Goal: Ask a question

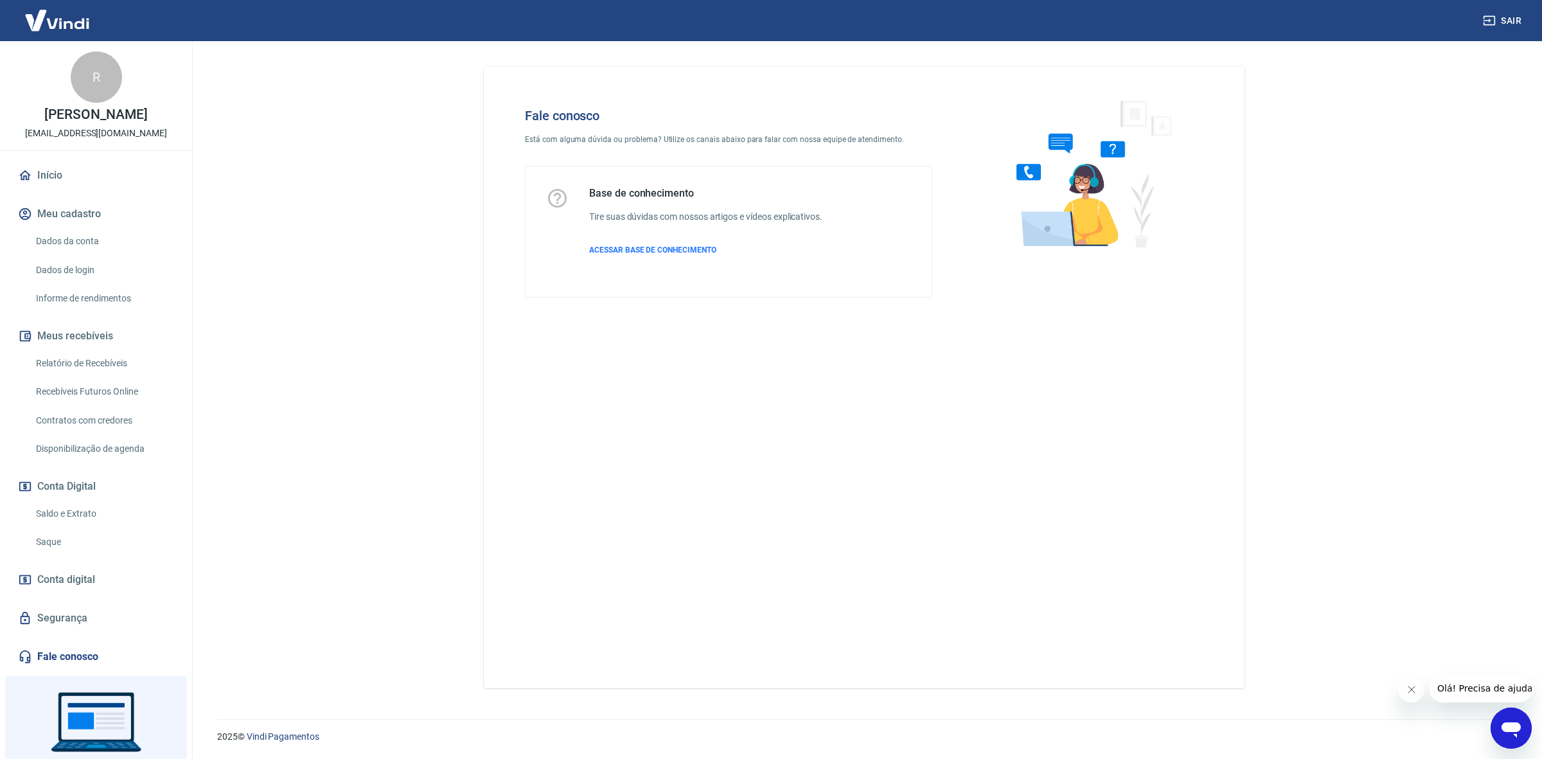
click at [1510, 744] on div "Abrir janela de mensagens" at bounding box center [1511, 728] width 39 height 39
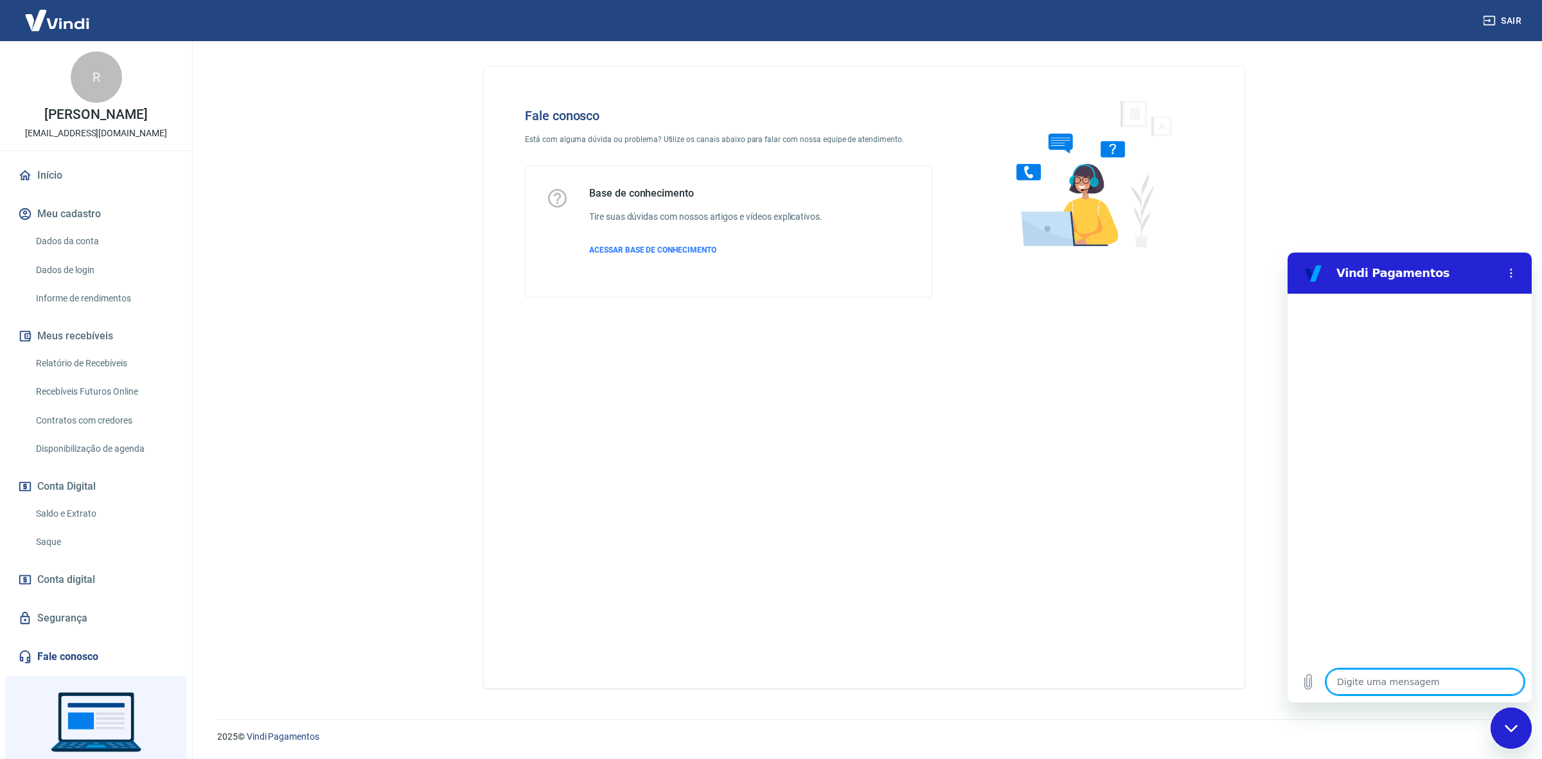
click at [1373, 673] on textarea at bounding box center [1425, 682] width 198 height 26
type textarea "B"
type textarea "x"
type textarea "Bo"
type textarea "x"
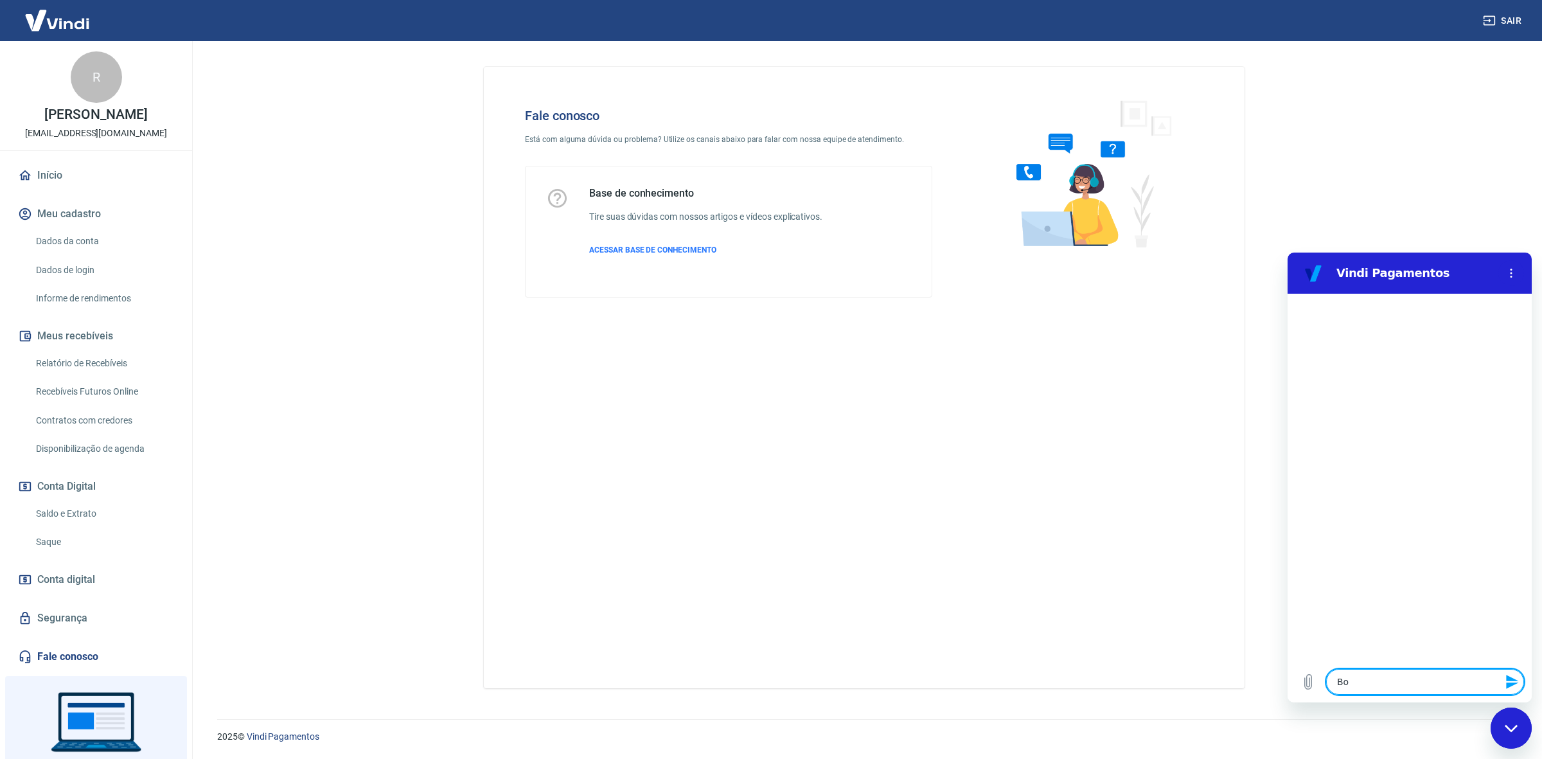
type textarea "Boa"
type textarea "x"
type textarea "Boa"
type textarea "x"
type textarea "Boa t"
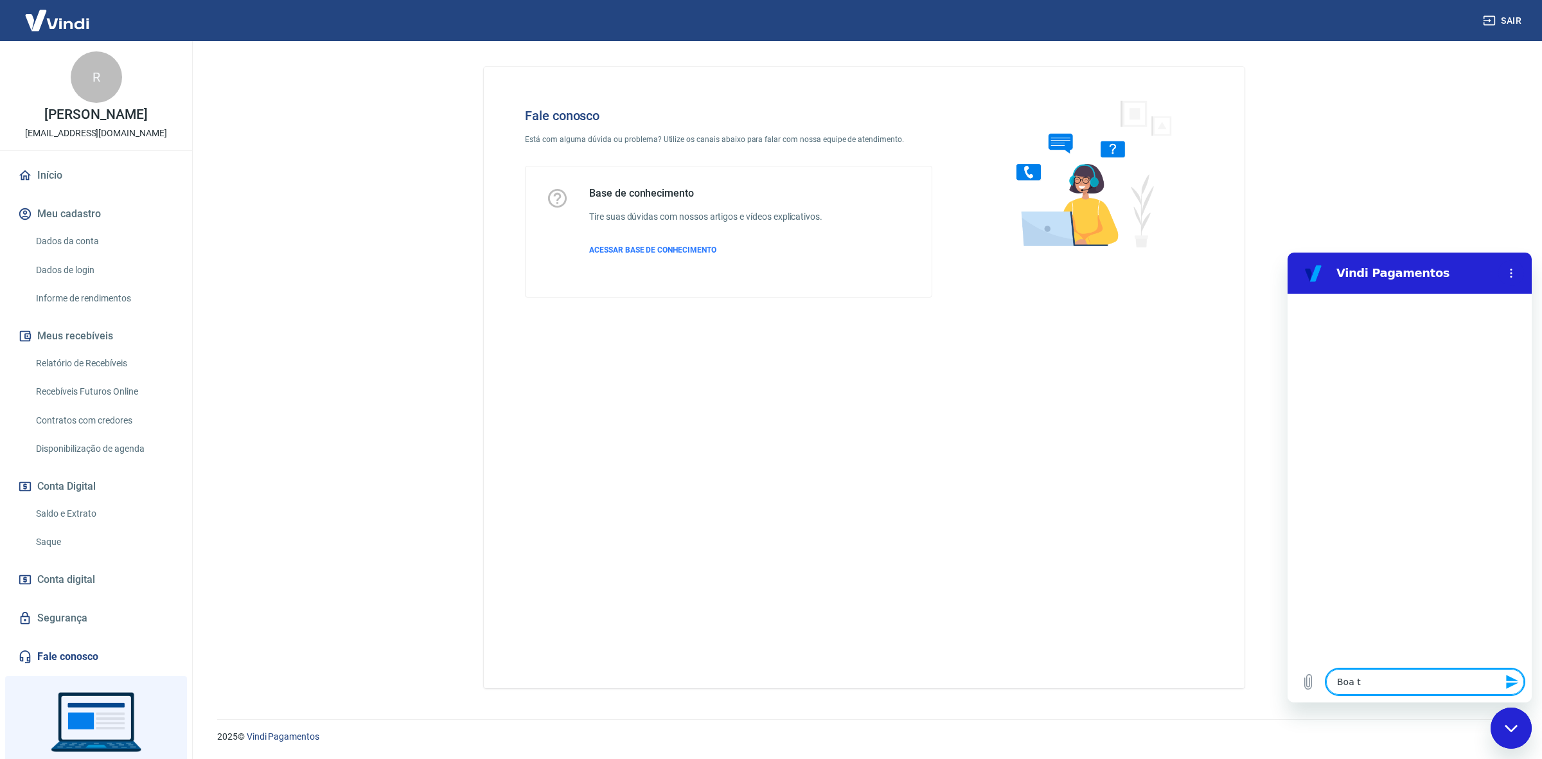
type textarea "x"
type textarea "Boa ta"
type textarea "x"
type textarea "Boa tar"
type textarea "x"
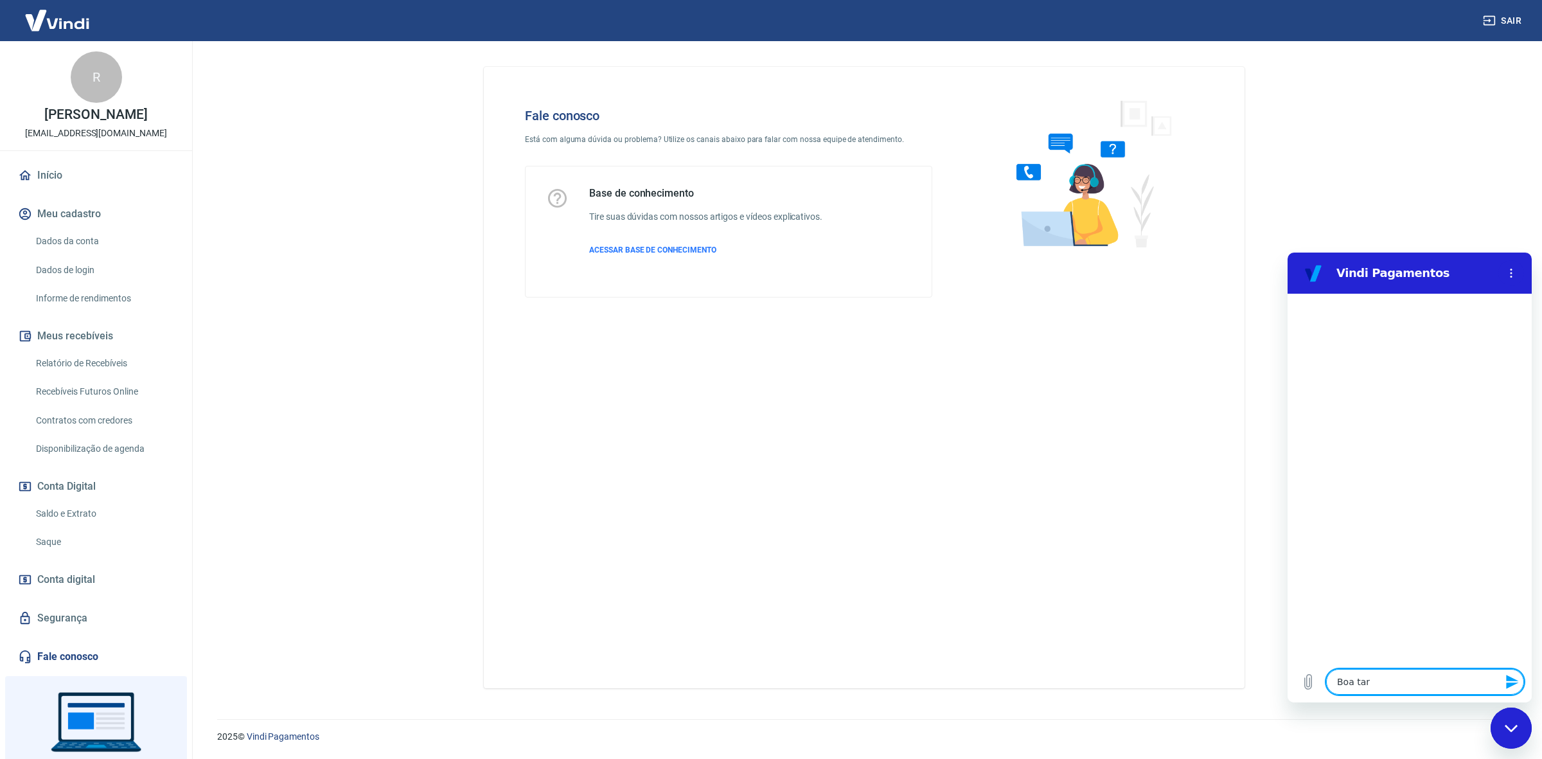
type textarea "Boa tard"
type textarea "x"
type textarea "Boa tarde"
type textarea "x"
type textarea "Boa tarde,"
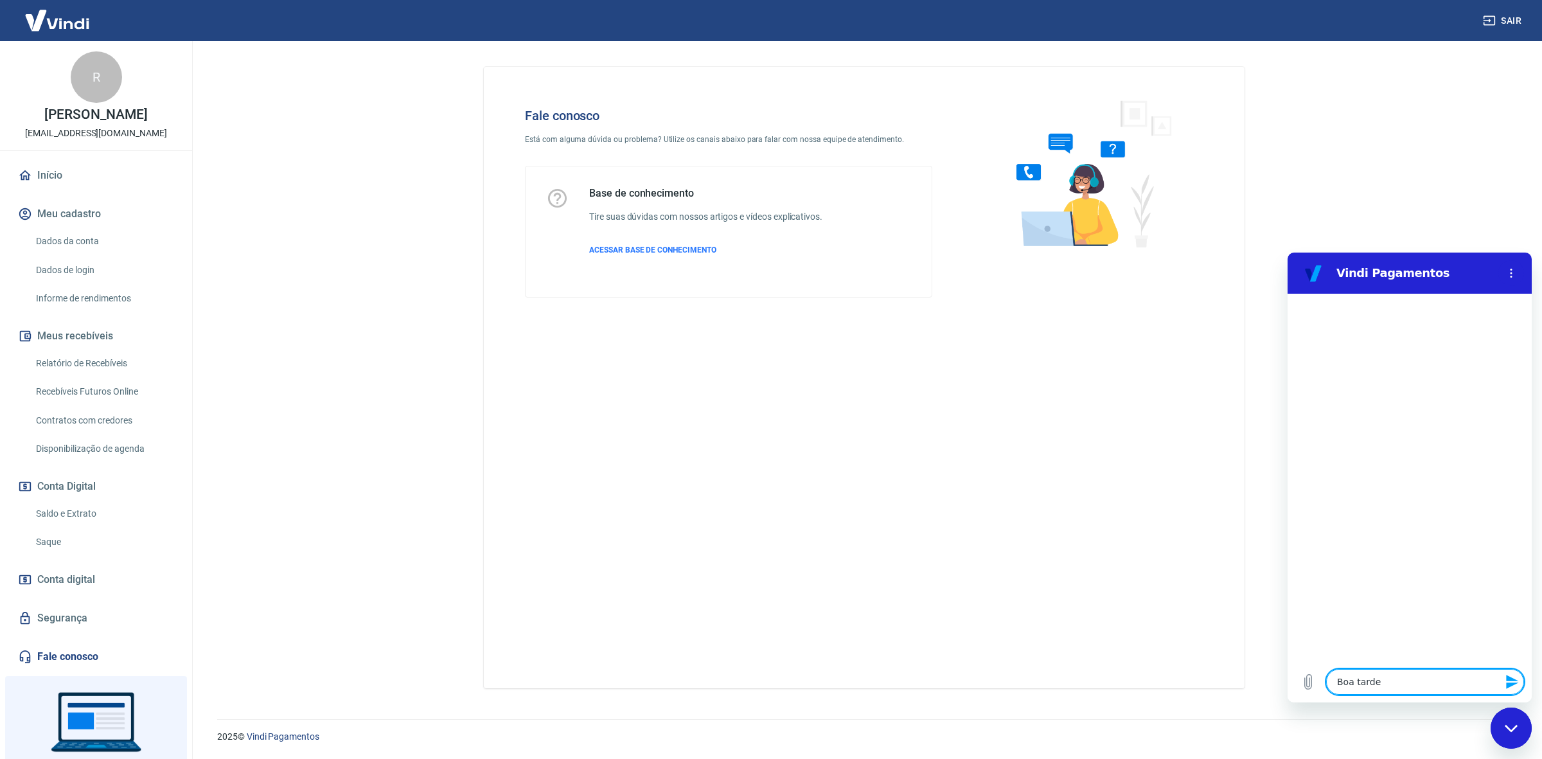
type textarea "x"
type textarea "Boa tarde,"
type textarea "x"
type textarea "Boa tarde, t"
type textarea "x"
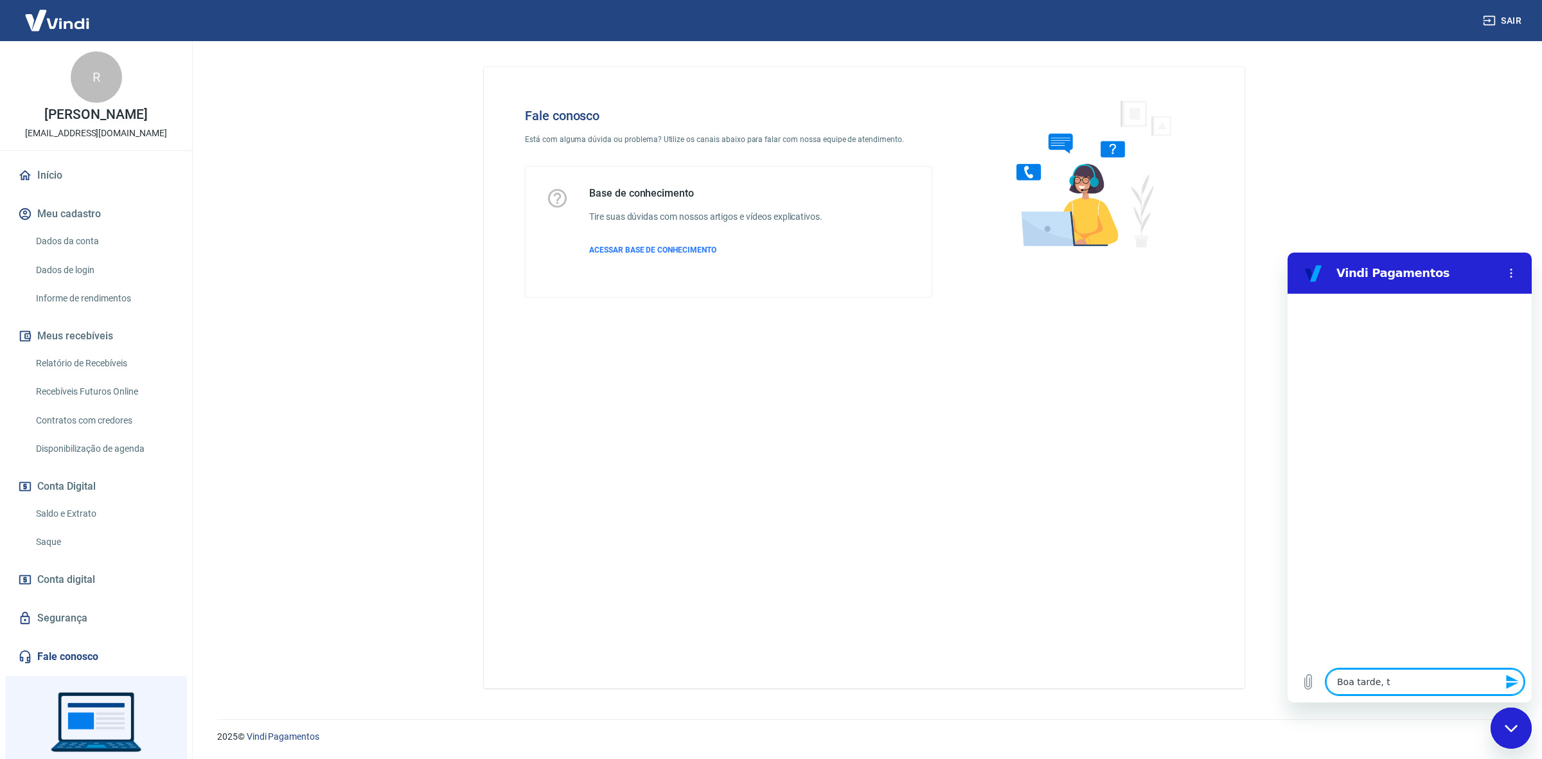
type textarea "Boa tarde, tu"
type textarea "x"
type textarea "Boa tarde, tud"
type textarea "x"
type textarea "Boa tarde, tudo"
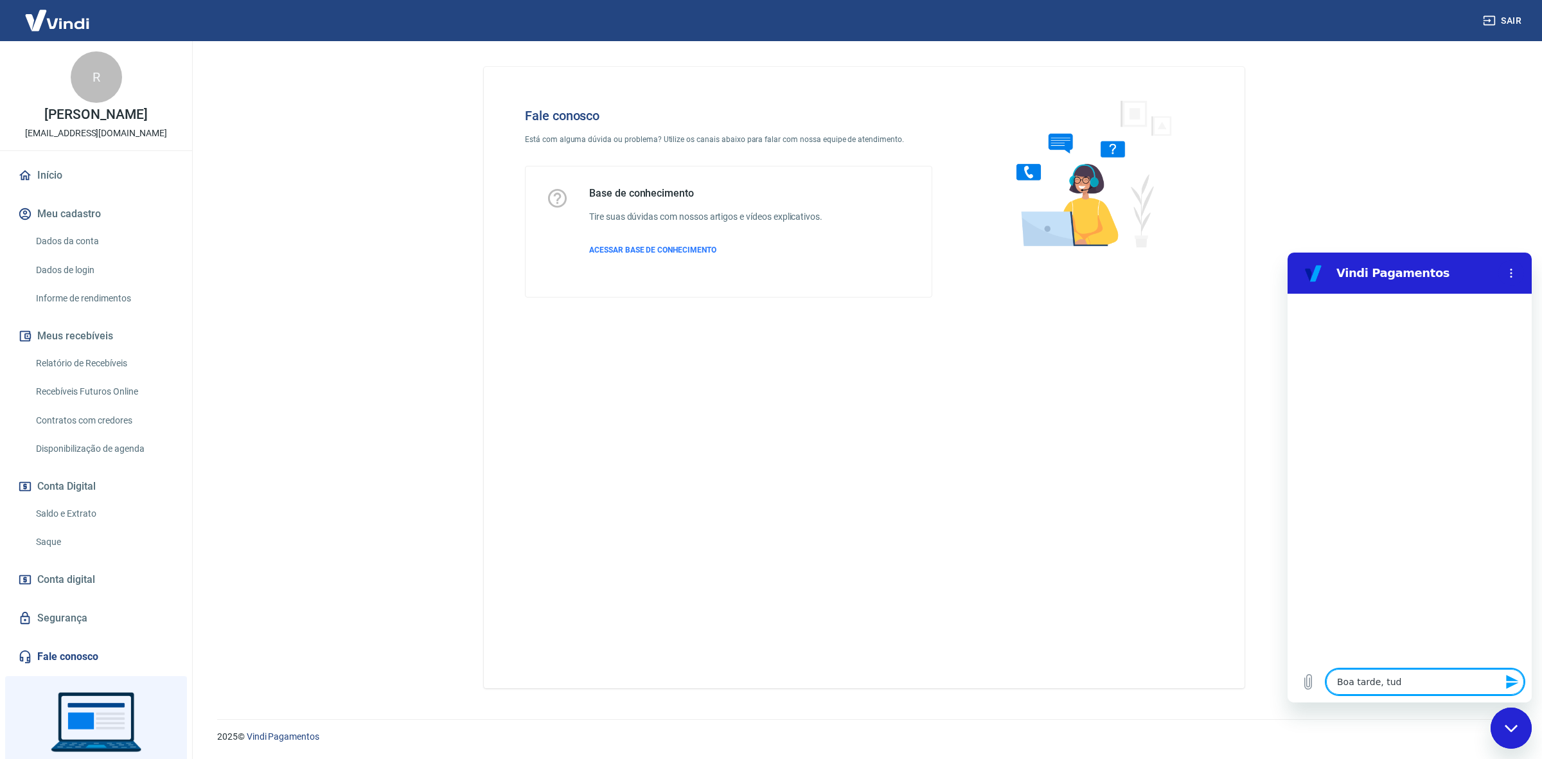
type textarea "x"
type textarea "Boa tarde, tudo"
type textarea "x"
type textarea "Boa tarde, tudo b"
type textarea "x"
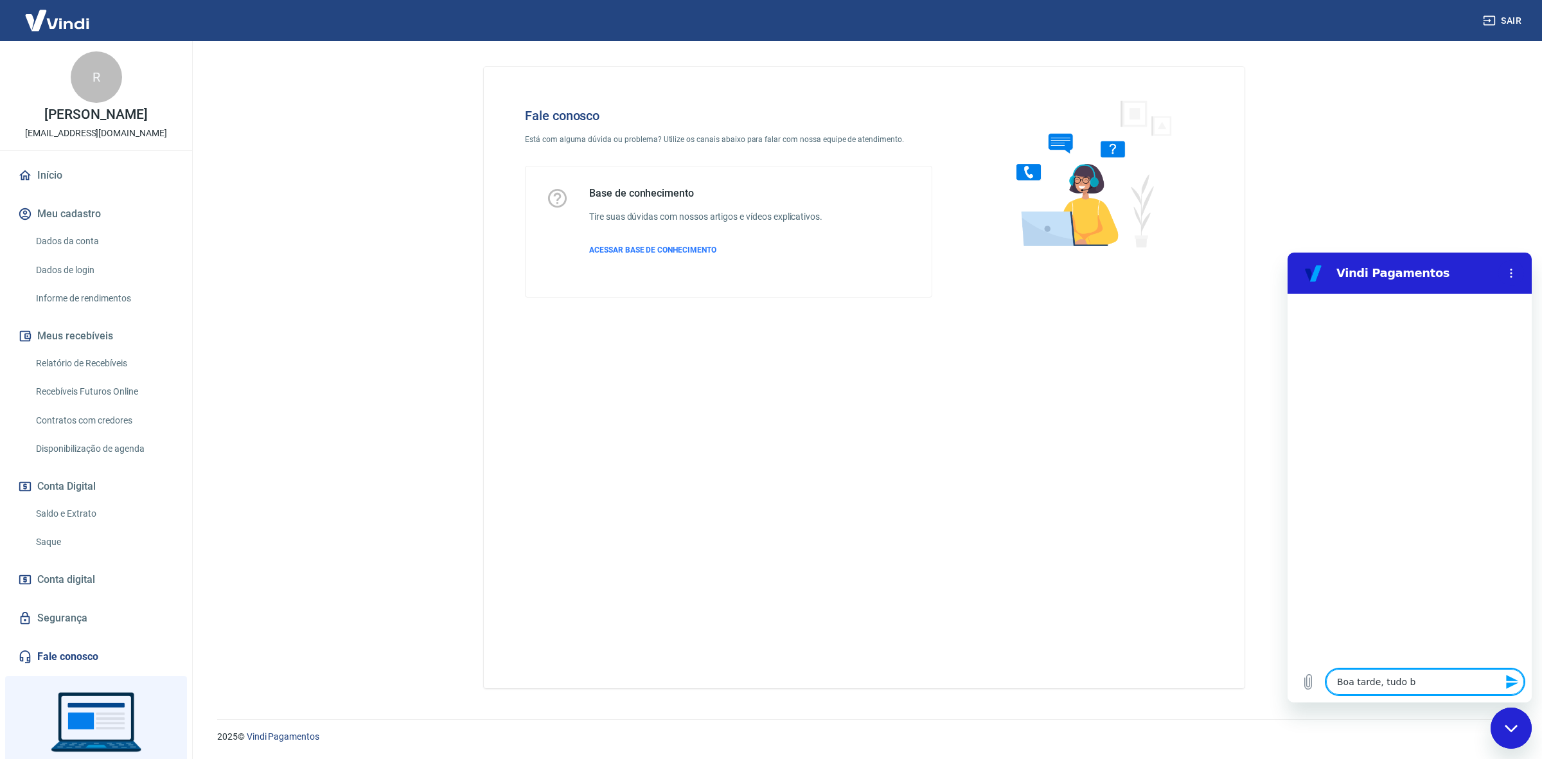
type textarea "Boa tarde, tudo be"
type textarea "x"
type textarea "Boa tarde, tudo bem"
type textarea "x"
type textarea "Boa tarde, tudo bem?"
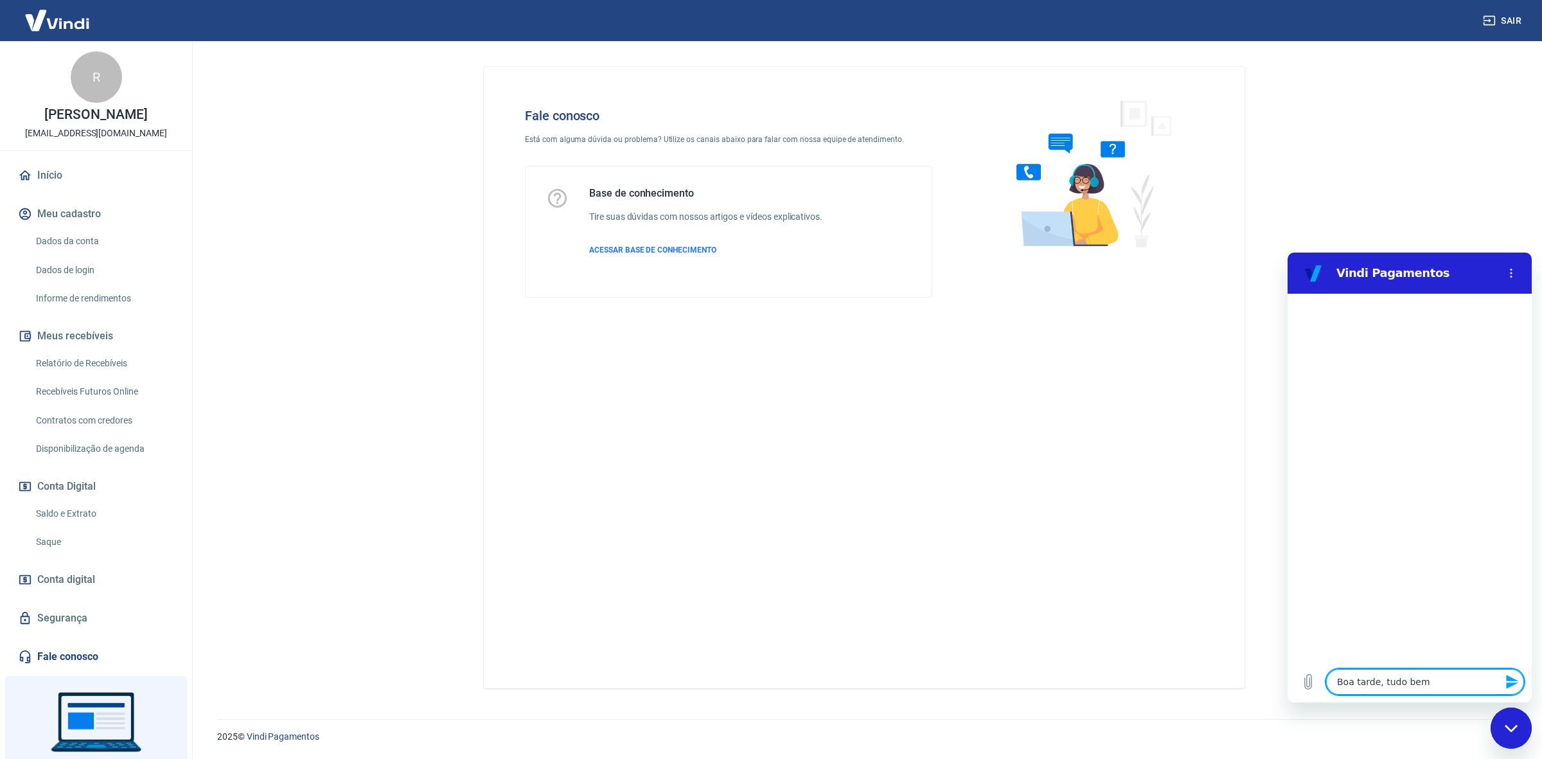
type textarea "x"
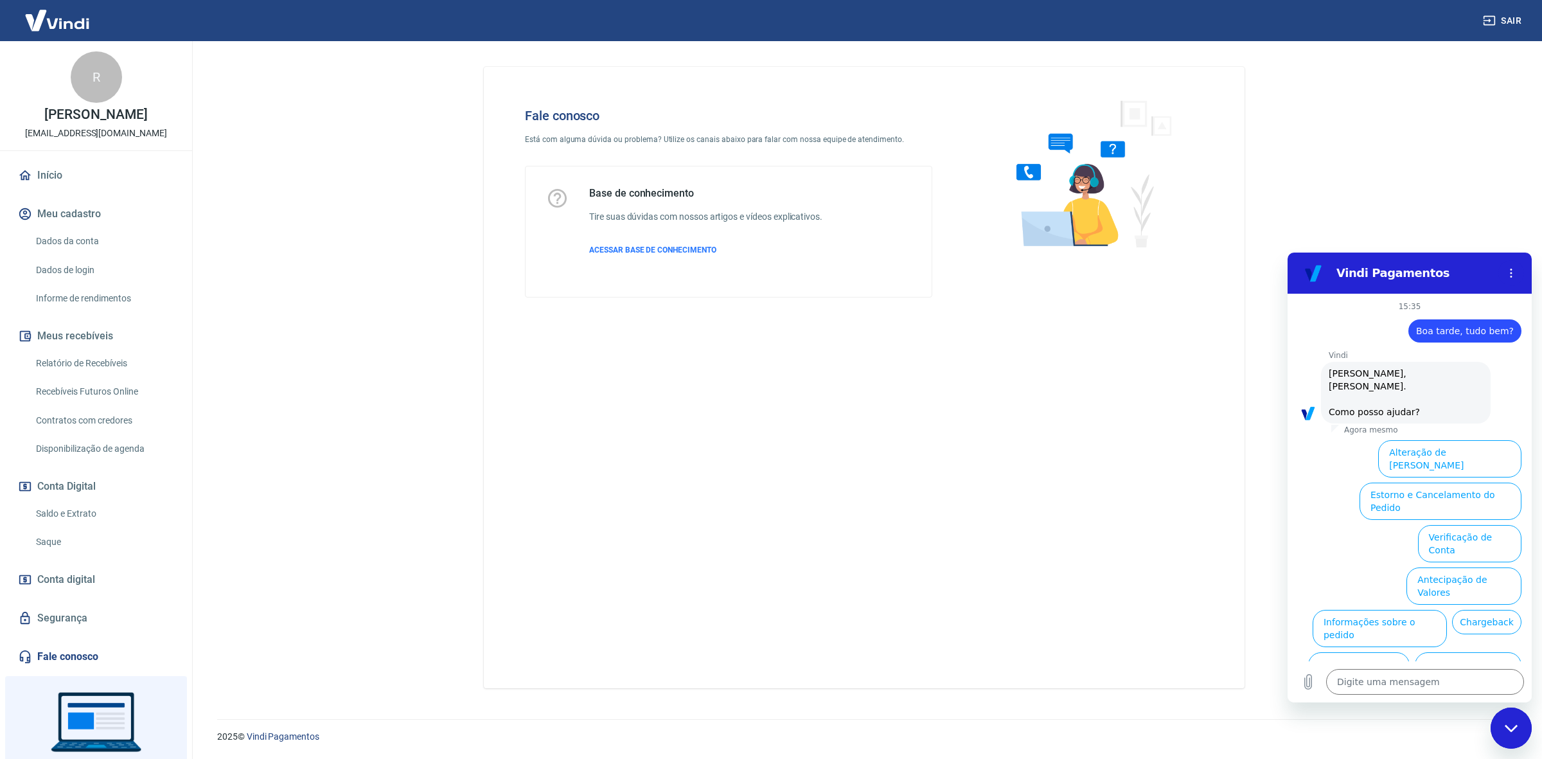
scroll to position [32, 0]
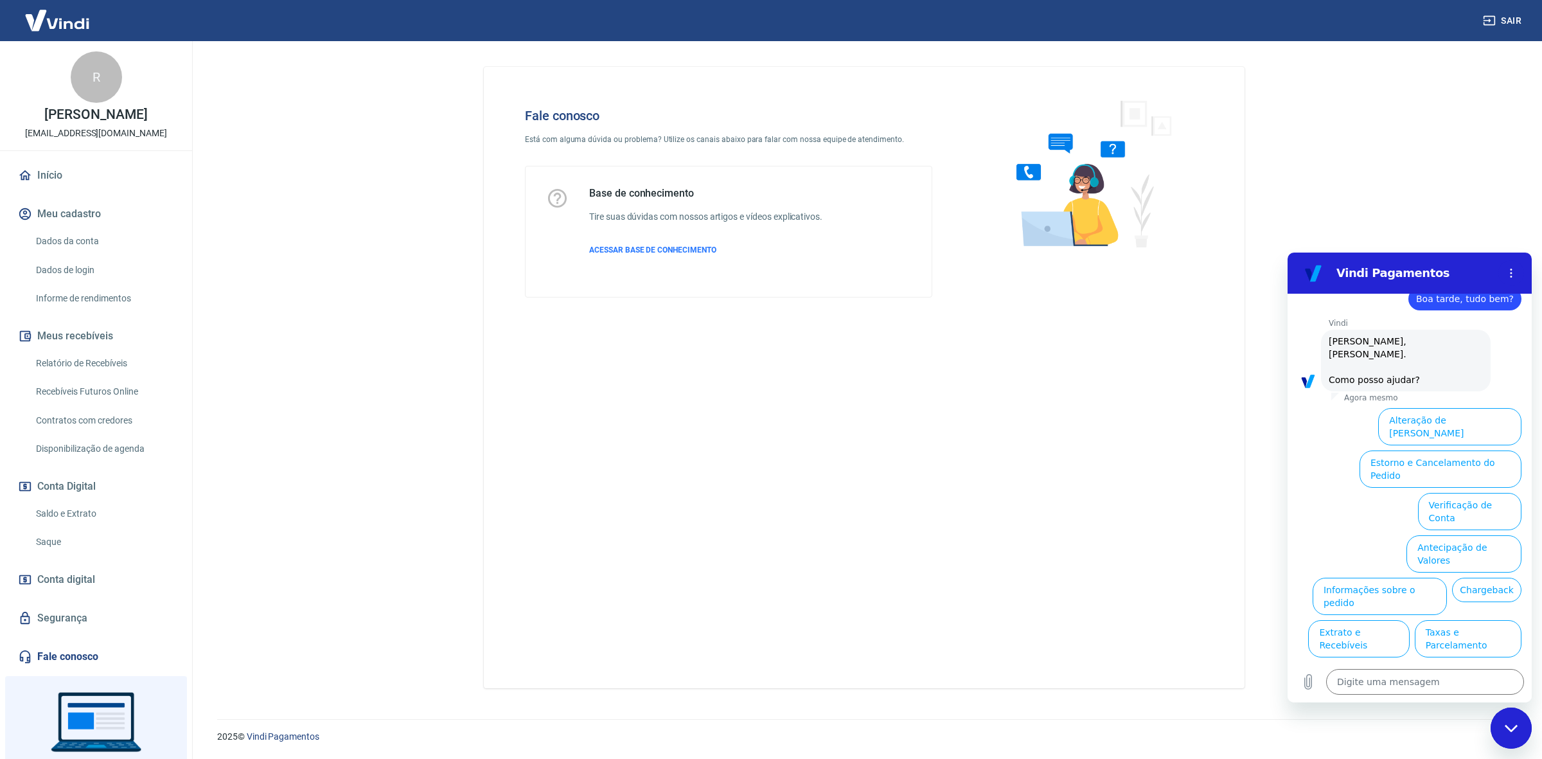
click at [1322, 465] on ul "Alteração de Dados Cadastrais Estorno e Cancelamento do Pedido Verificação de C…" at bounding box center [1410, 572] width 224 height 339
click at [1442, 690] on textarea at bounding box center [1425, 682] width 198 height 26
type textarea "F"
type textarea "x"
type textarea "Fa"
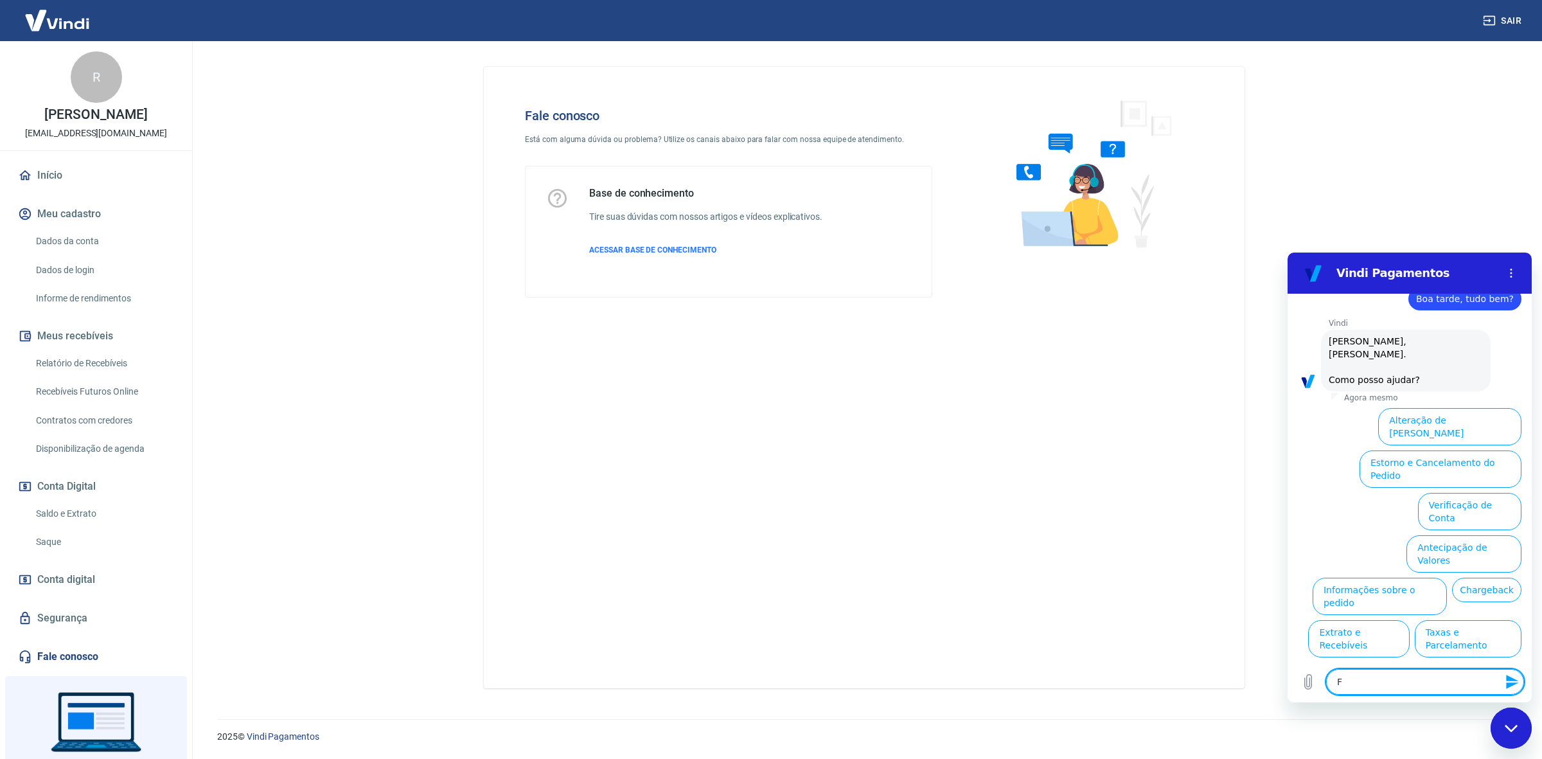
type textarea "x"
type textarea "Fal"
type textarea "x"
type textarea "Fala"
type textarea "x"
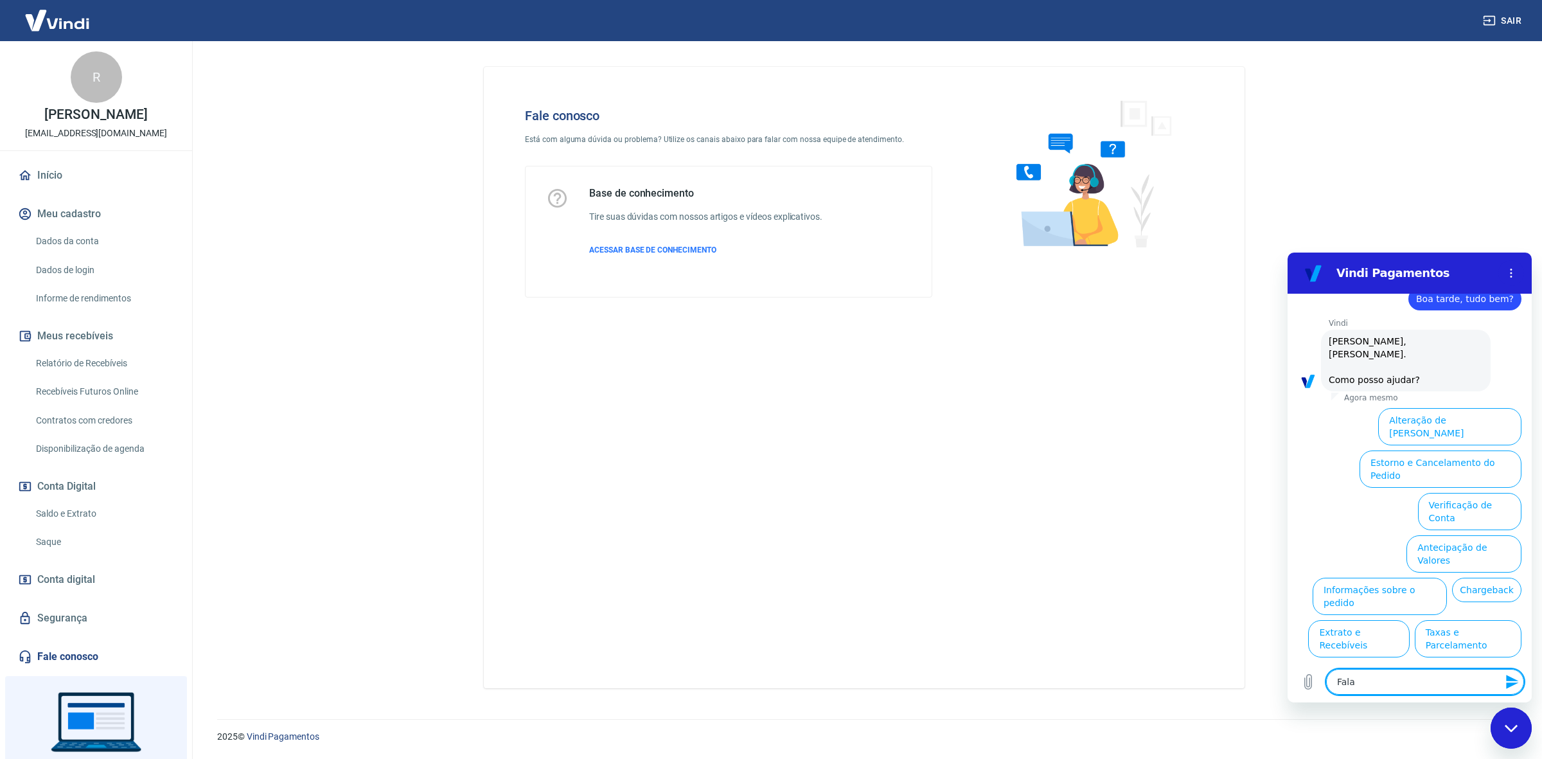
type textarea "Falar"
type textarea "x"
type textarea "Falar"
type textarea "x"
type textarea "Falar c"
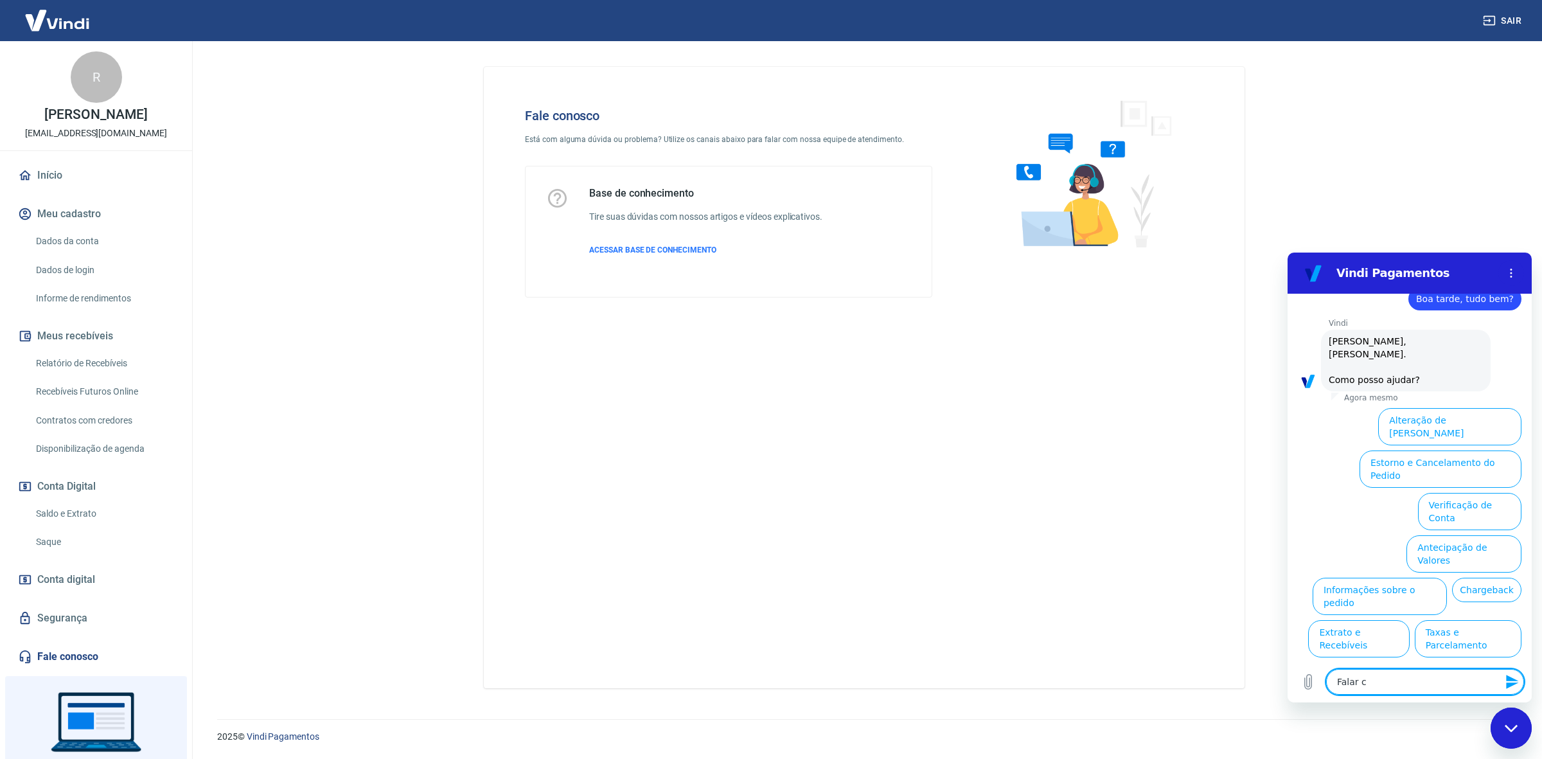
type textarea "x"
type textarea "Falar co"
type textarea "x"
type textarea "Falar com"
type textarea "x"
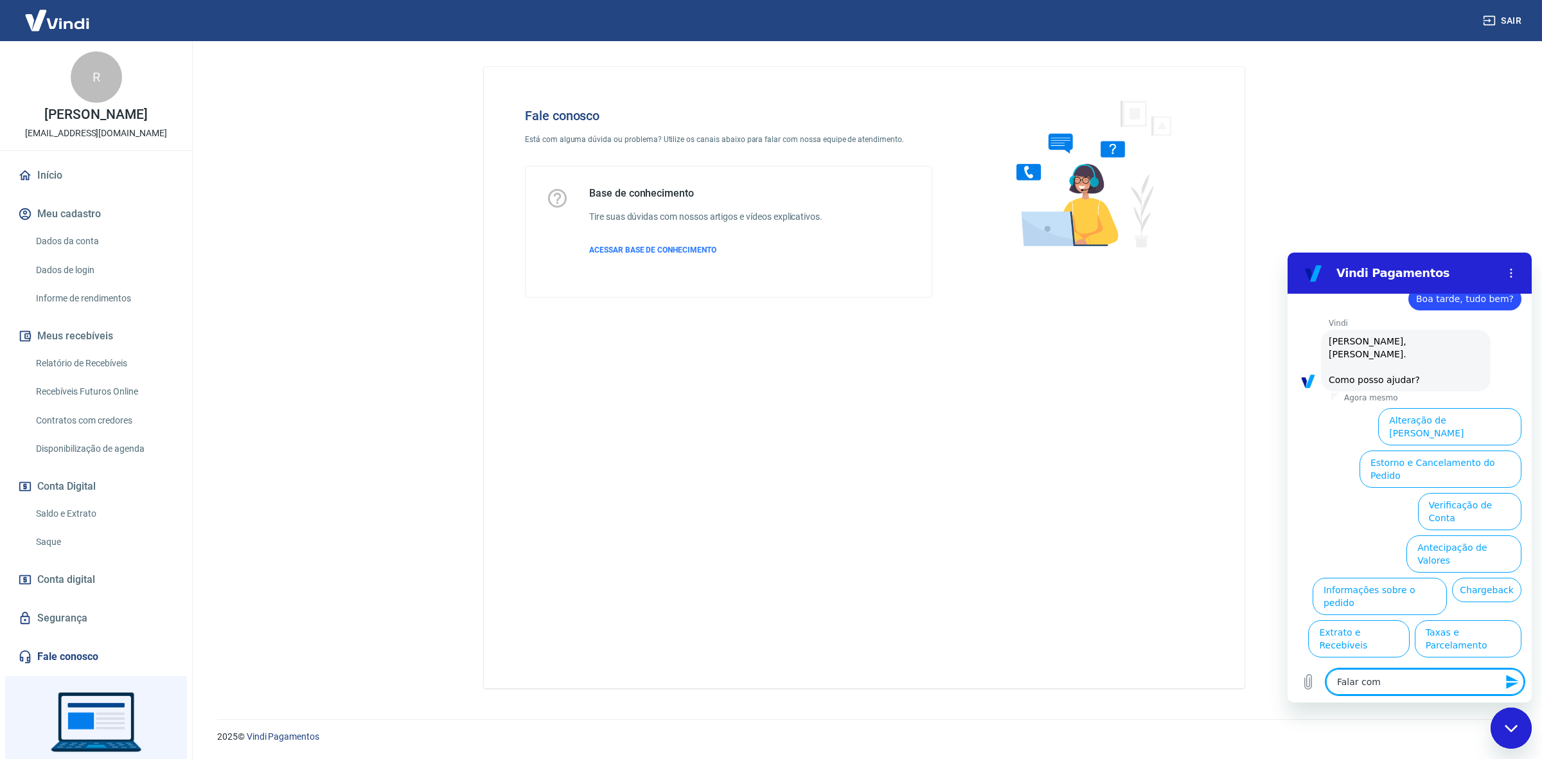
type textarea "Falar com"
type textarea "x"
type textarea "Falar com a"
type textarea "x"
type textarea "Falar com at"
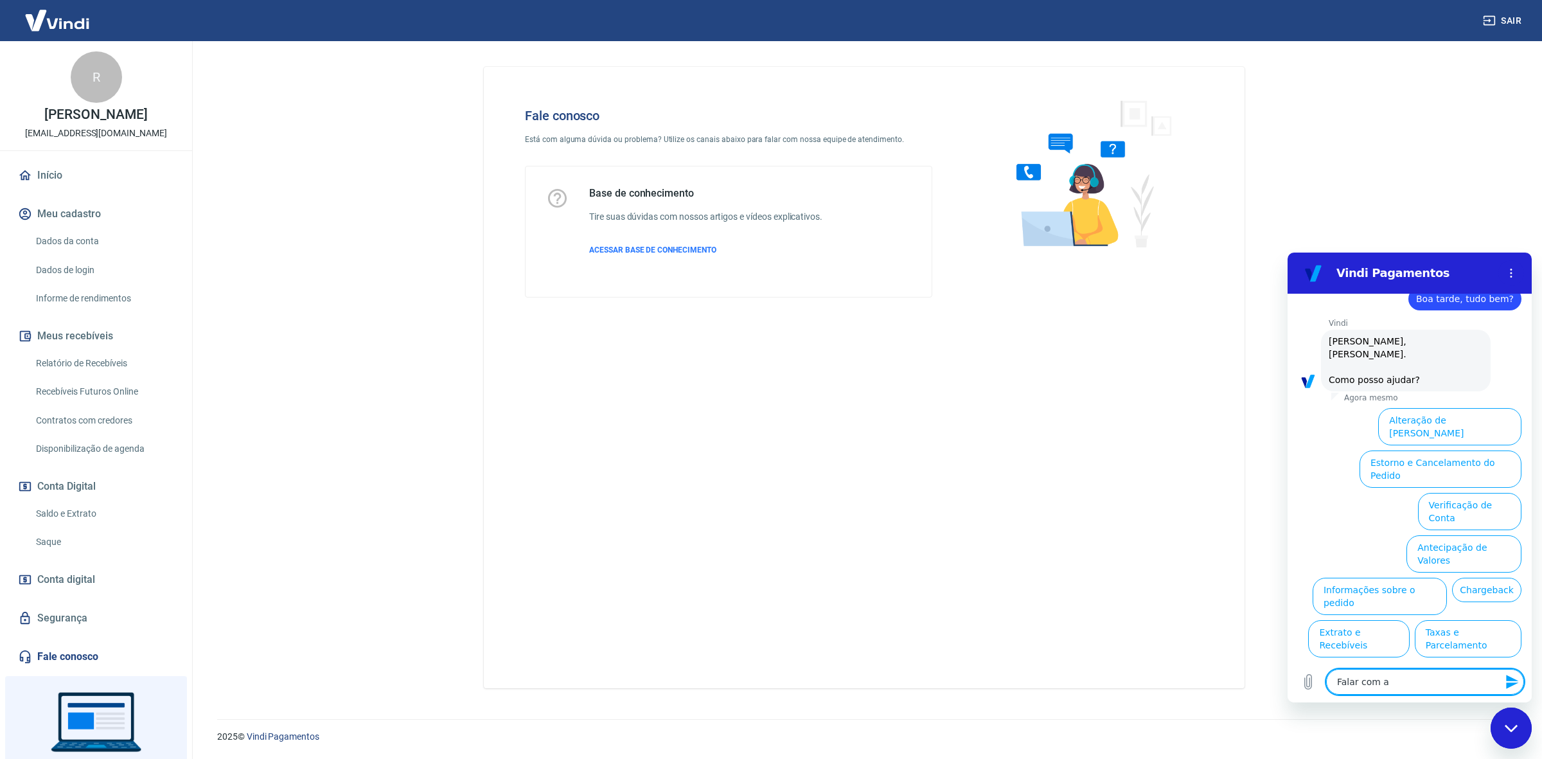
type textarea "x"
type textarea "Falar com ate"
type textarea "x"
type textarea "Falar com ated"
type textarea "x"
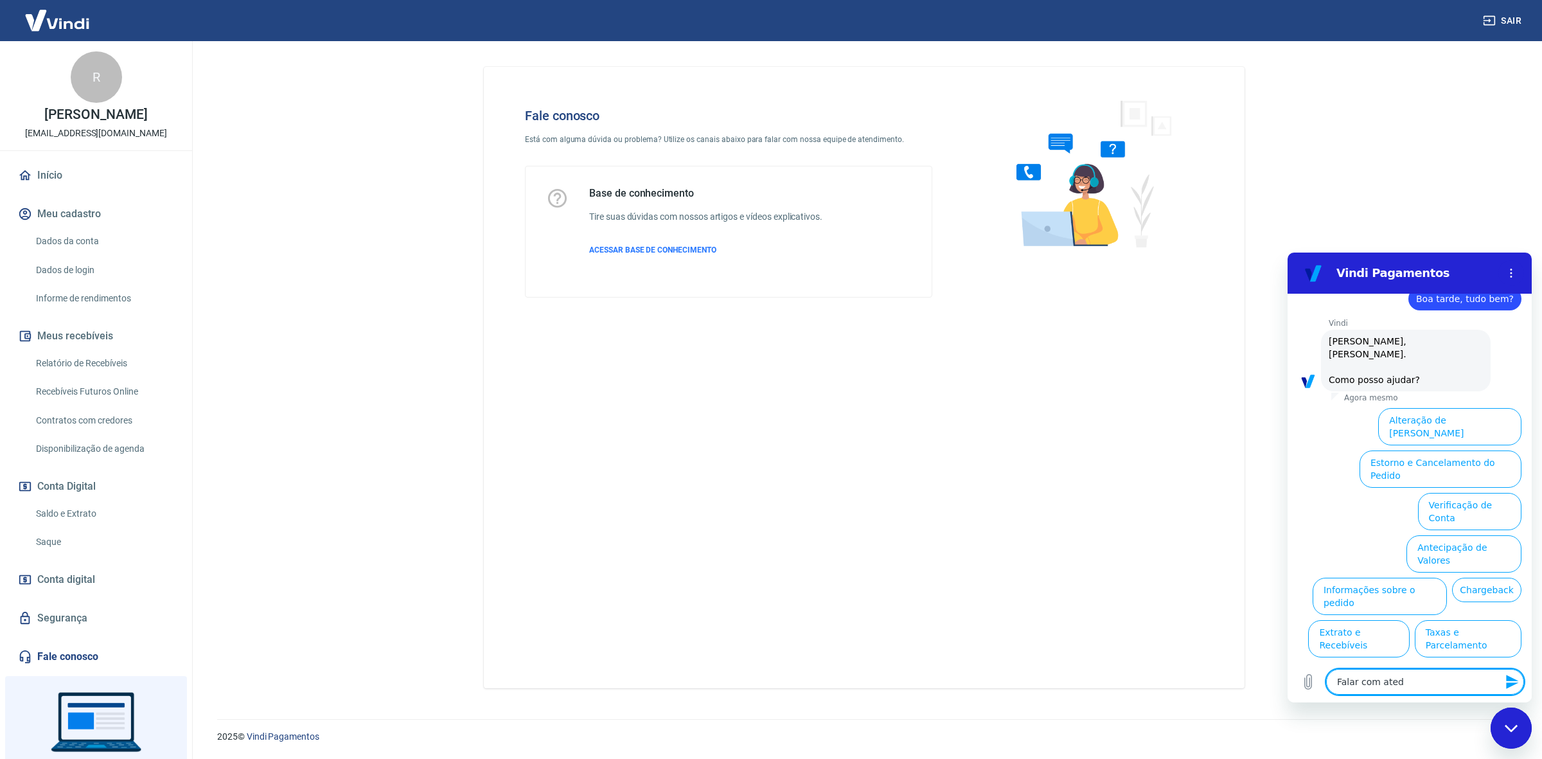
type textarea "Falar com ate"
type textarea "x"
type textarea "Falar com [GEOGRAPHIC_DATA]"
type textarea "x"
type textarea "Falar com atend"
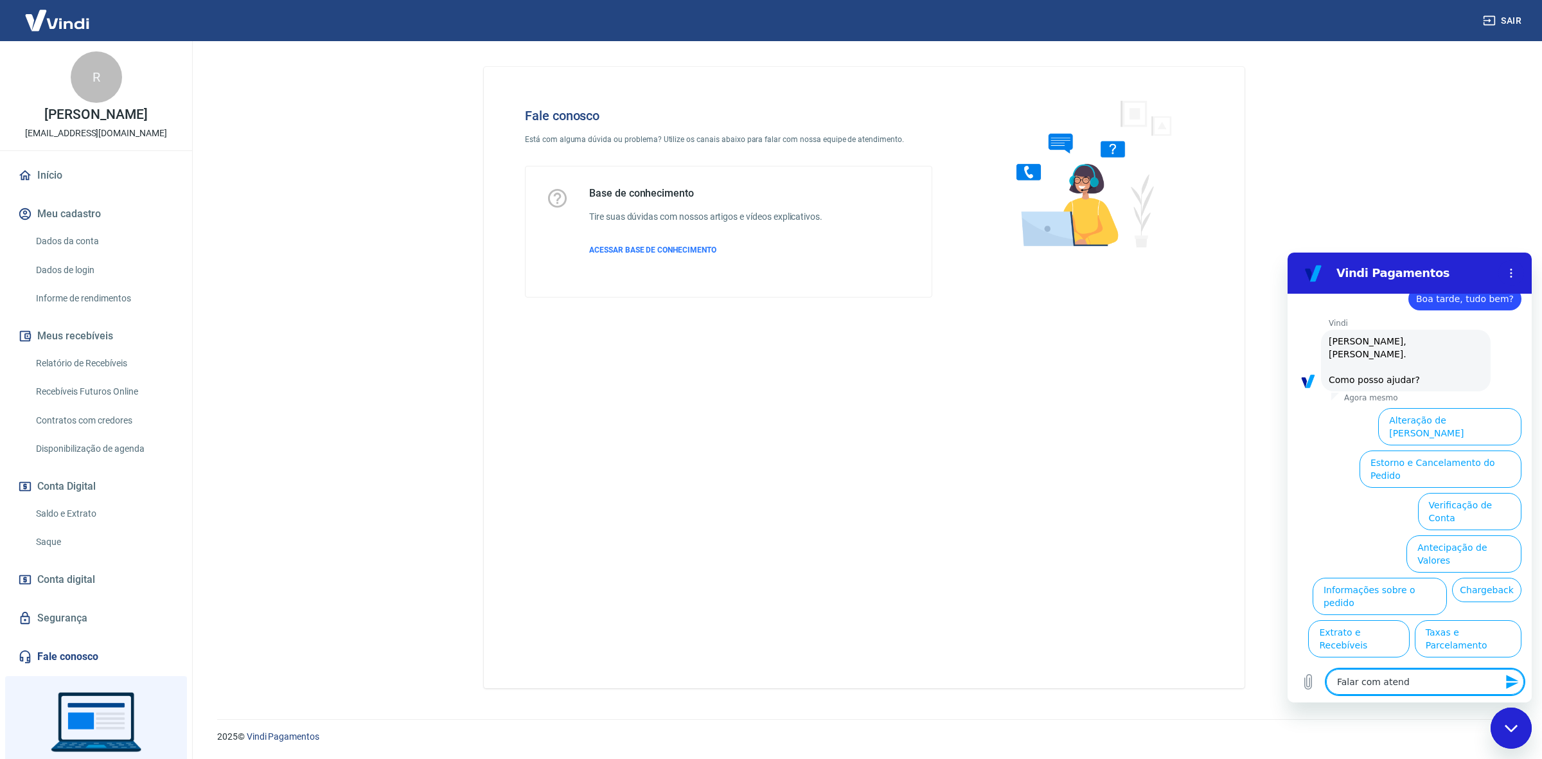
type textarea "x"
type textarea "Falar com atende"
type textarea "x"
type textarea "Falar com atenden"
type textarea "x"
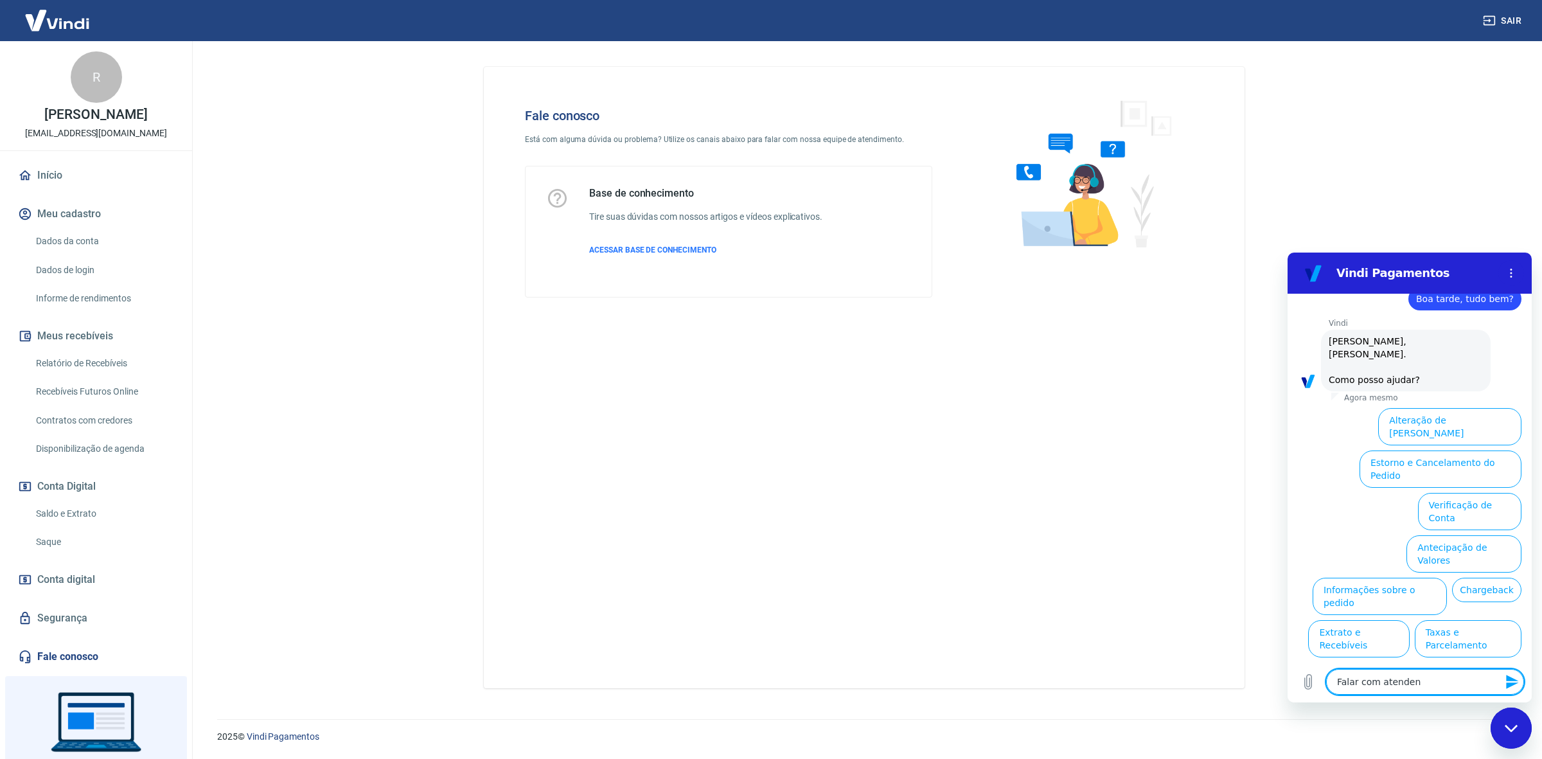
type textarea "Falar com atendent"
type textarea "x"
type textarea "Falar com atendente"
type textarea "x"
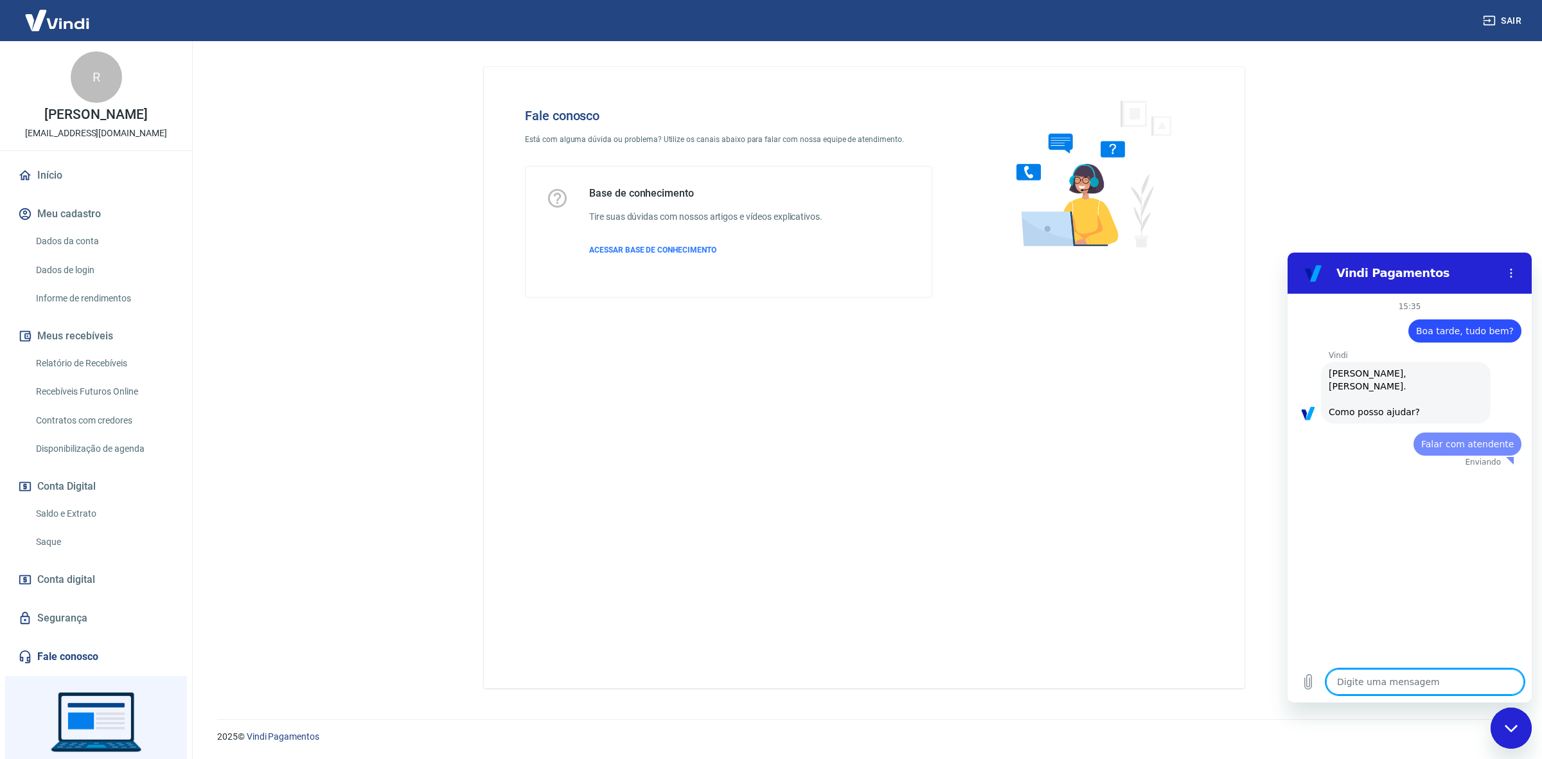
scroll to position [0, 0]
type textarea "x"
click at [1376, 687] on textarea at bounding box center [1425, 682] width 198 height 26
type textarea "F"
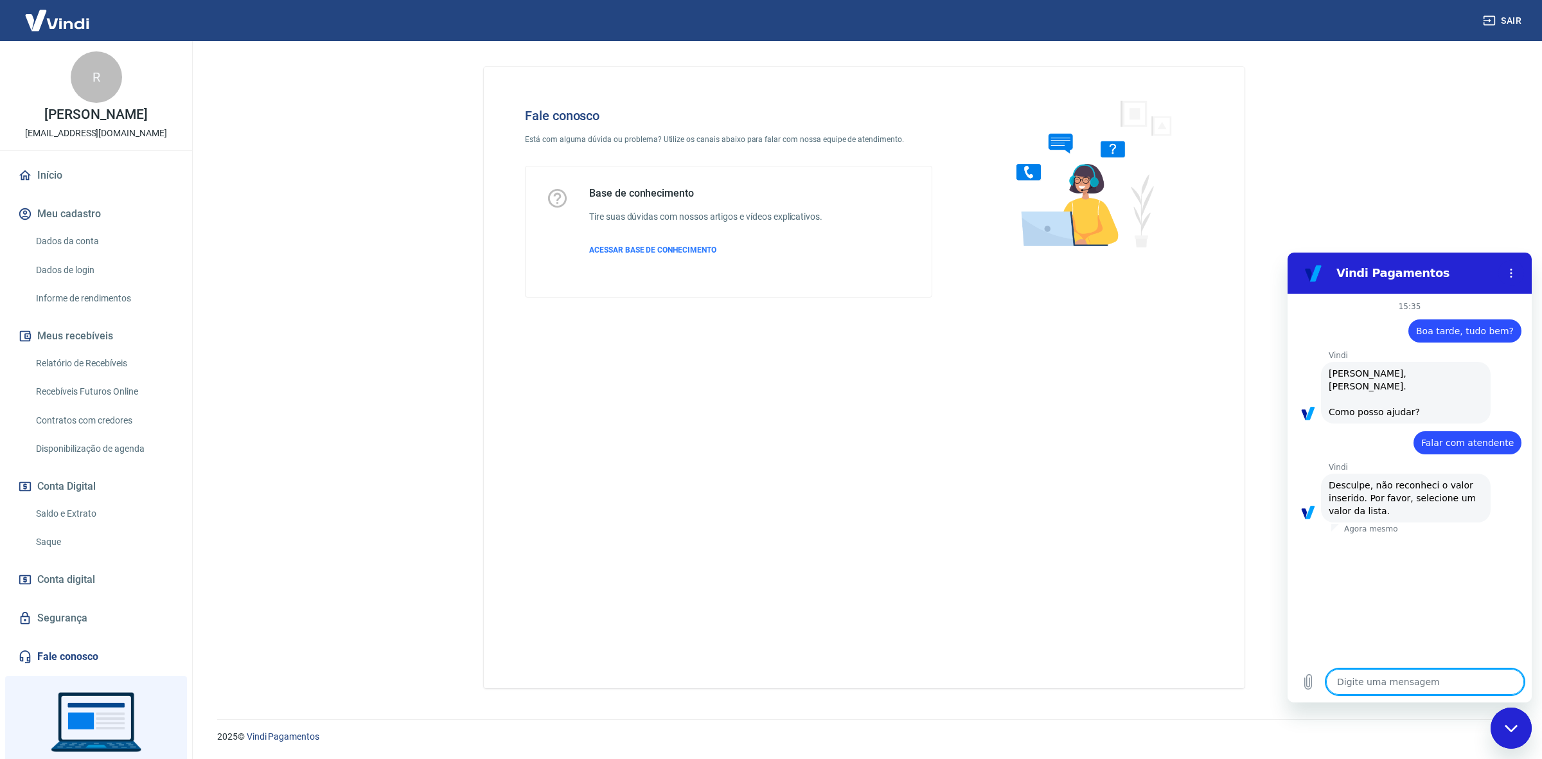
type textarea "x"
type textarea "Fa"
type textarea "x"
type textarea "Fal"
type textarea "x"
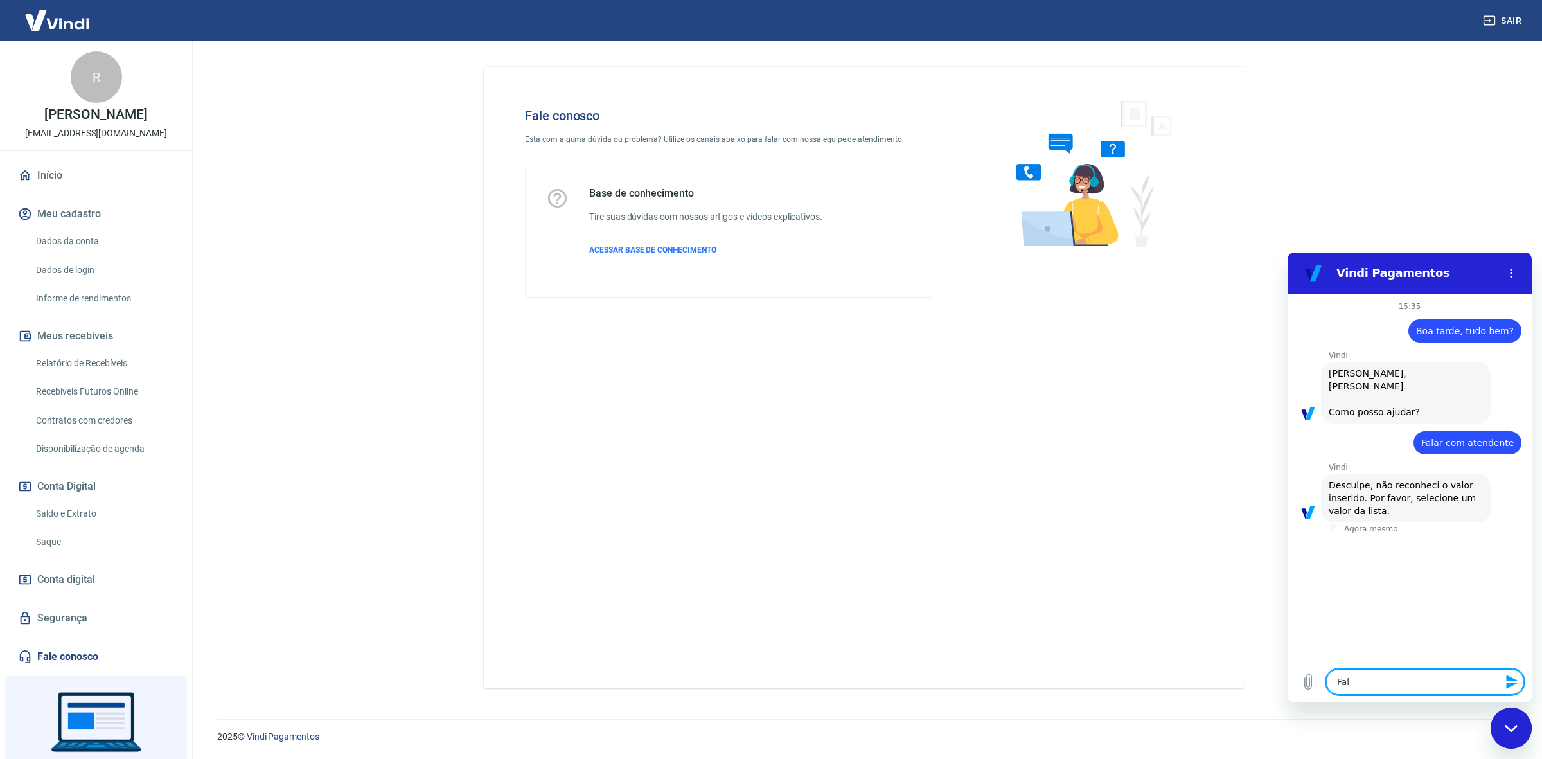
type textarea "Fala"
type textarea "x"
type textarea "Falar"
type textarea "x"
type textarea "Falar"
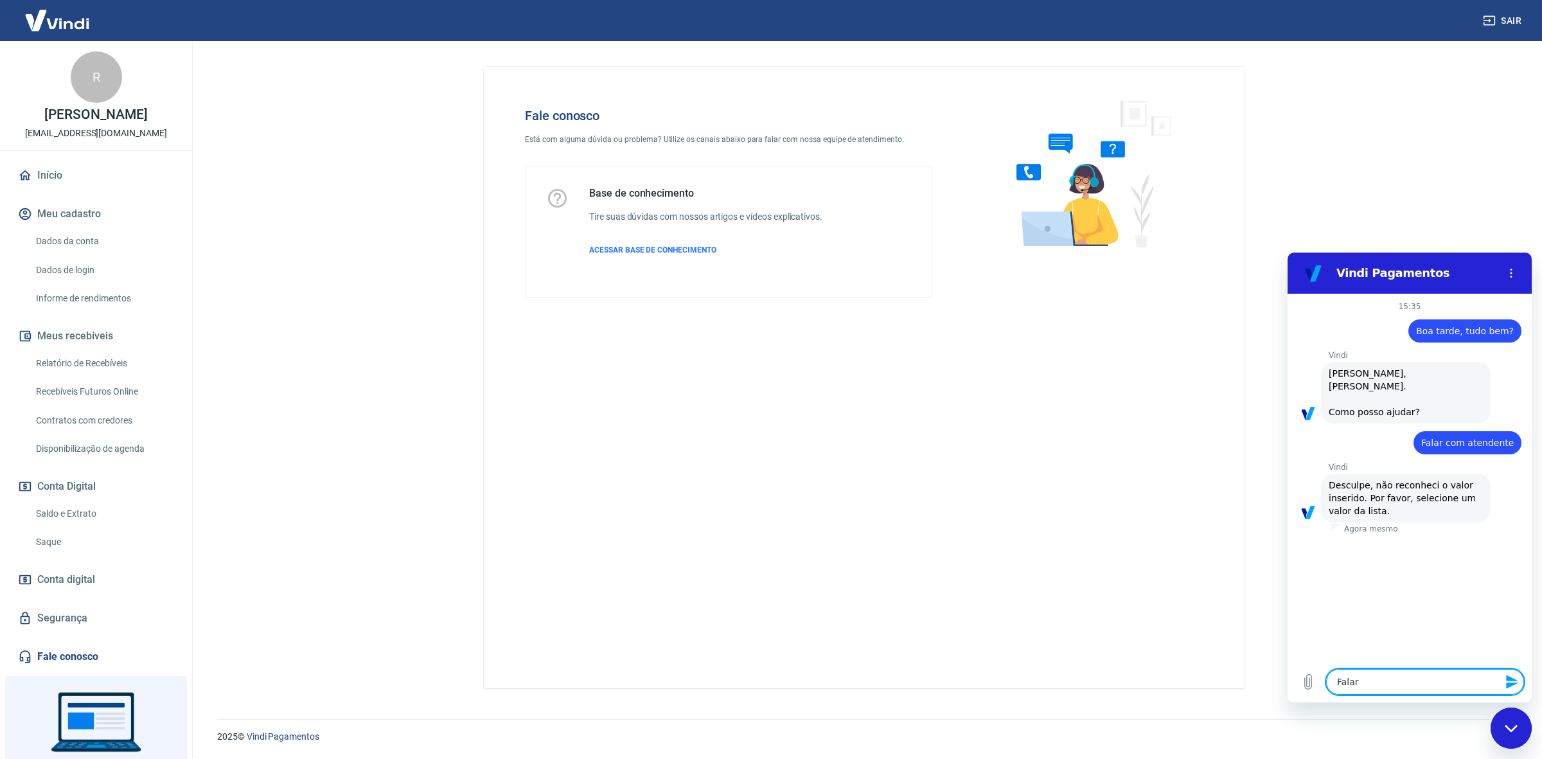
type textarea "x"
type textarea "Falar c"
type textarea "x"
type textarea "Falar co"
type textarea "x"
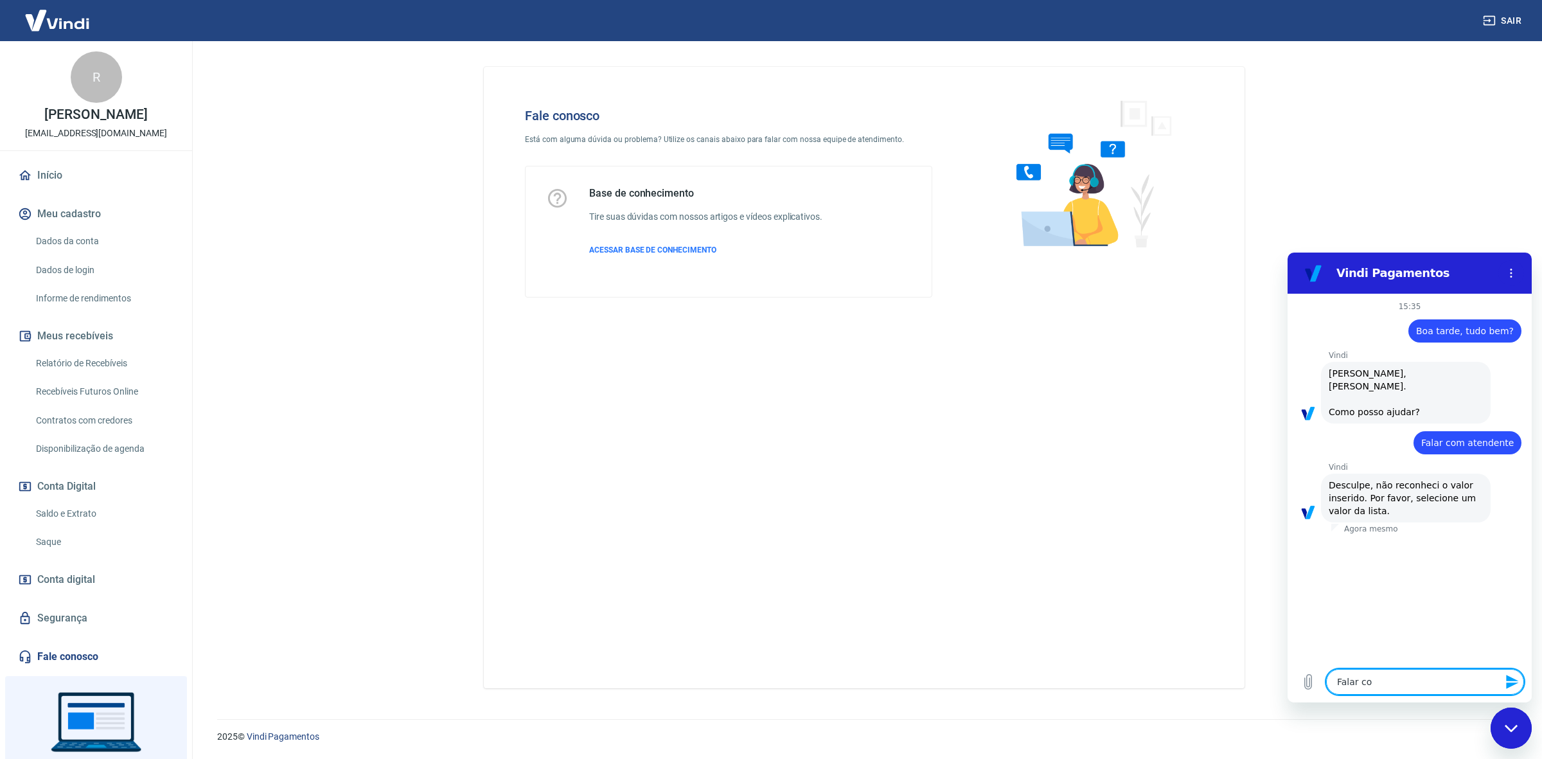
type textarea "Falar com"
type textarea "x"
type textarea "Falar com"
type textarea "x"
type textarea "Falar com a"
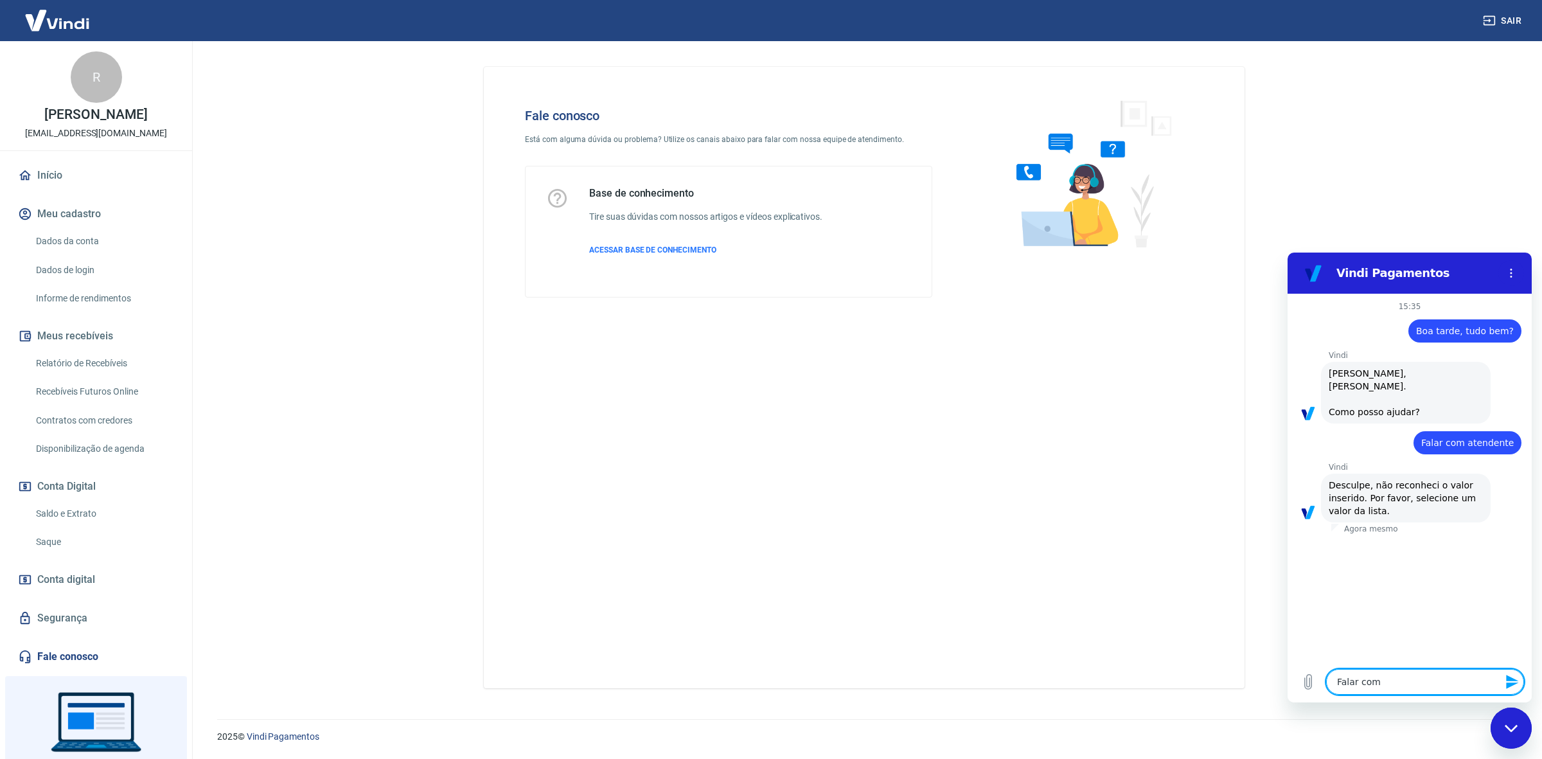
type textarea "x"
type textarea "Falar com at"
type textarea "x"
type textarea "Falar com ate"
type textarea "x"
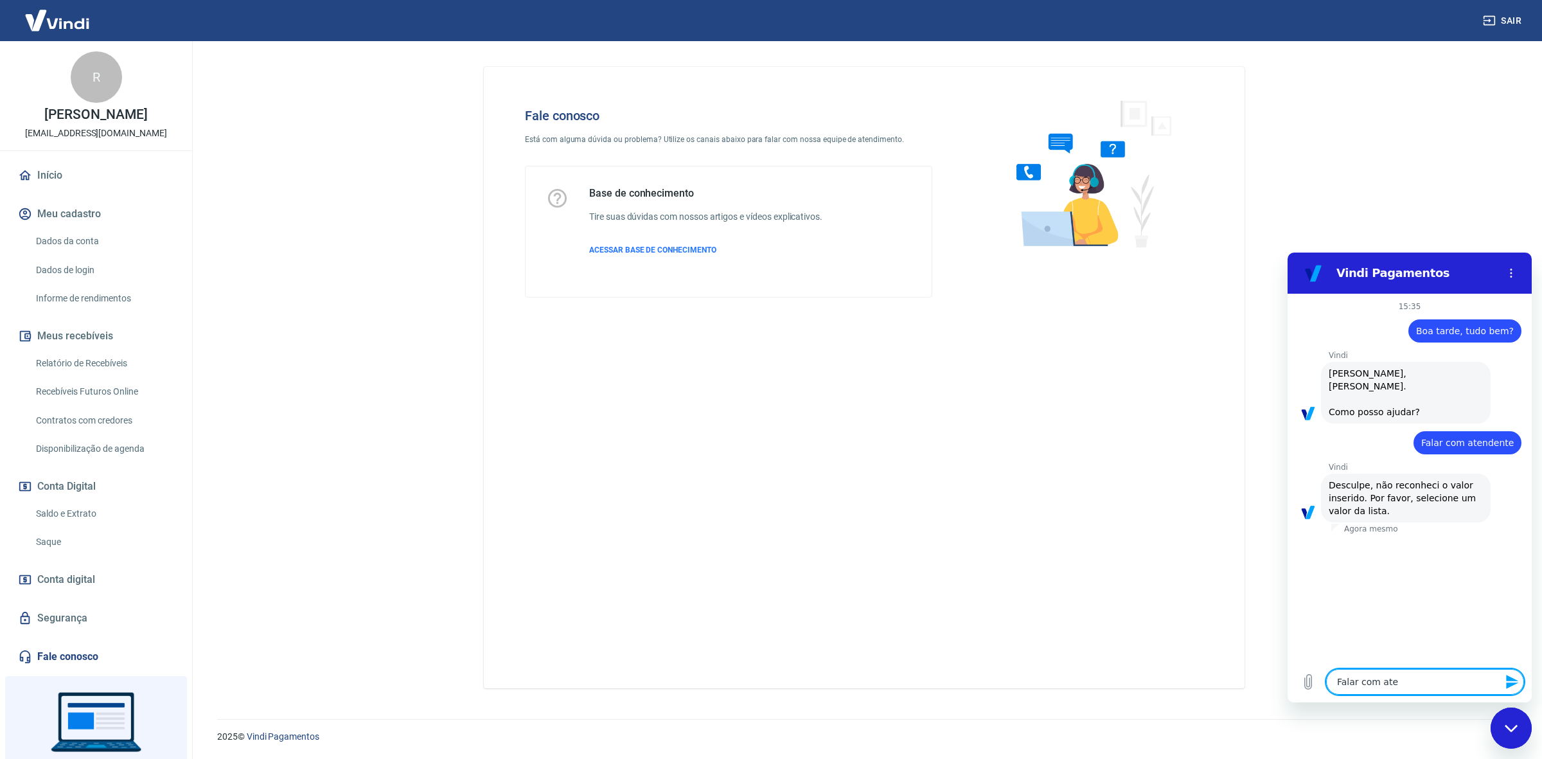
type textarea "Falar com [GEOGRAPHIC_DATA]"
type textarea "x"
type textarea "Falar com atend"
type textarea "x"
type textarea "Falar com atende"
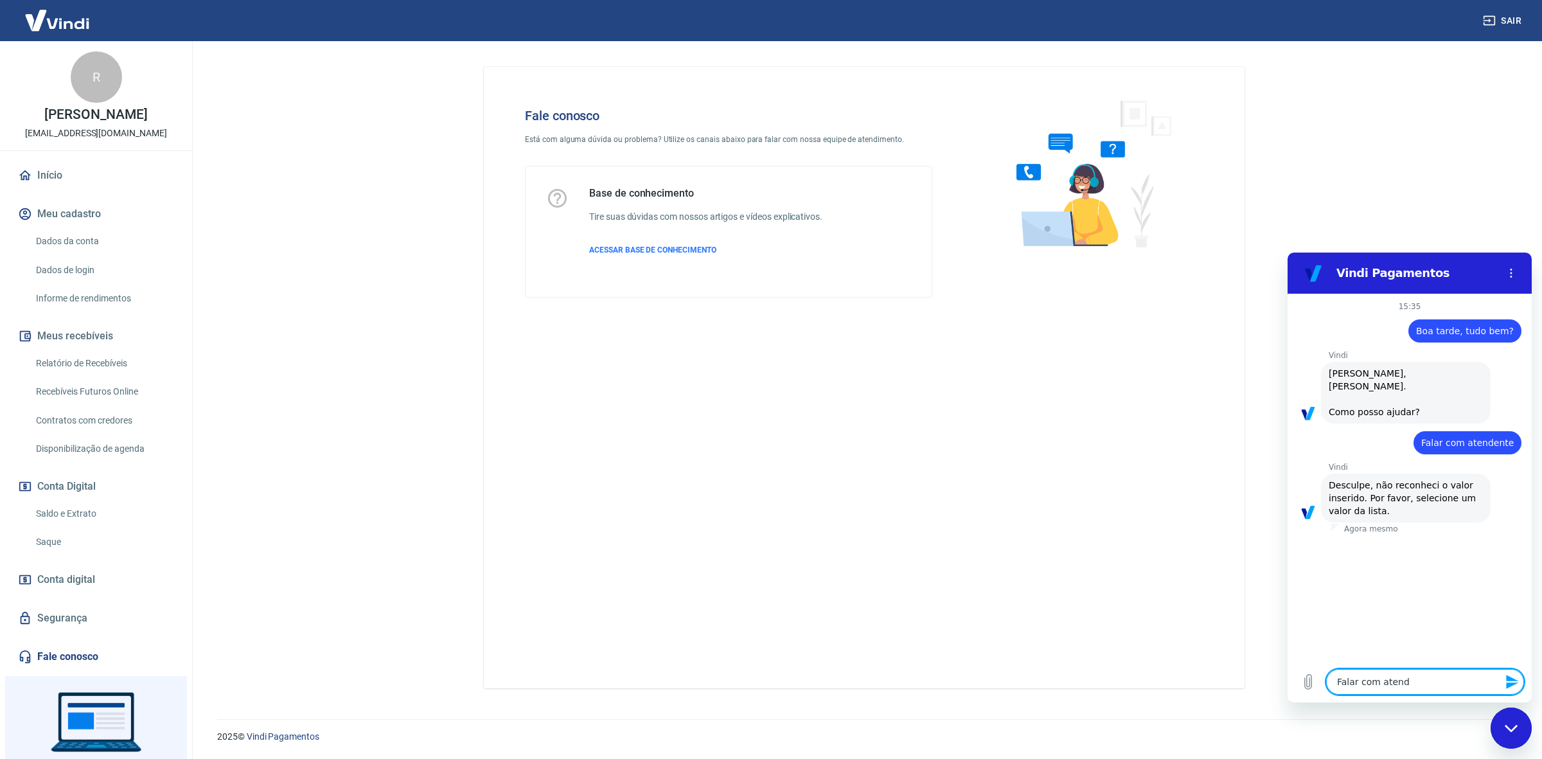
type textarea "x"
type textarea "Falar com atenden"
type textarea "x"
type textarea "Falar com atendent"
type textarea "x"
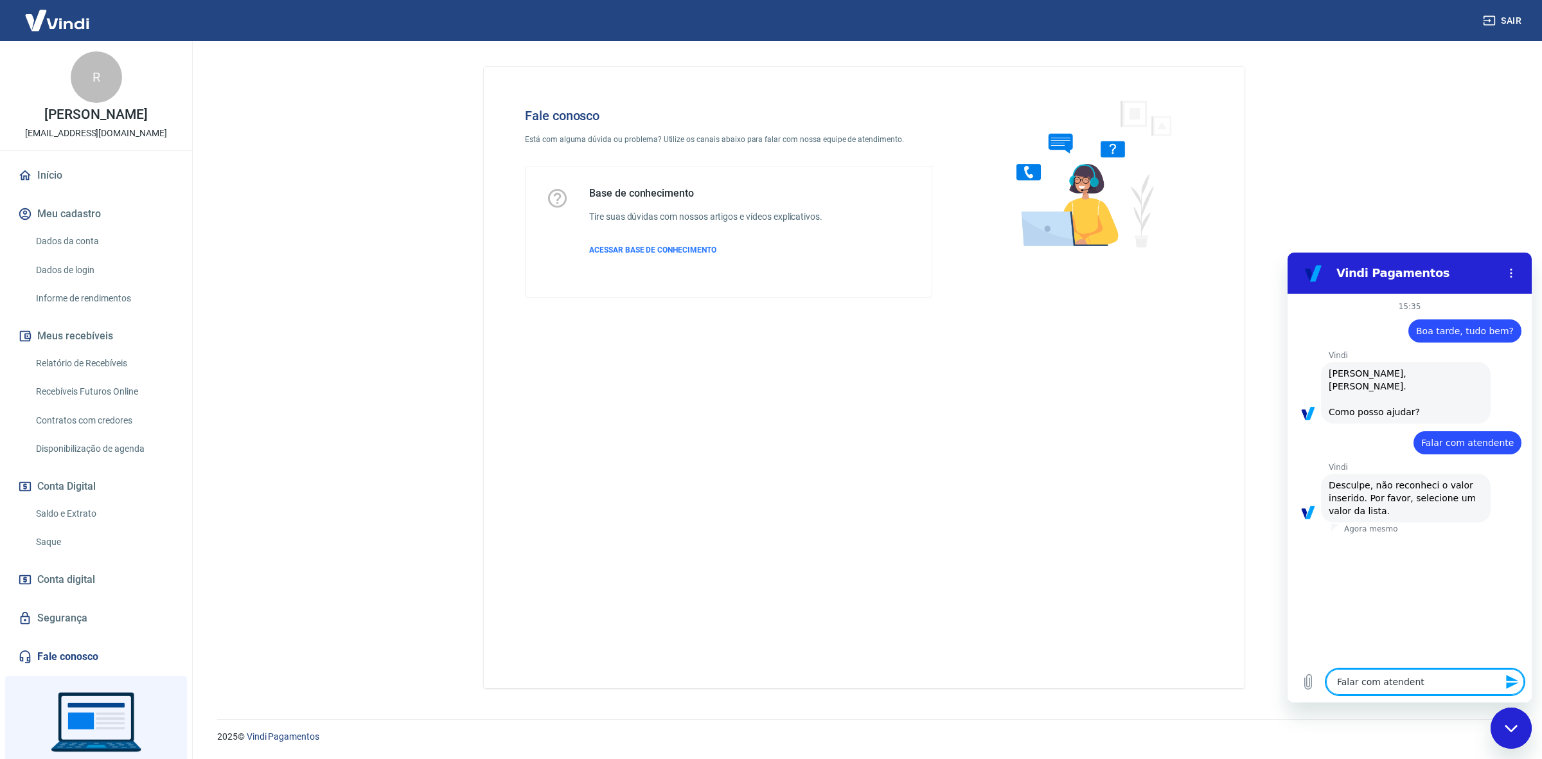
type textarea "Falar com atendente"
type textarea "x"
click at [1390, 680] on textarea at bounding box center [1425, 682] width 198 height 26
type textarea "l"
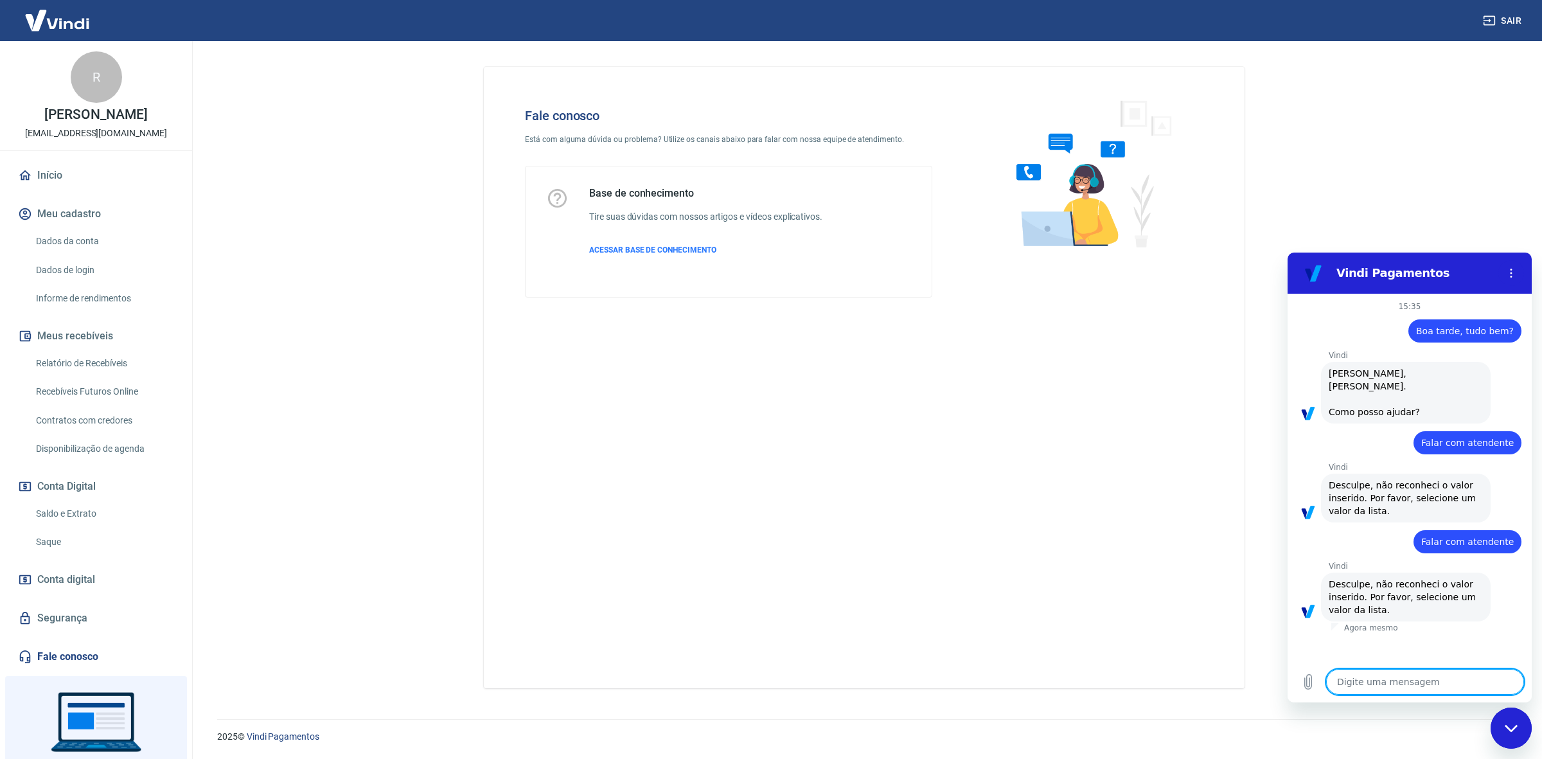
type textarea "x"
type textarea "li"
type textarea "x"
type textarea "lis"
type textarea "x"
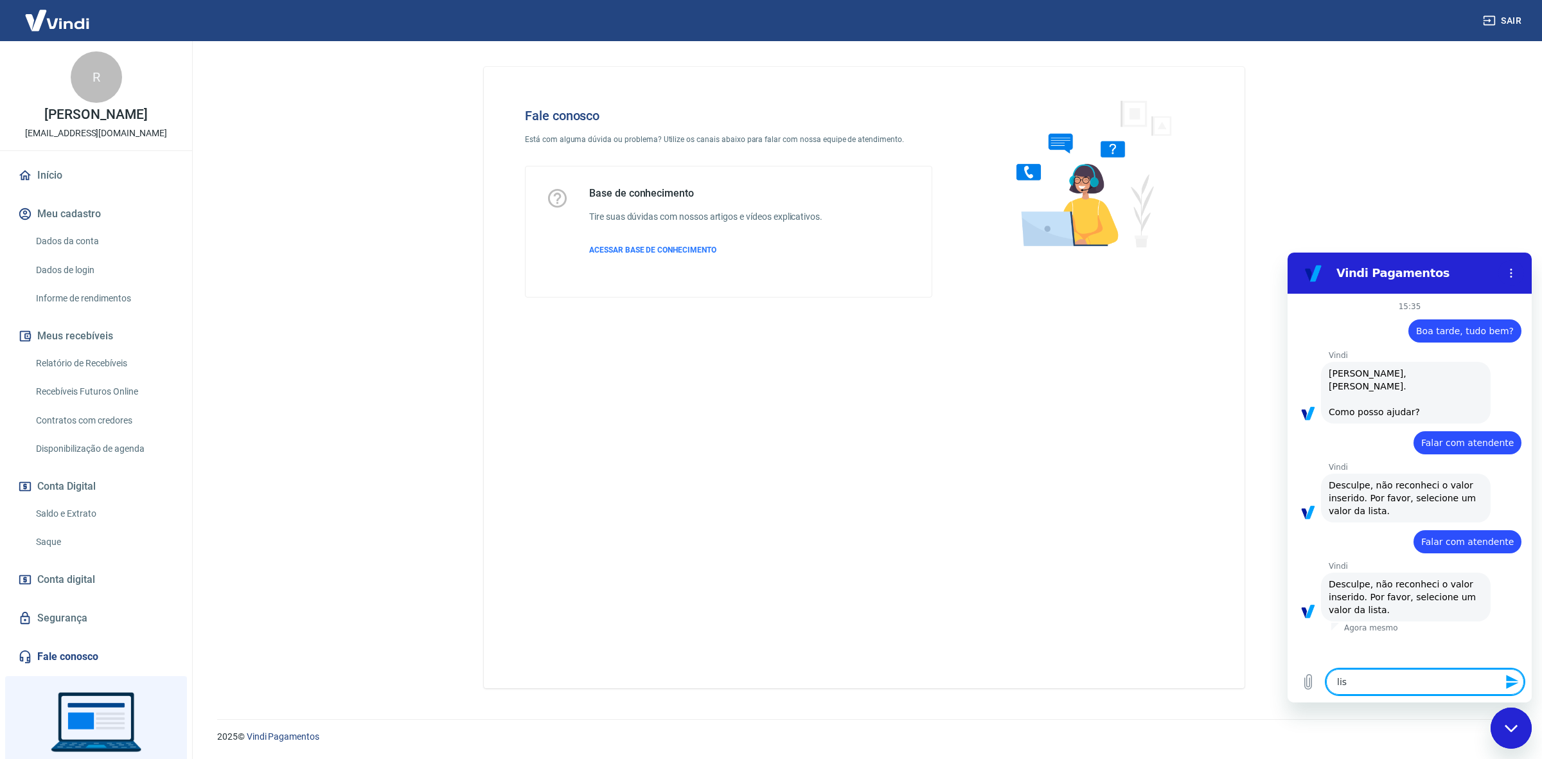
type textarea "list"
type textarea "x"
type textarea "lista"
type textarea "x"
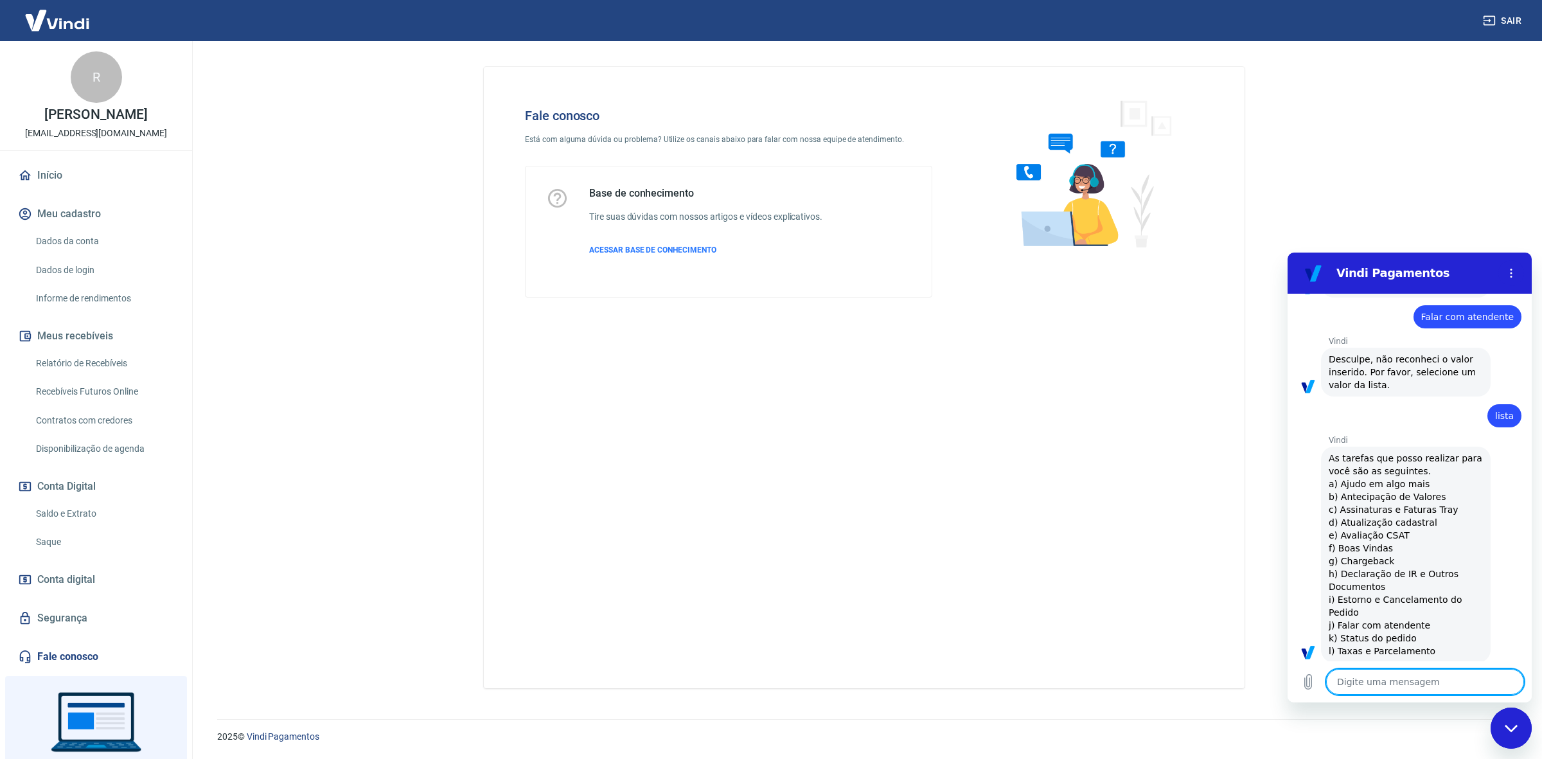
scroll to position [227, 0]
type textarea "j"
type textarea "x"
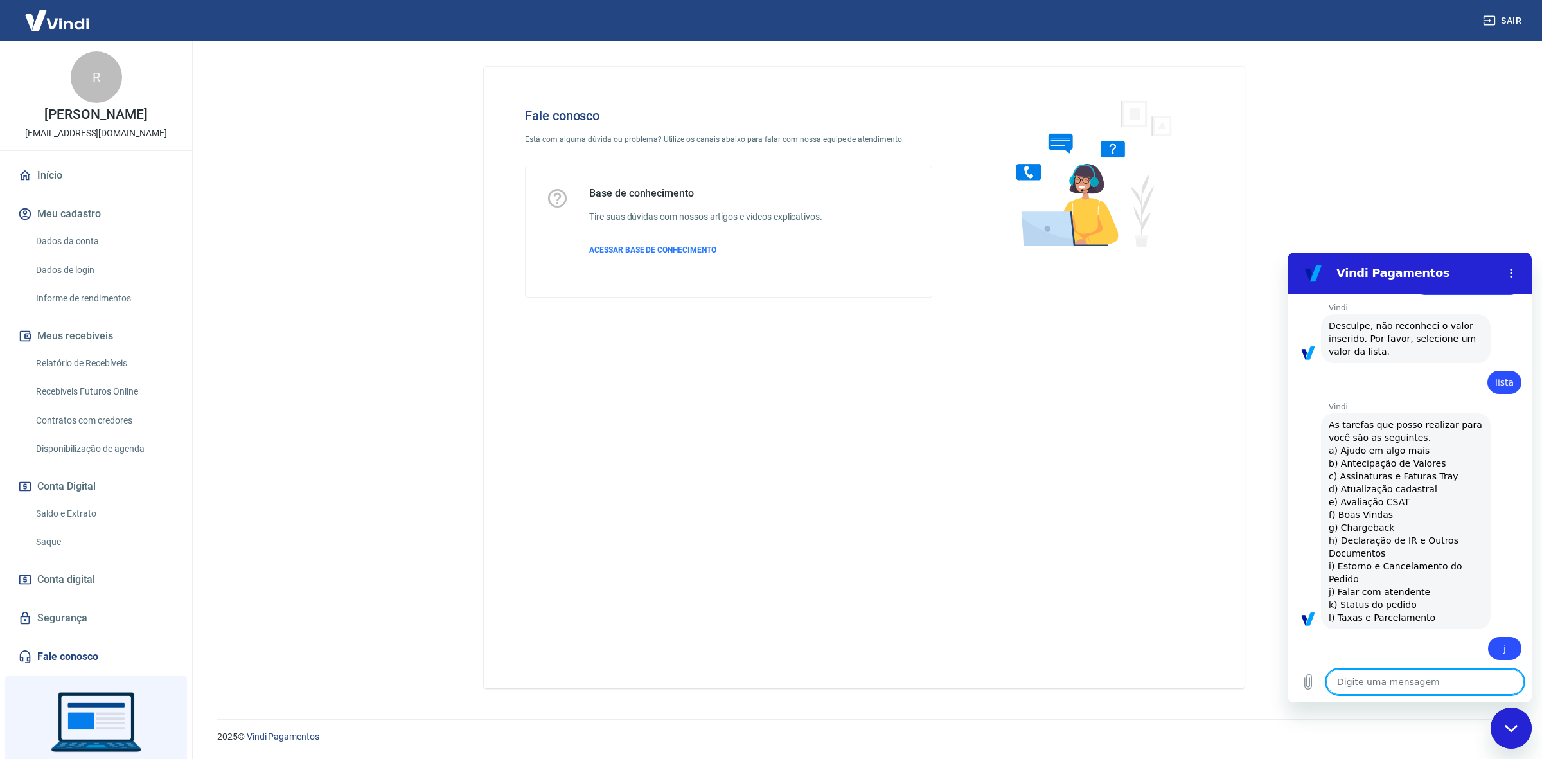
type textarea "x"
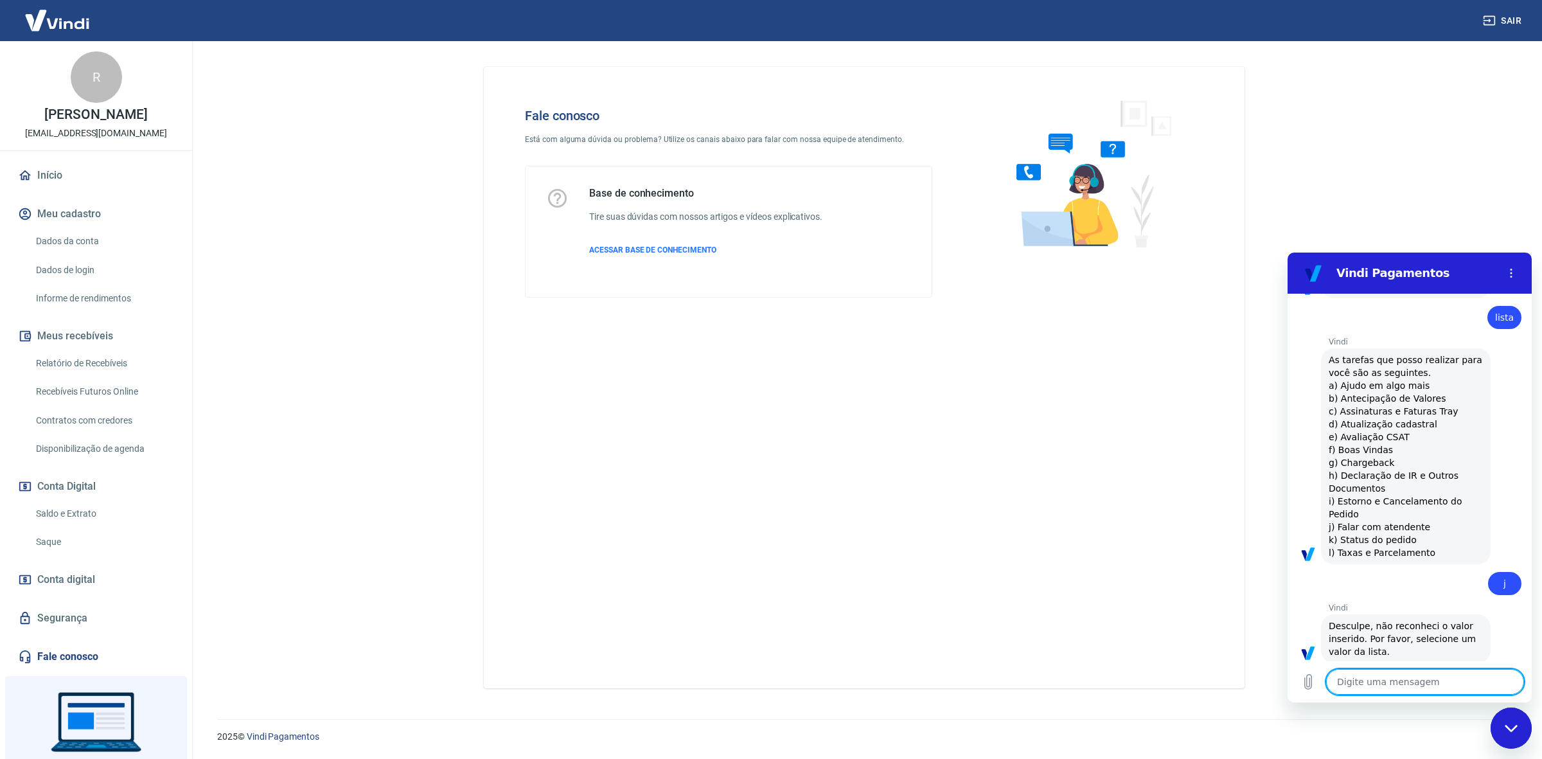
scroll to position [326, 0]
type textarea "a"
type textarea "x"
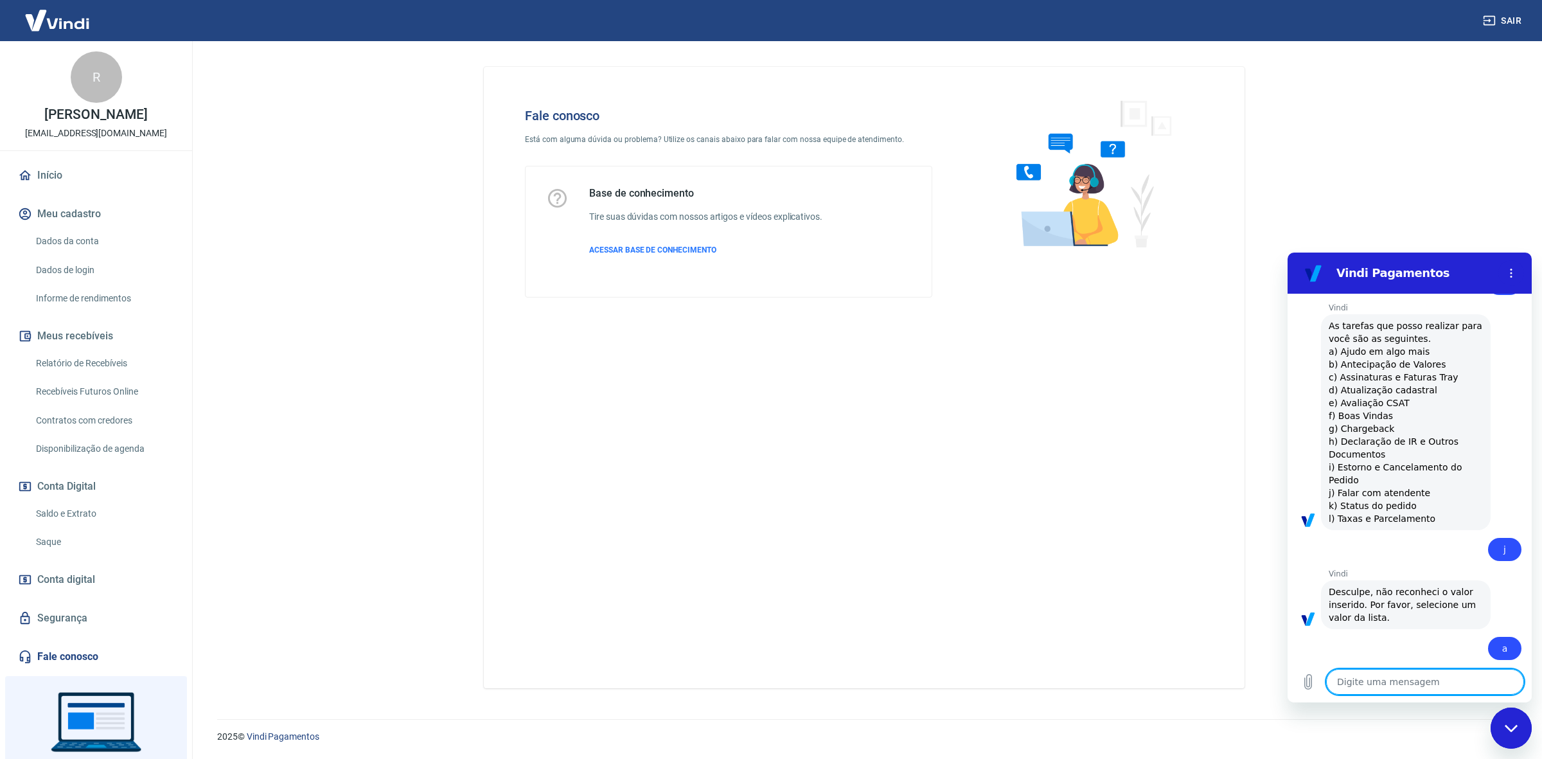
type textarea "x"
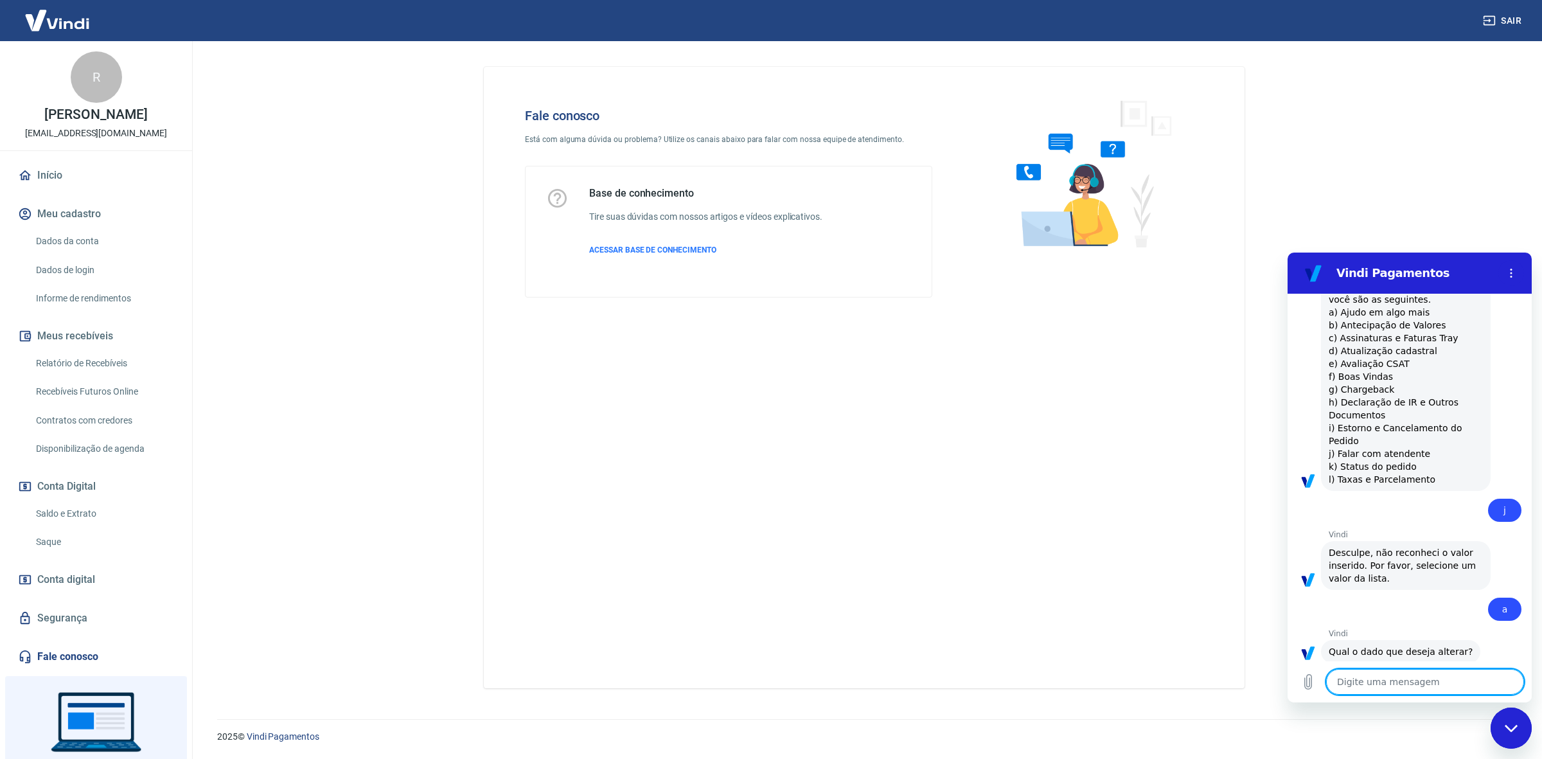
scroll to position [548, 0]
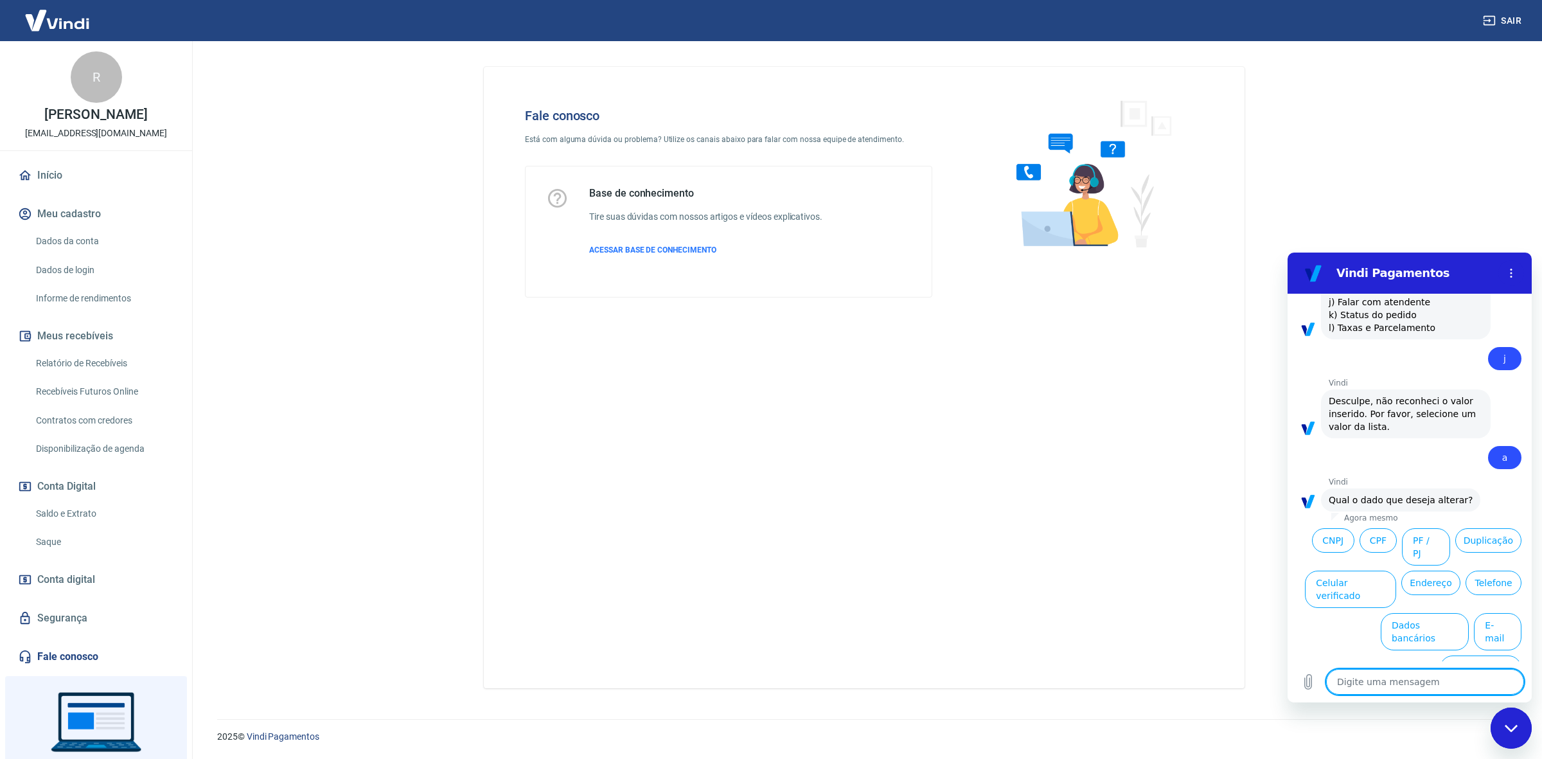
click at [1391, 676] on textarea at bounding box center [1425, 682] width 198 height 26
type textarea "F"
type textarea "x"
type textarea "Fa"
type textarea "x"
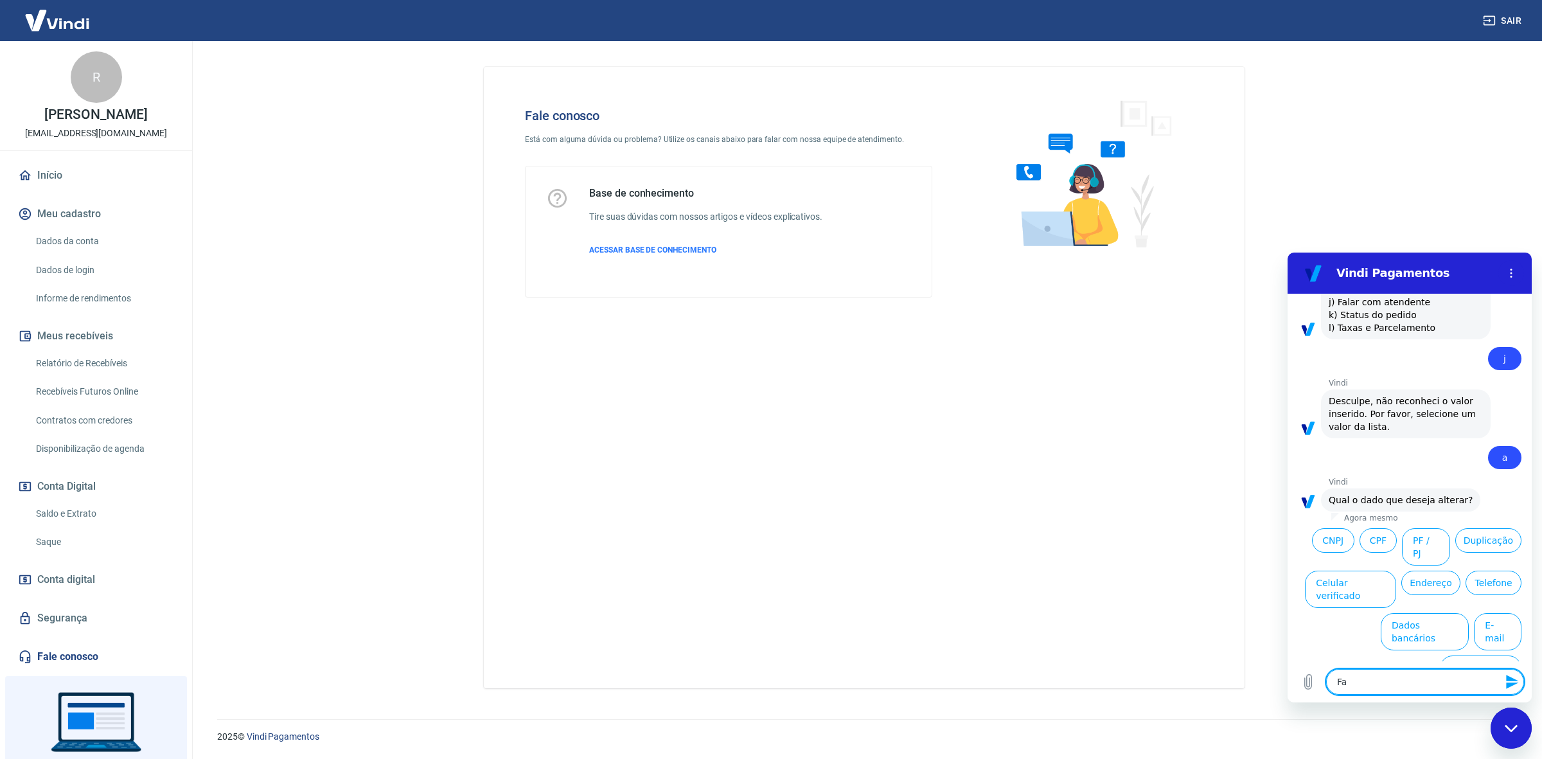
type textarea "Fal"
type textarea "x"
type textarea "Fala"
type textarea "x"
type textarea "Falar"
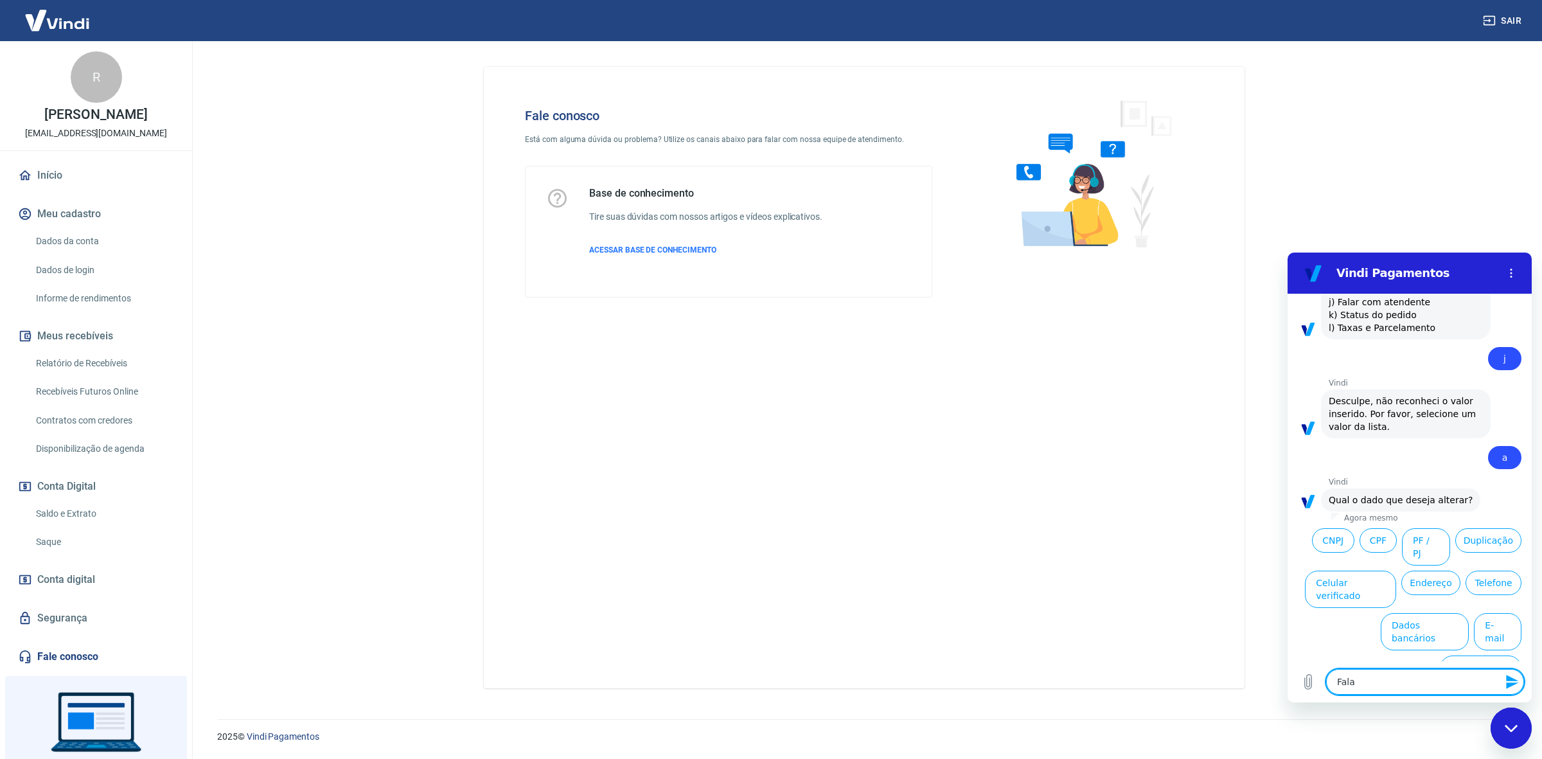
type textarea "x"
type textarea "Falar"
type textarea "x"
type textarea "Falar c"
type textarea "x"
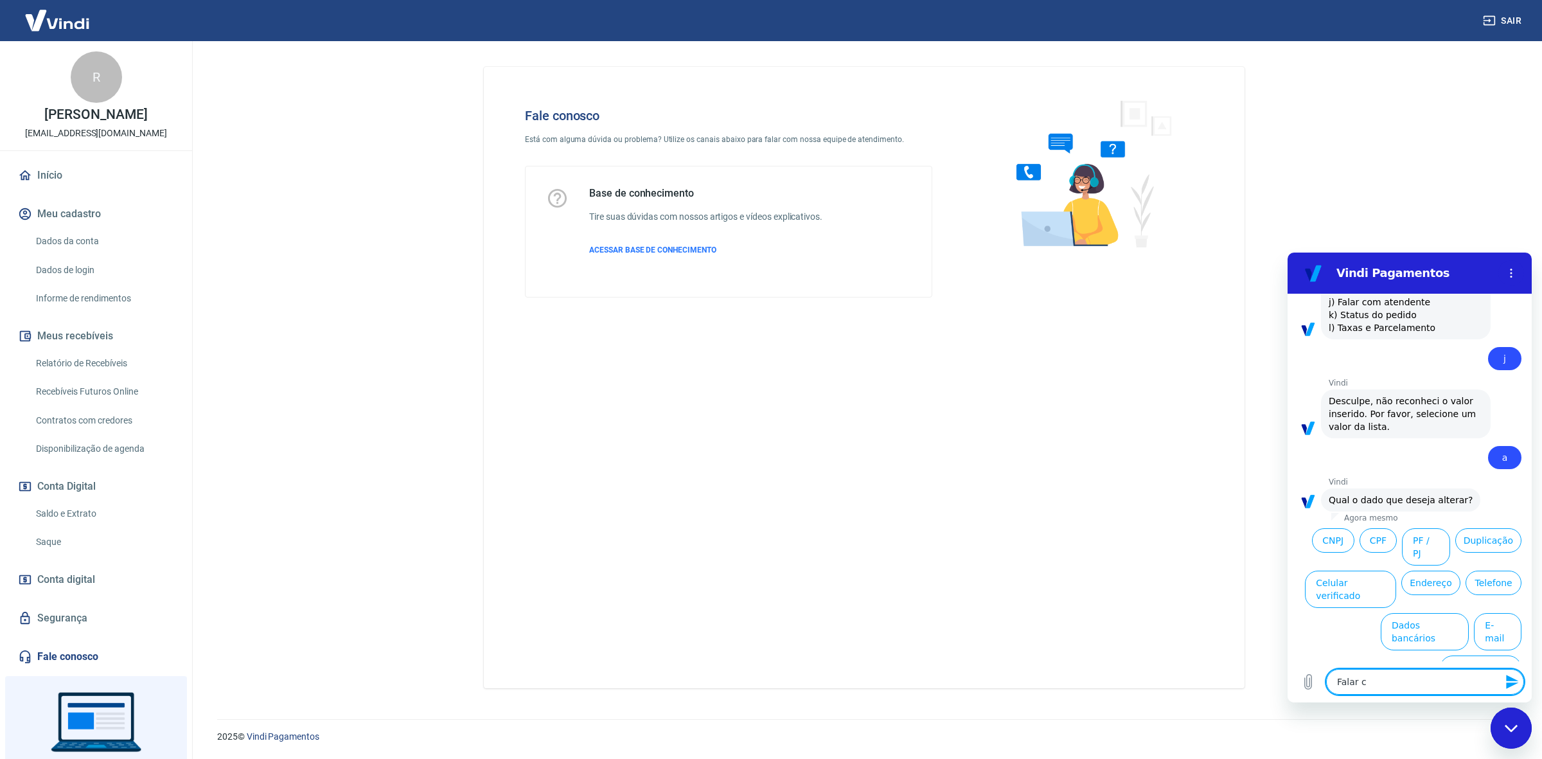
type textarea "Falar cm"
type textarea "x"
type textarea "Falar c"
type textarea "x"
type textarea "Falar co"
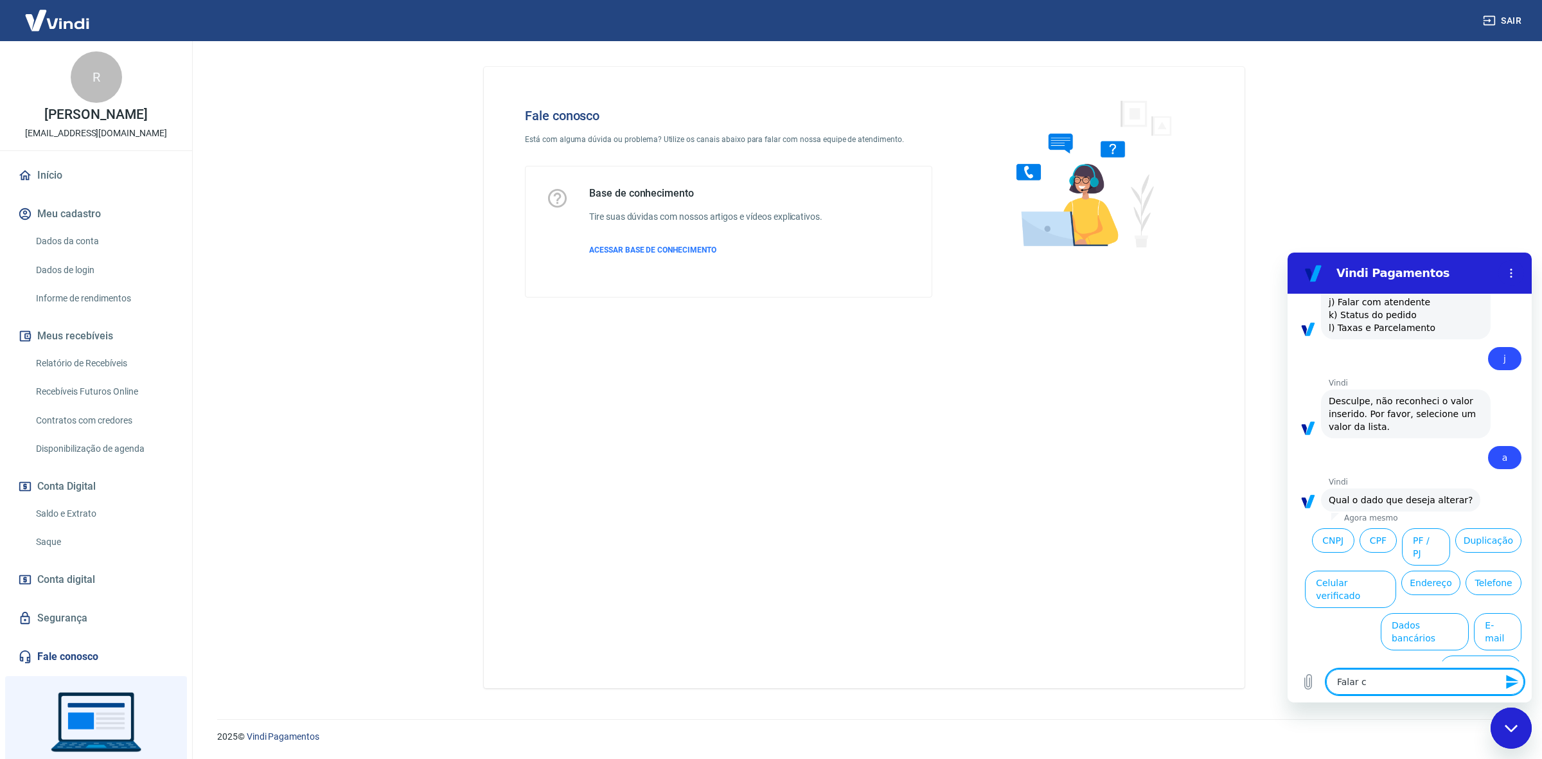
type textarea "x"
type textarea "Falar com"
type textarea "x"
type textarea "Falar com"
type textarea "x"
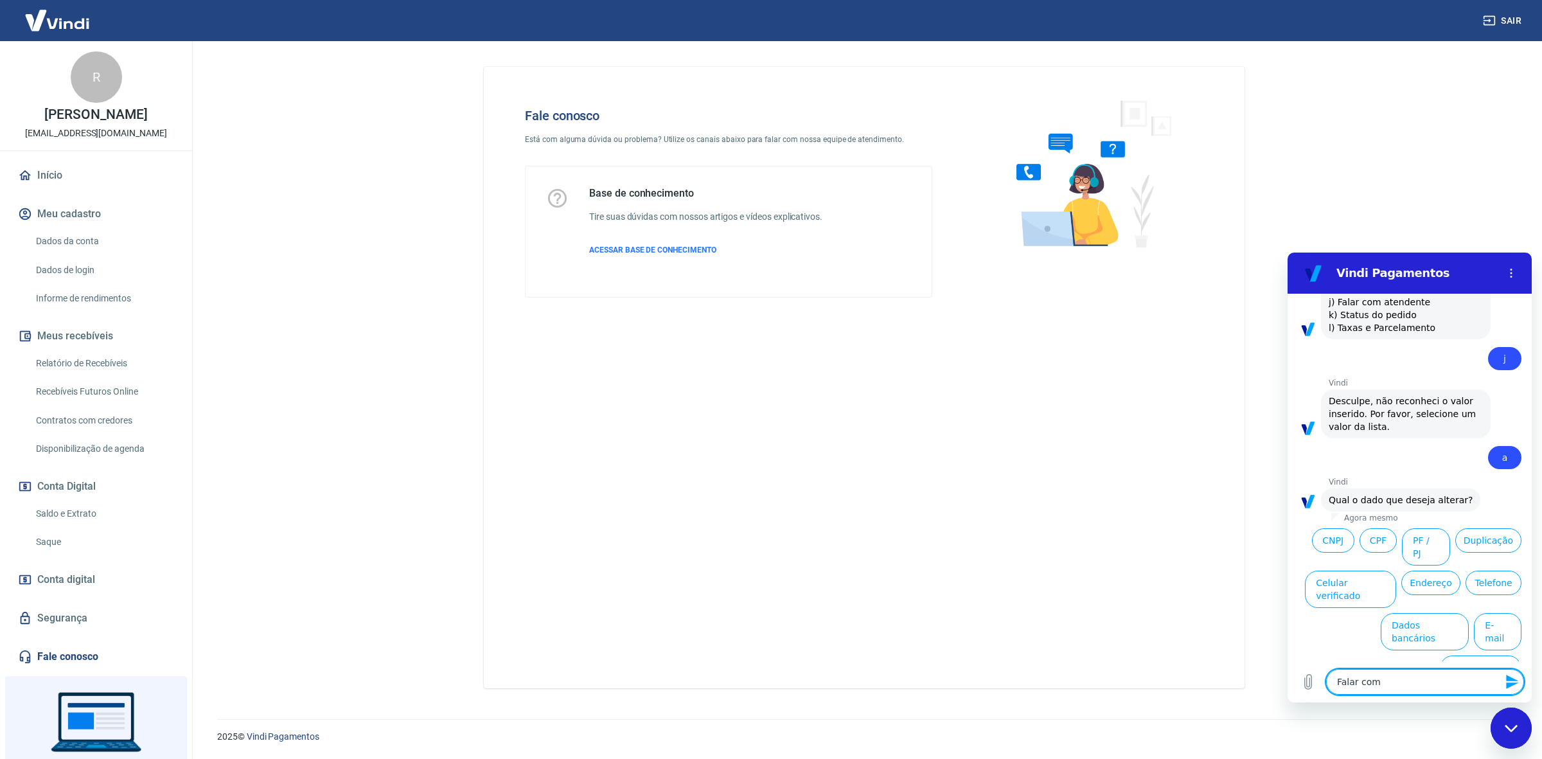
type textarea "Falar com a"
type textarea "x"
type textarea "Falar com at"
type textarea "x"
type textarea "Falar com ate"
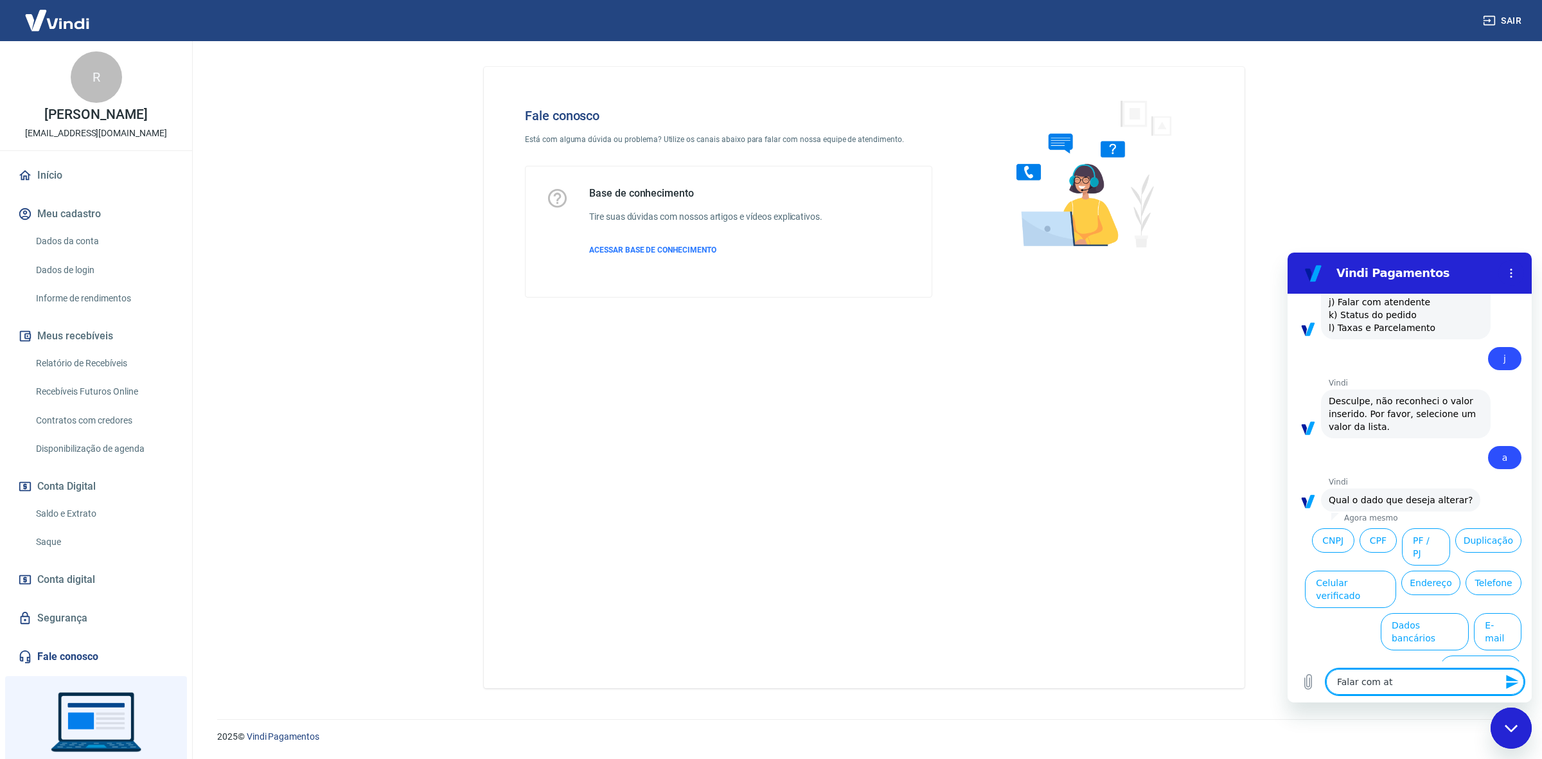
type textarea "x"
type textarea "Falar com [GEOGRAPHIC_DATA]"
type textarea "x"
type textarea "Falar com atend"
type textarea "x"
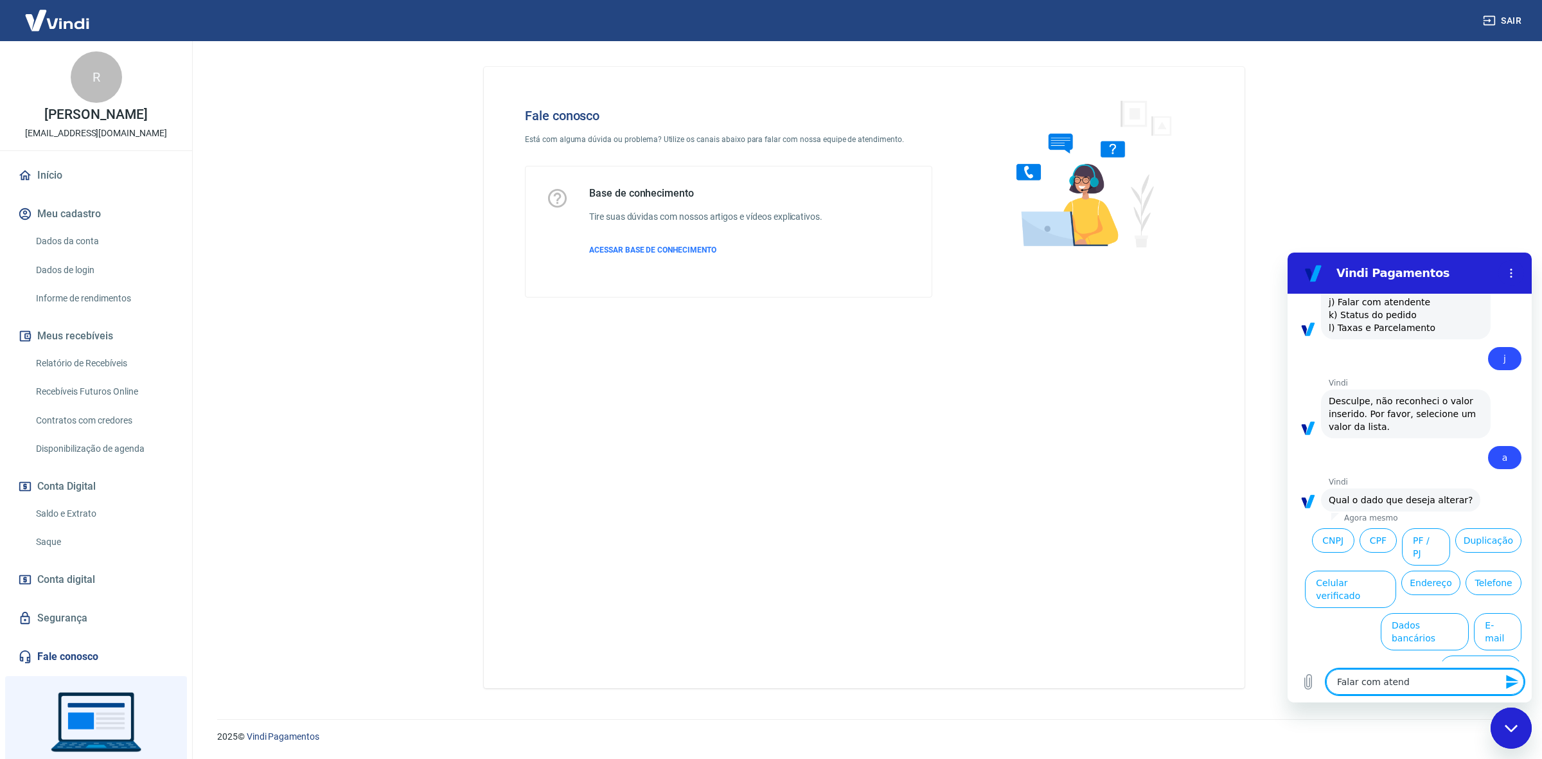
type textarea "Falar com atende"
type textarea "x"
type textarea "Falar com atenden"
type textarea "x"
type textarea "Falar com atendent"
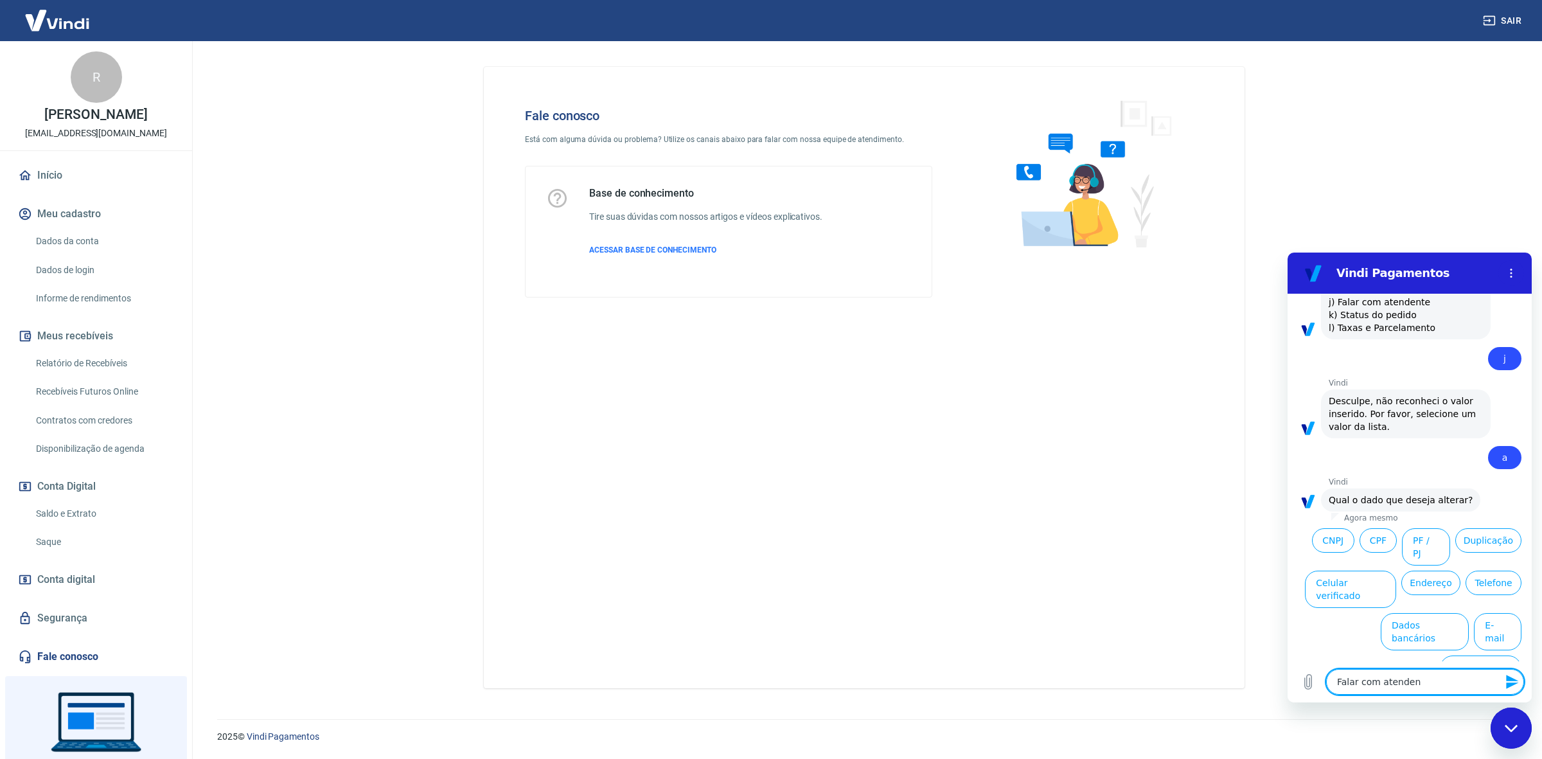
type textarea "x"
type textarea "Falar com atendente"
type textarea "x"
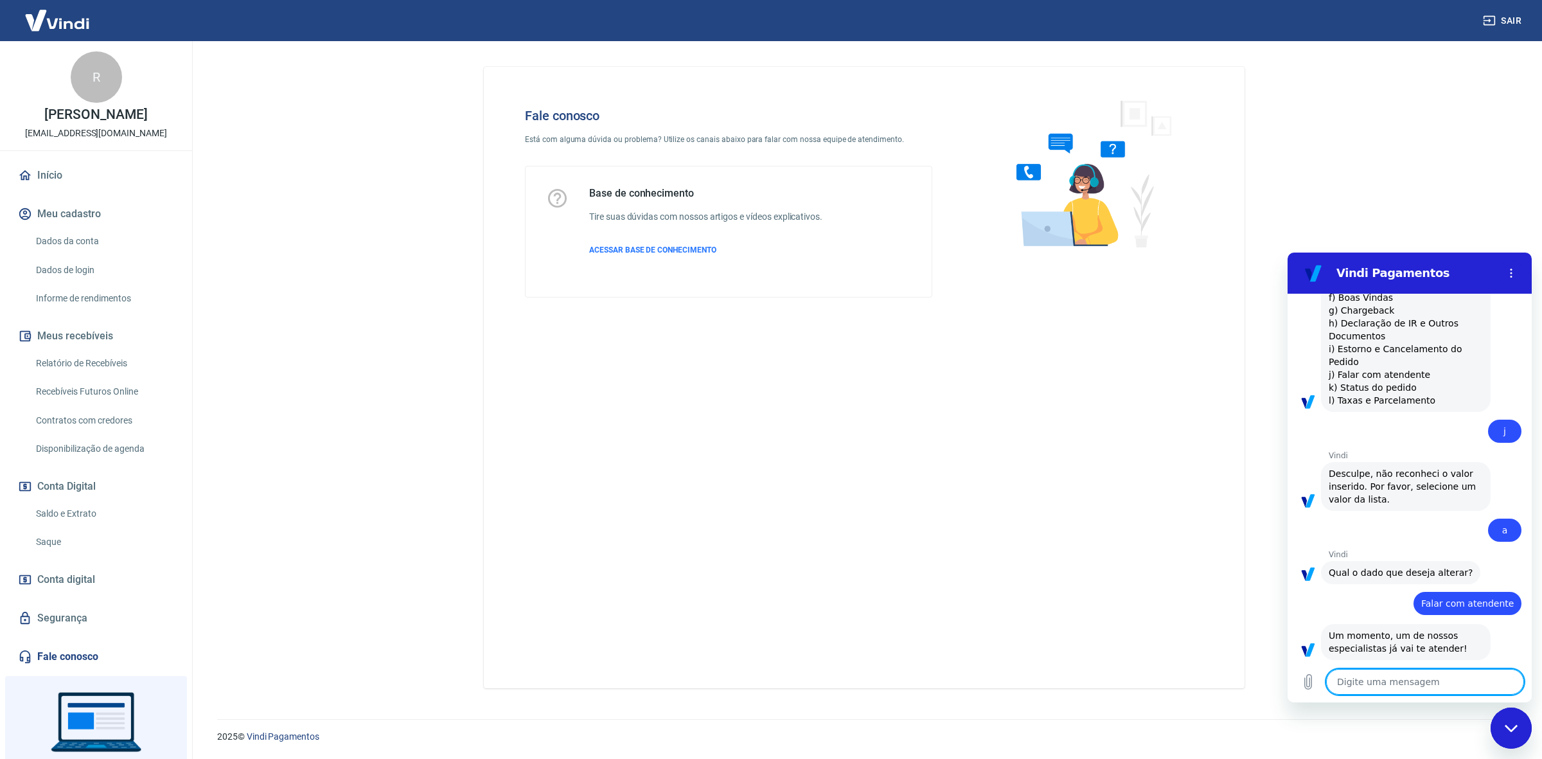
scroll to position [534, 0]
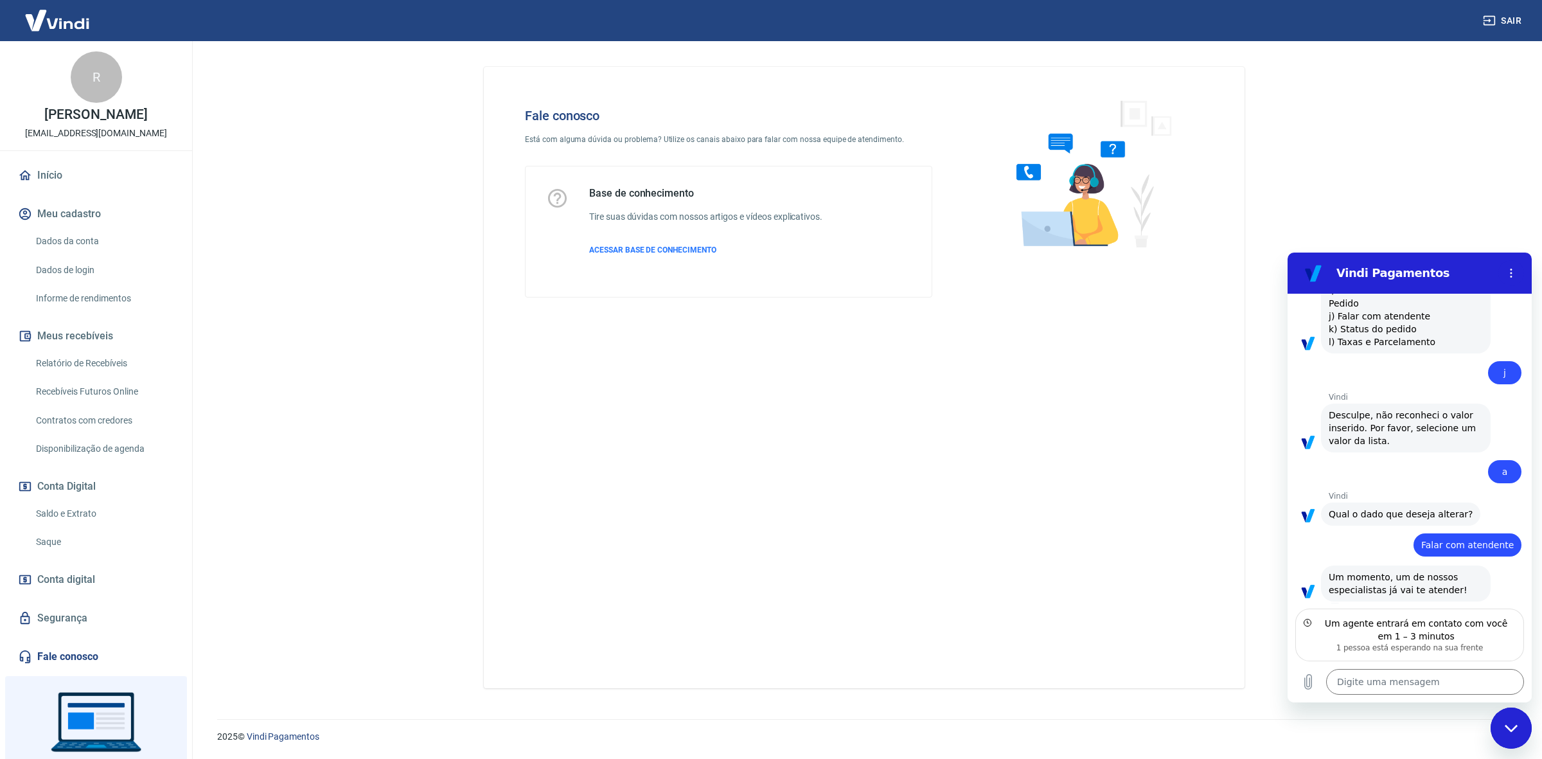
click at [1350, 409] on span "Desculpe, não reconheci o valor inserido. Por favor, selecione um valor da list…" at bounding box center [1405, 428] width 154 height 39
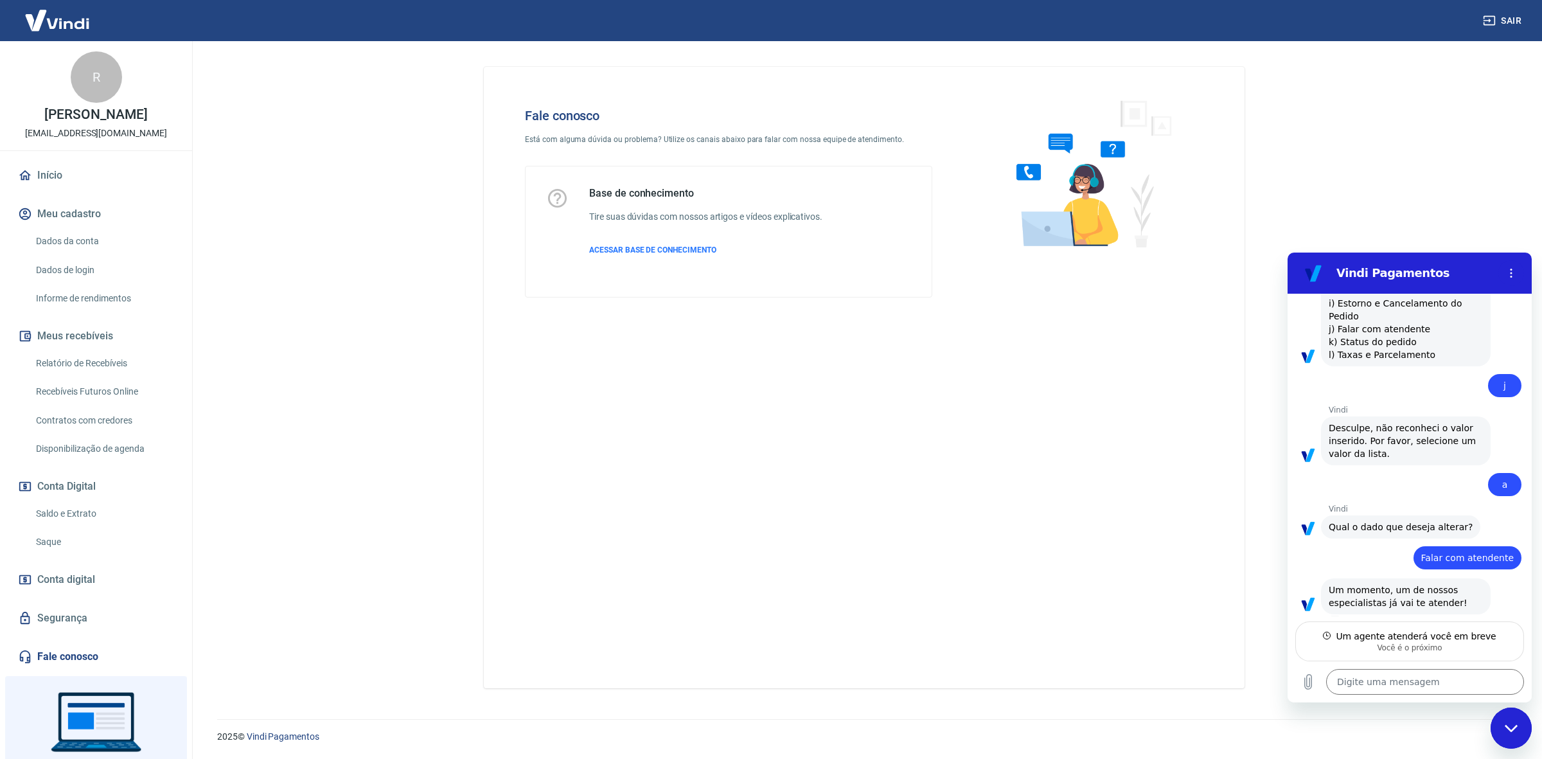
type textarea "x"
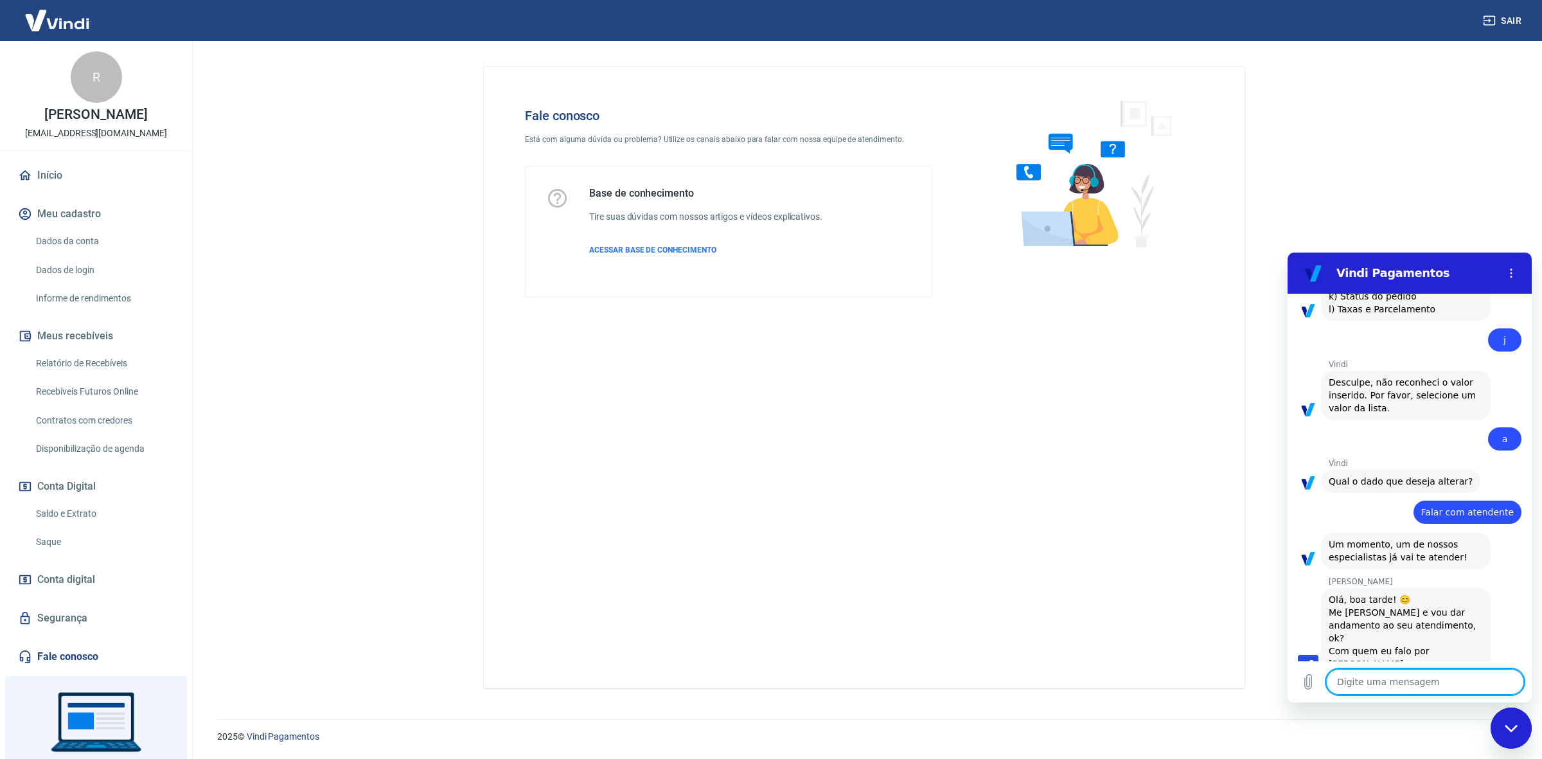
scroll to position [569, 0]
type textarea "B"
type textarea "x"
type textarea "Bo"
type textarea "x"
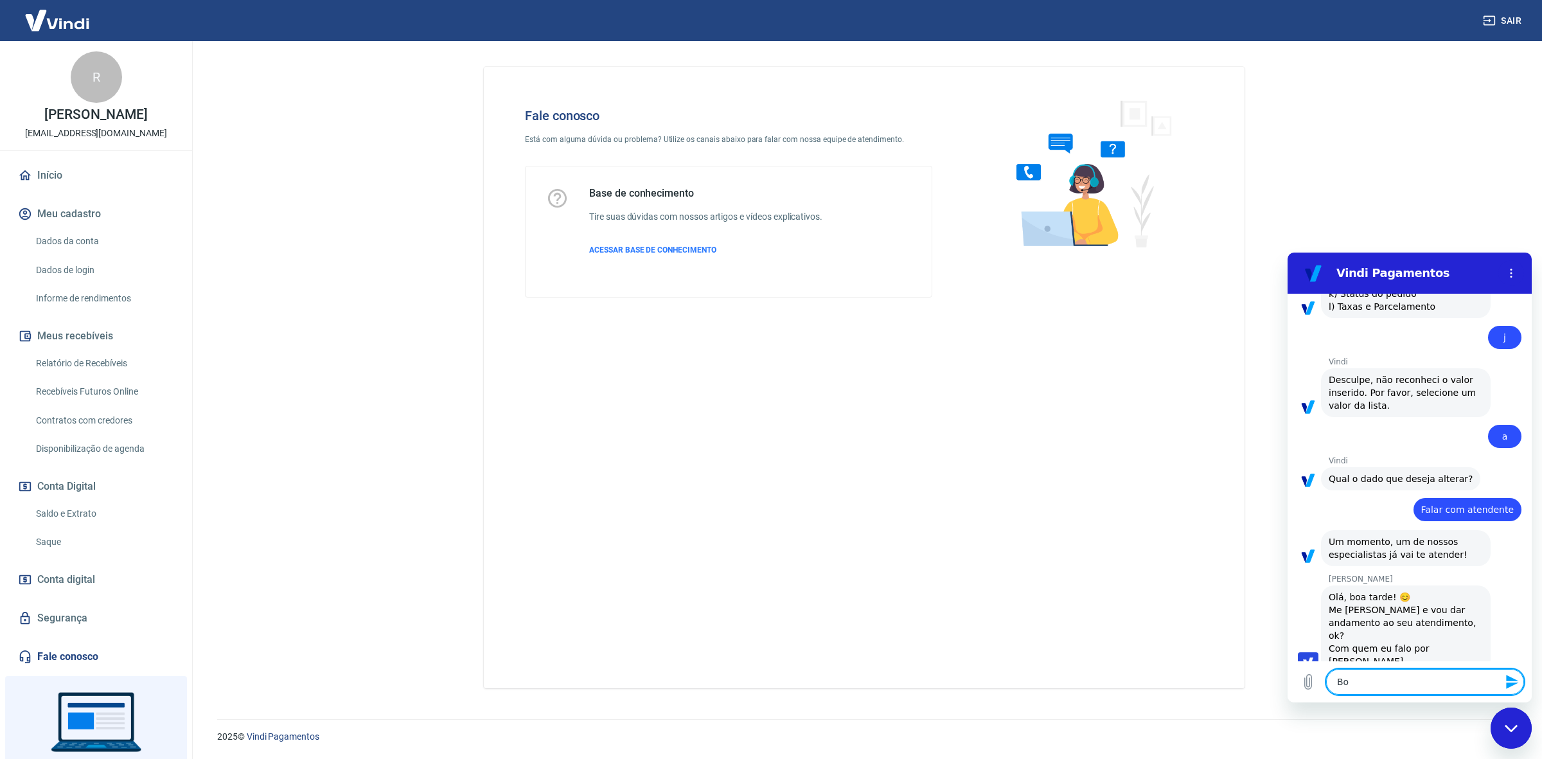
type textarea "Boa"
type textarea "x"
type textarea "Boa"
type textarea "x"
type textarea "Boa t"
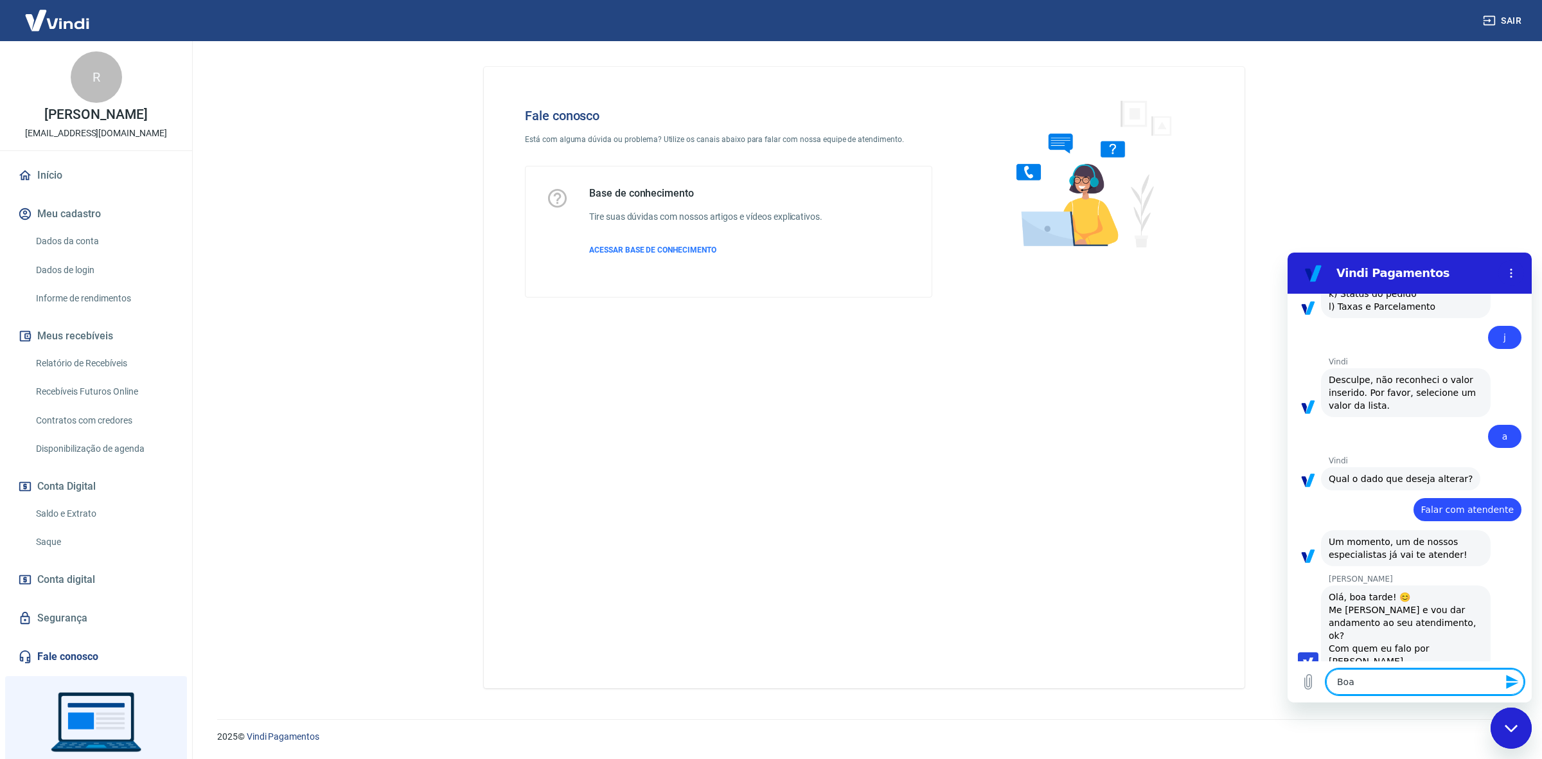
type textarea "x"
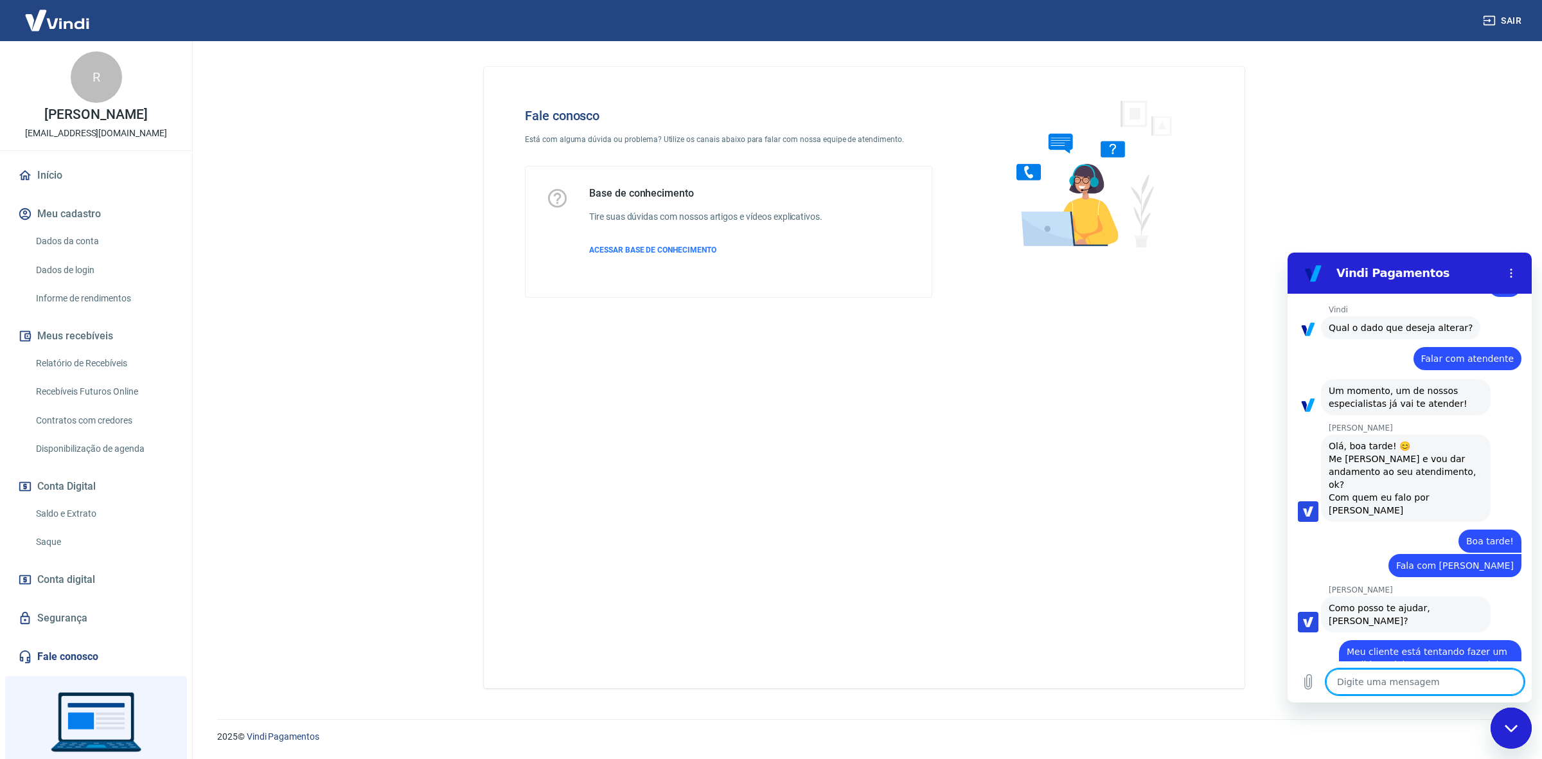
scroll to position [723, 0]
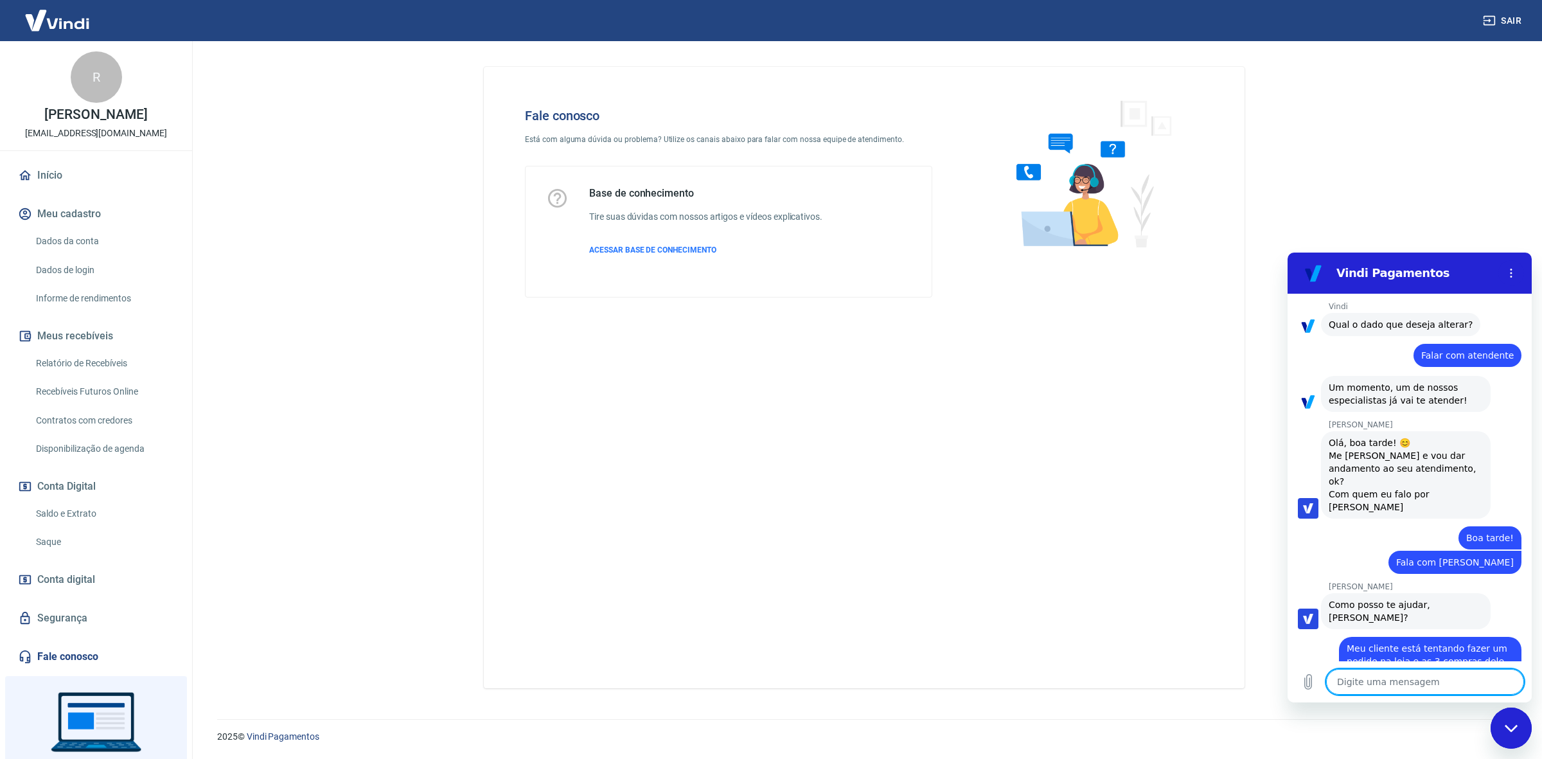
click at [1393, 687] on textarea at bounding box center [1425, 682] width 198 height 26
click at [1312, 674] on icon "Carregar arquivo" at bounding box center [1307, 681] width 15 height 15
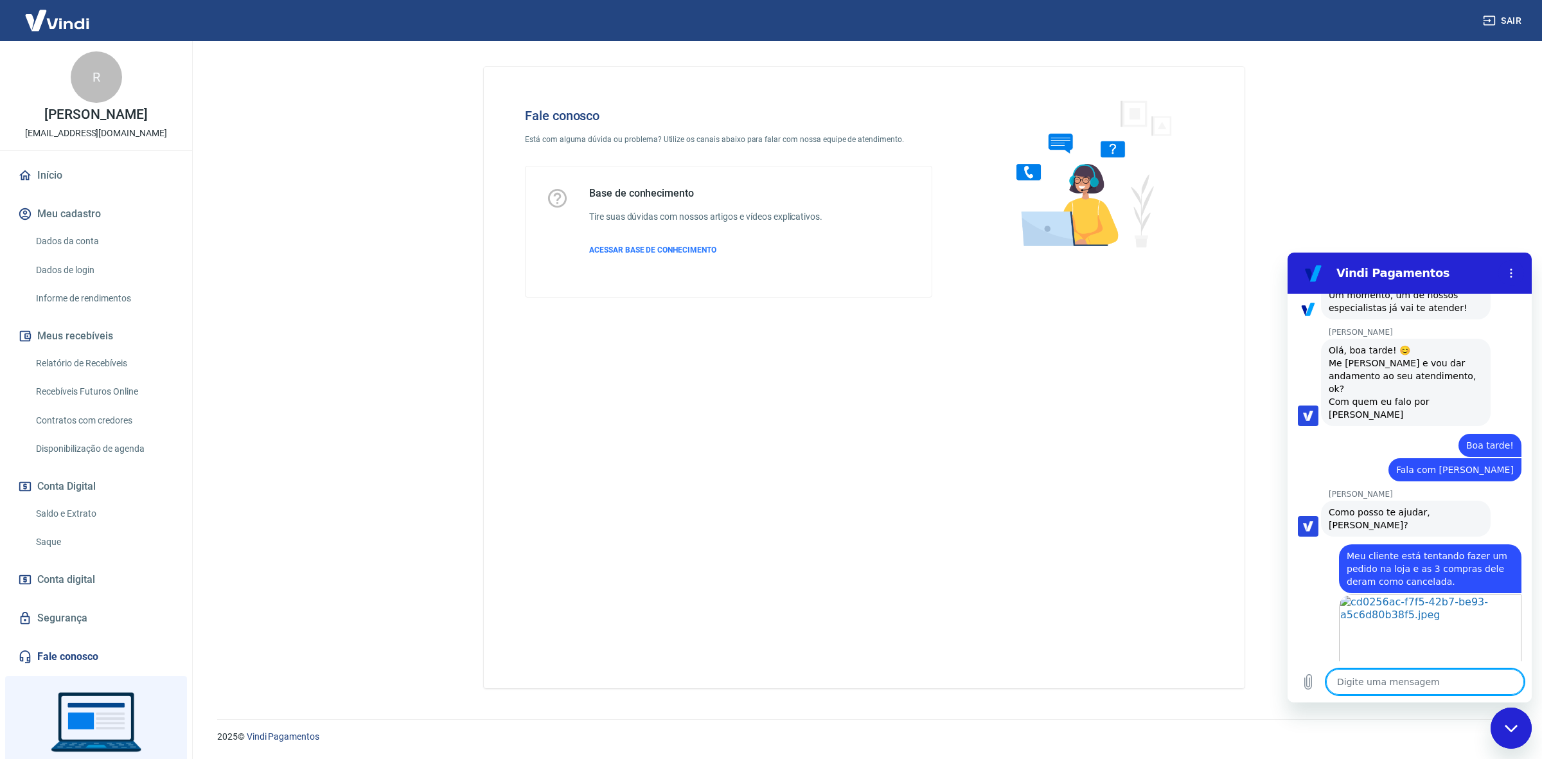
scroll to position [818, 0]
paste textarea "6691"
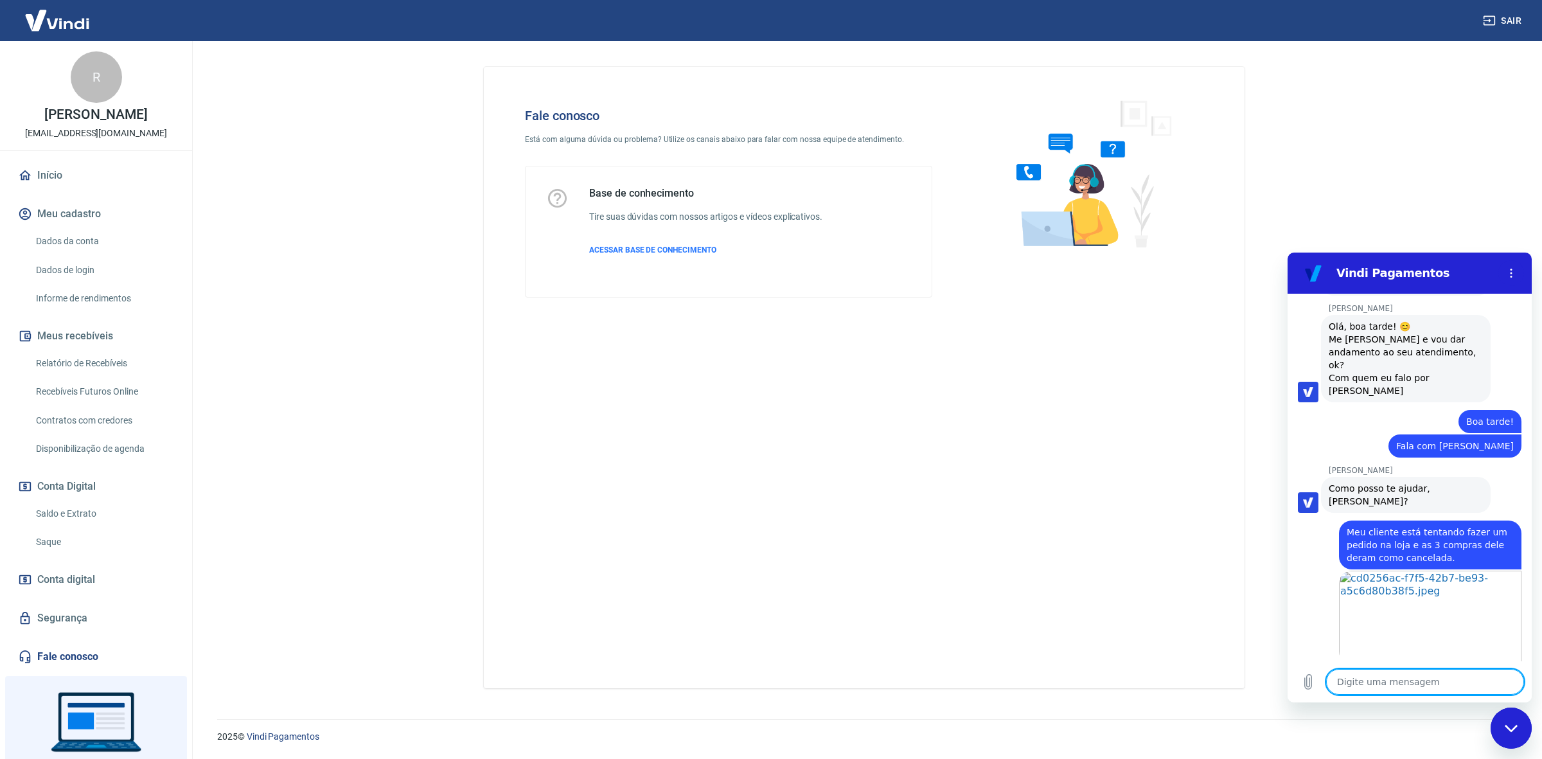
scroll to position [842, 0]
click at [1313, 681] on icon "Carregar arquivo" at bounding box center [1307, 681] width 15 height 15
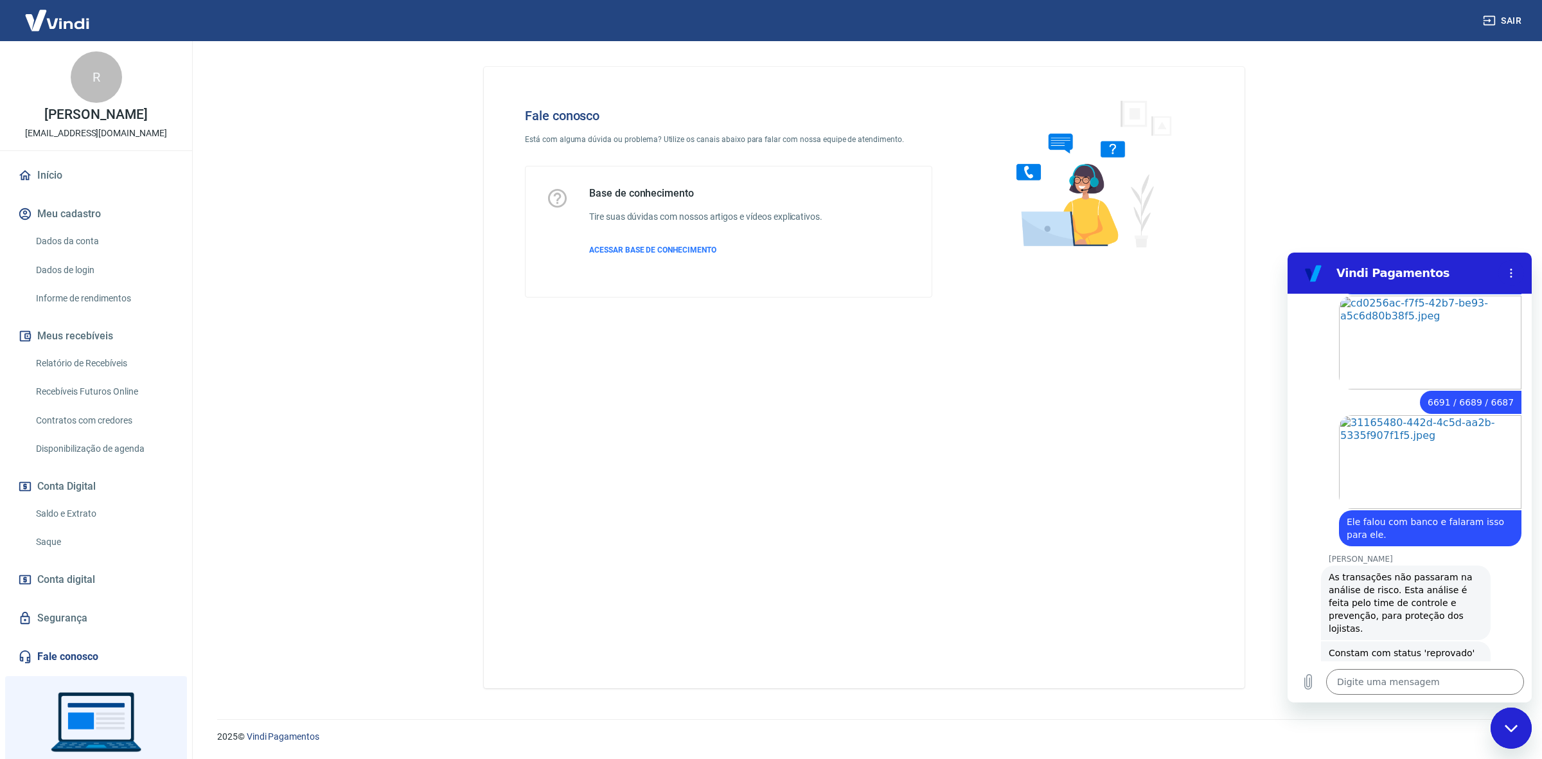
scroll to position [1118, 0]
click at [1271, 274] on div "Fale conosco Está com alguma dúvida ou problema? Utilize os canais abaixo para …" at bounding box center [864, 372] width 822 height 662
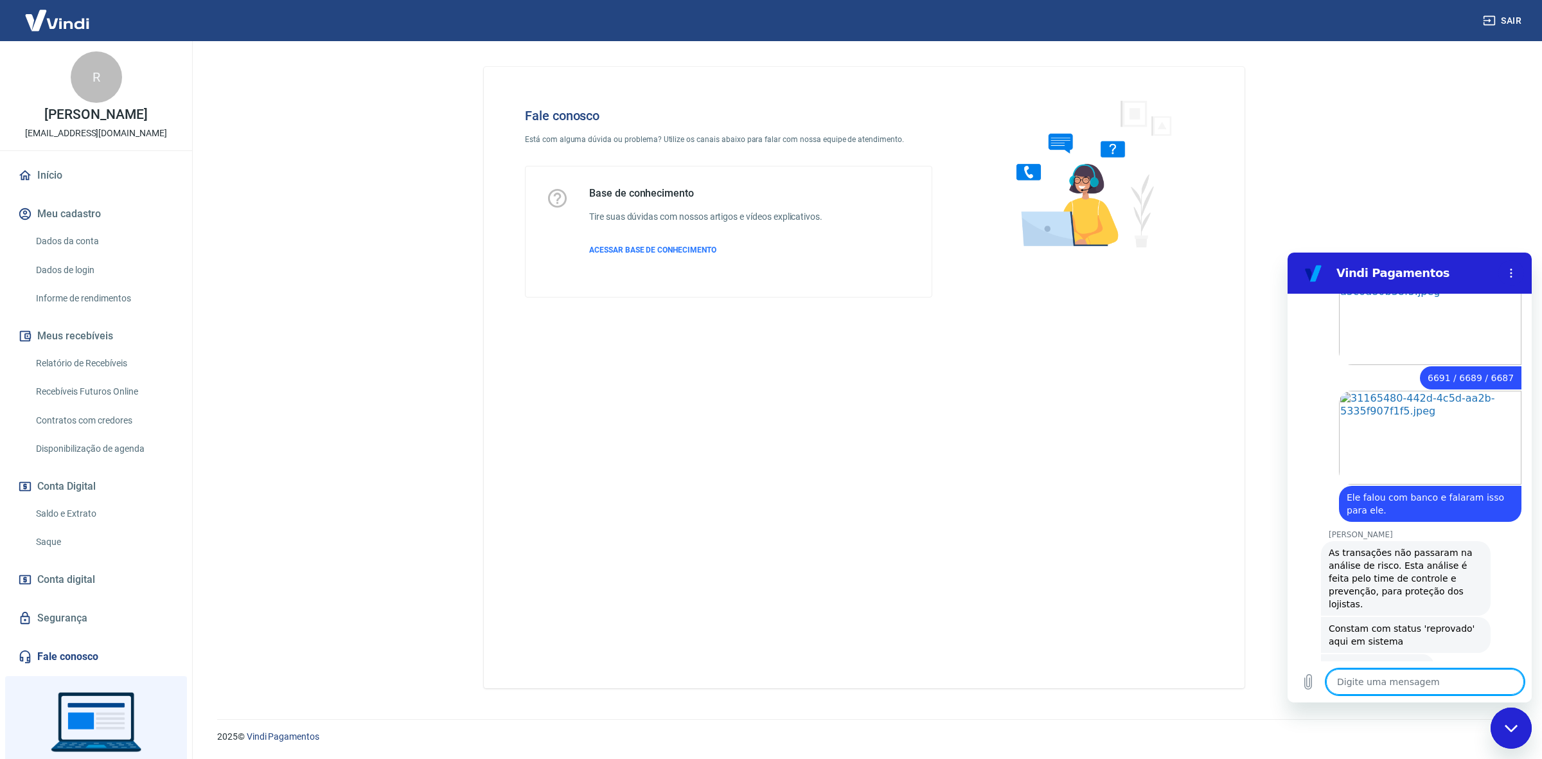
scroll to position [1142, 0]
click at [1411, 687] on textarea at bounding box center [1425, 682] width 198 height 26
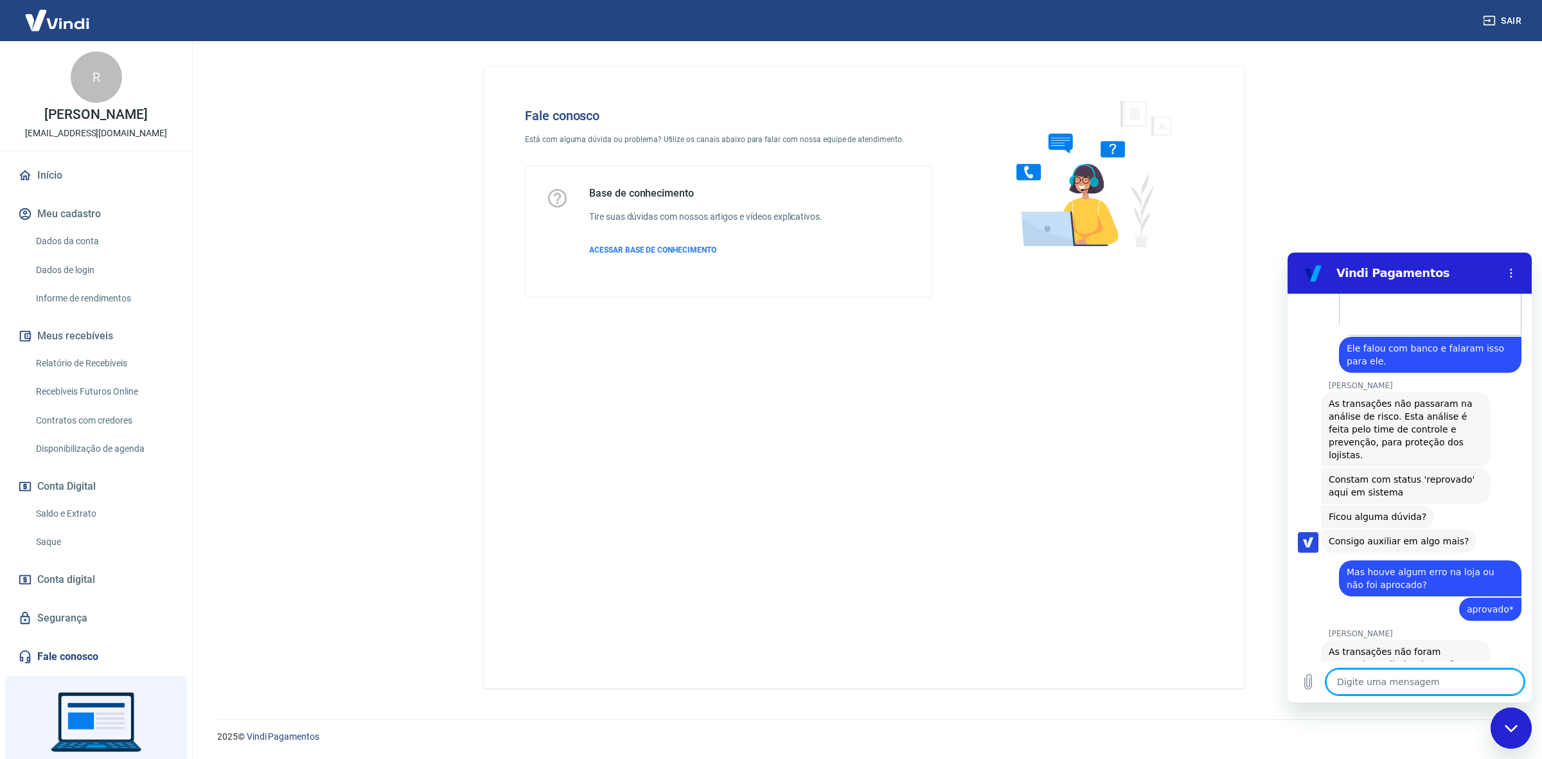
scroll to position [1291, 0]
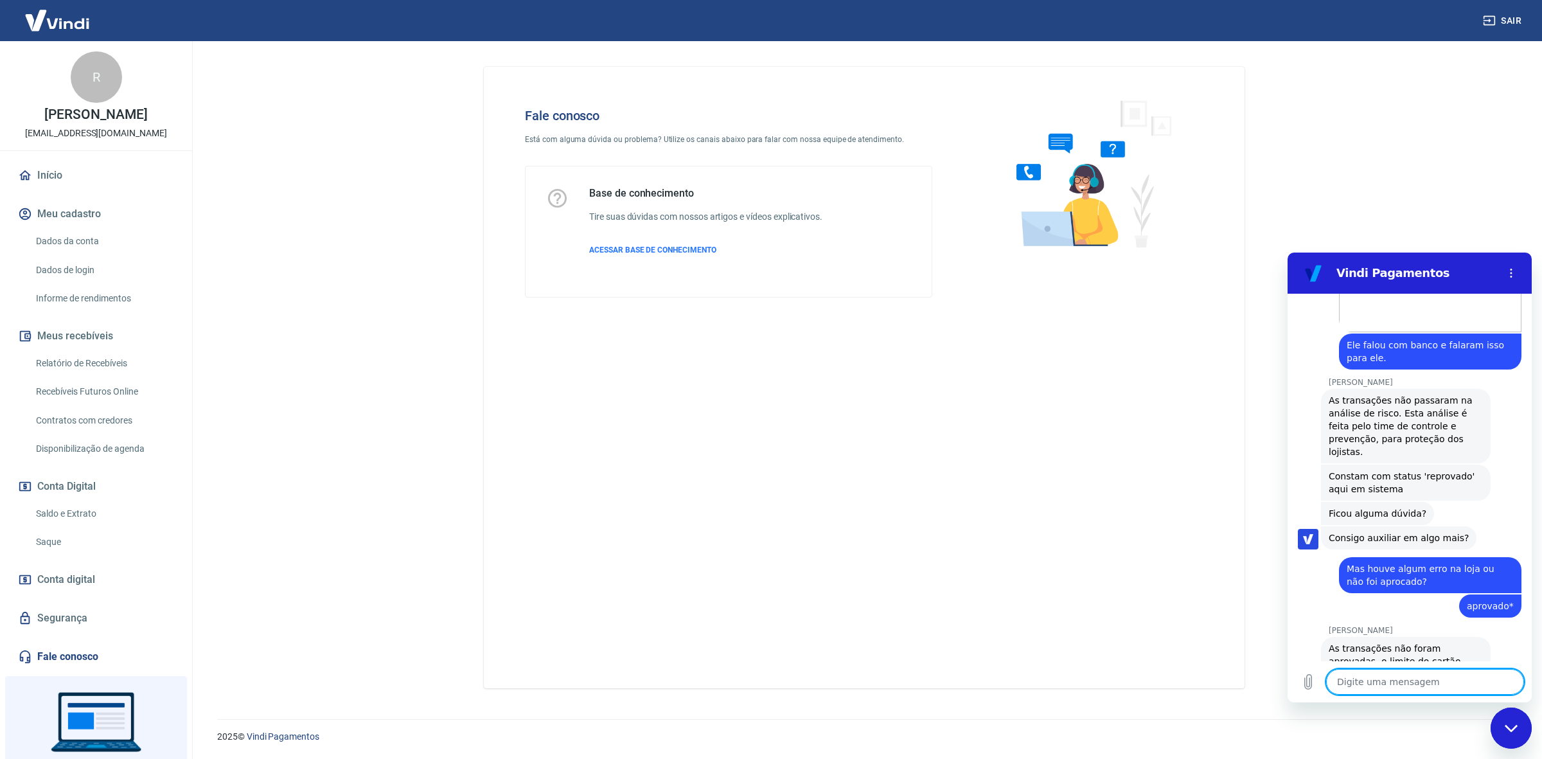
click at [1390, 682] on textarea at bounding box center [1425, 682] width 198 height 26
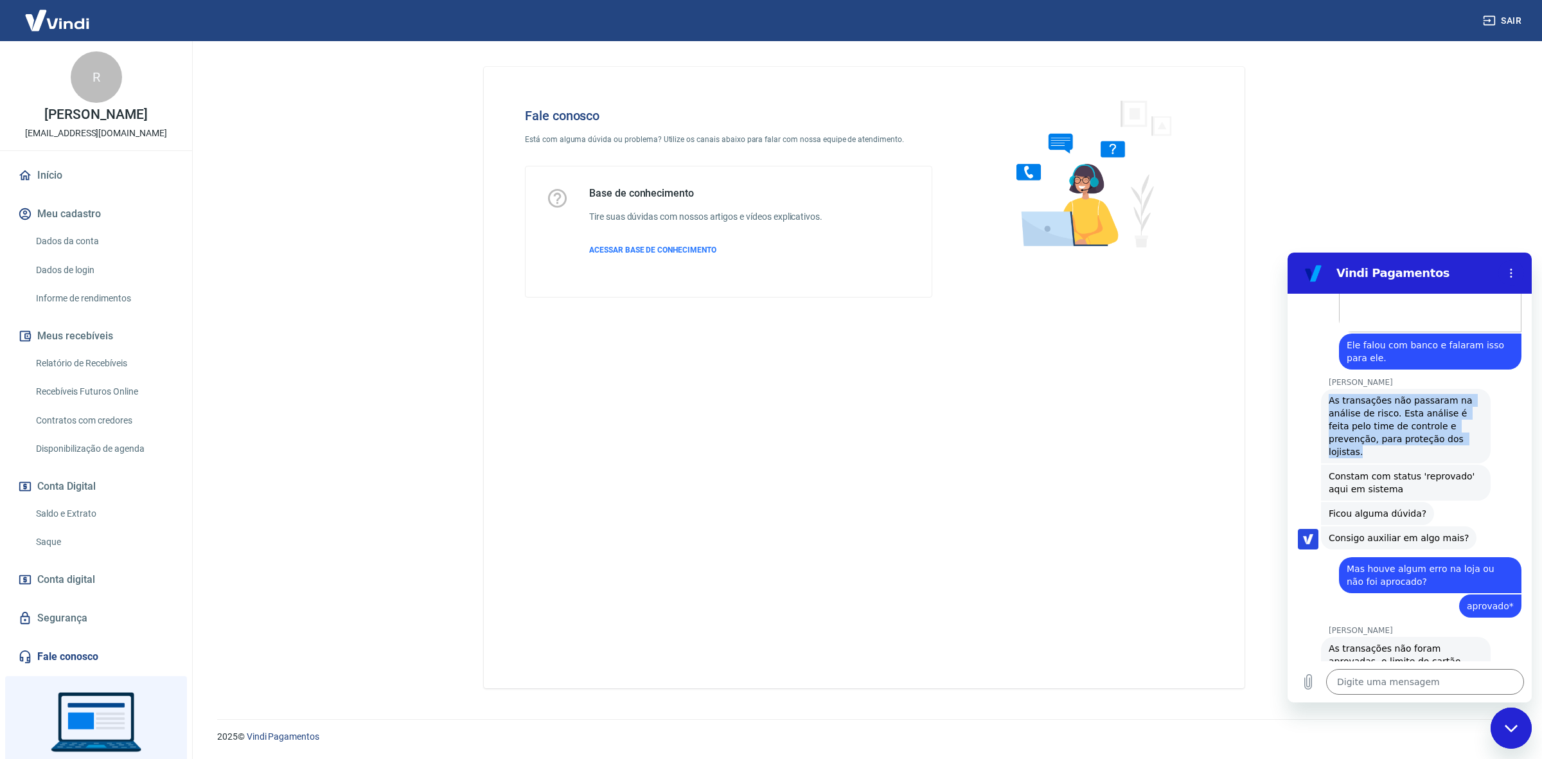
drag, startPoint x: 1326, startPoint y: 362, endPoint x: 1434, endPoint y: 405, distance: 116.6
click at [1434, 405] on div "[PERSON_NAME] diz: As transações não passaram na análise de risco. Esta análise…" at bounding box center [1406, 426] width 170 height 75
copy span "As transações não passaram na análise de risco. Esta análise é feita pelo time …"
click at [1446, 681] on textarea at bounding box center [1425, 682] width 198 height 26
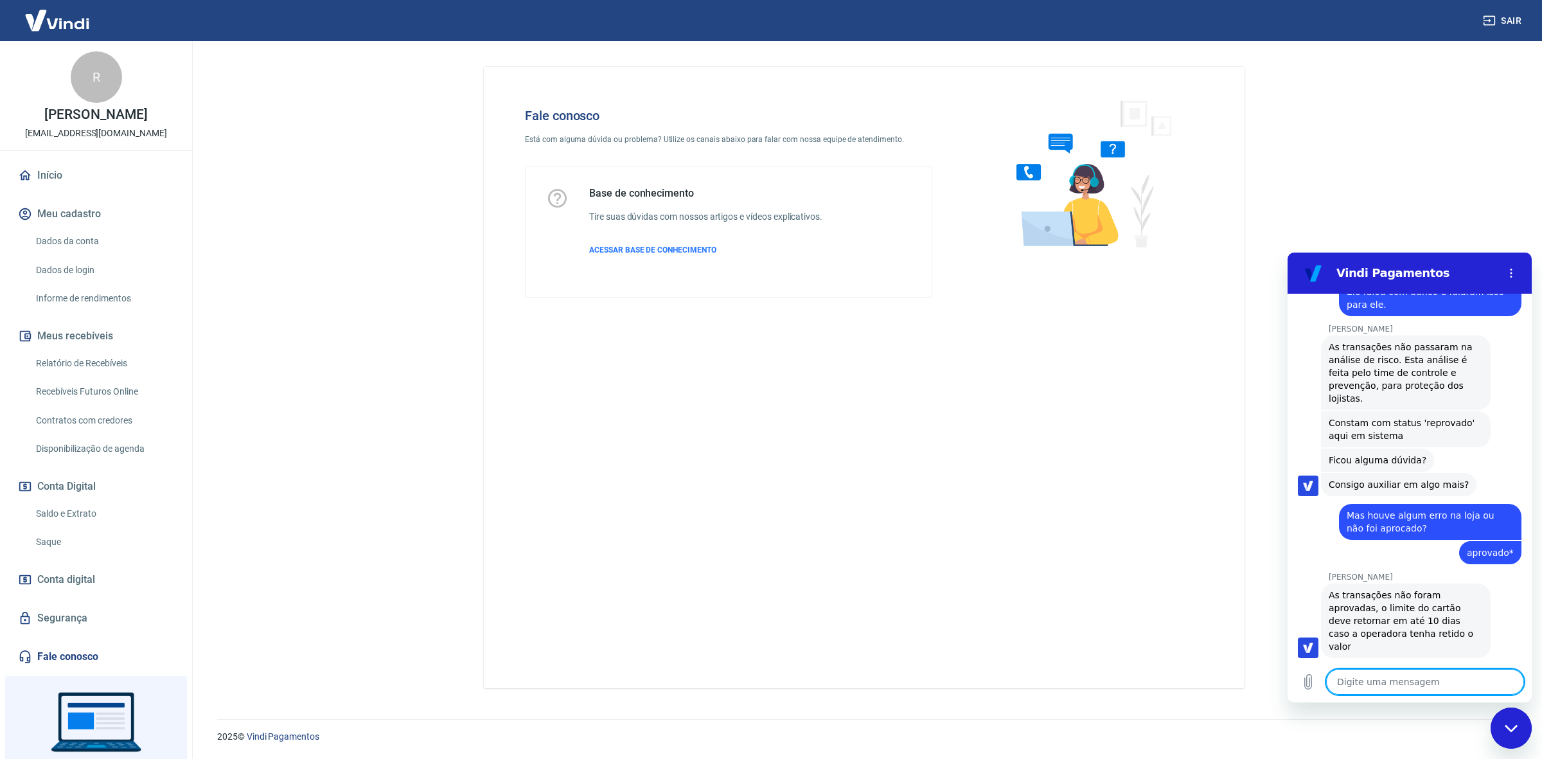
scroll to position [1347, 0]
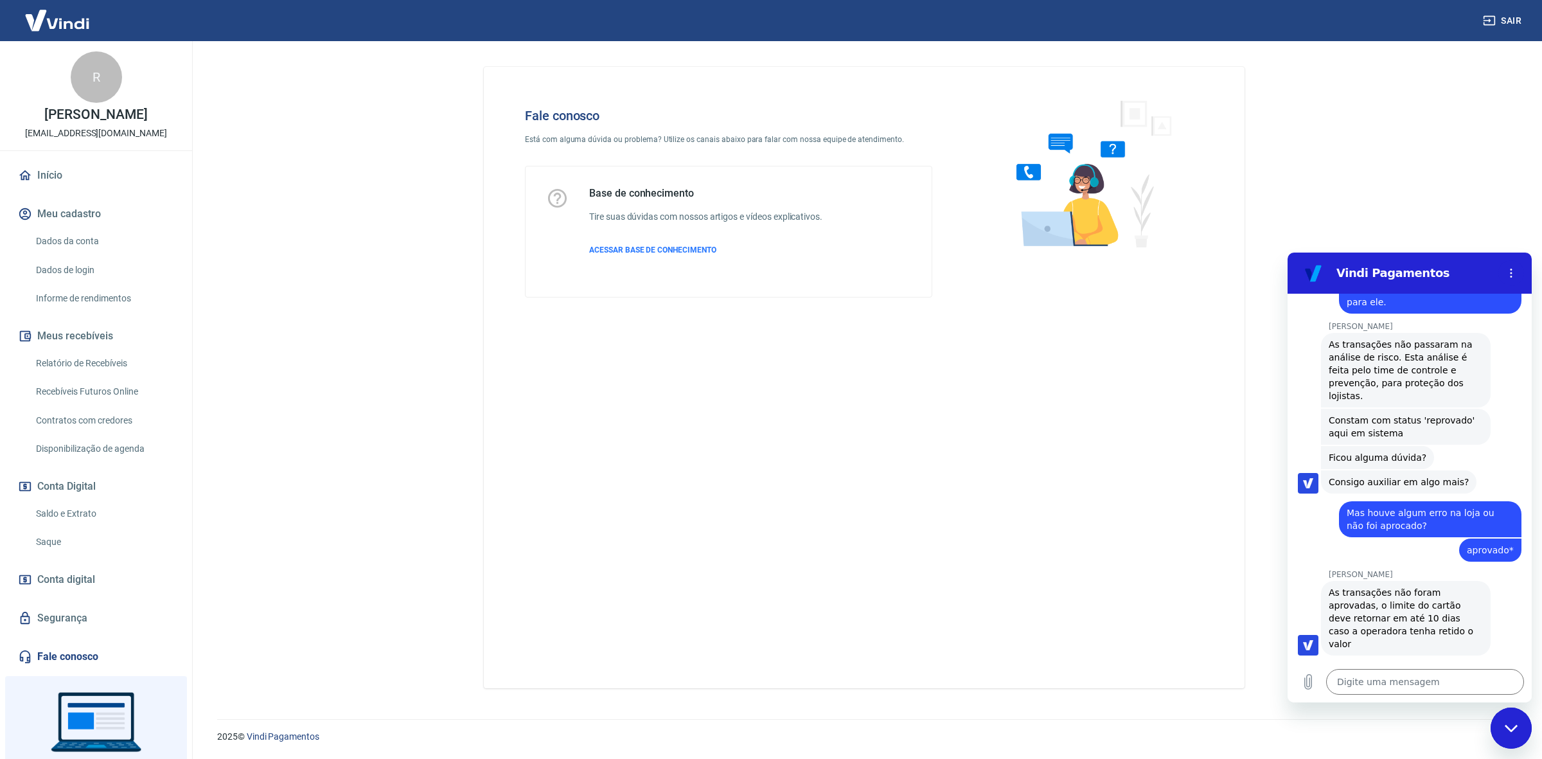
click at [761, 39] on div "Sair" at bounding box center [771, 20] width 1542 height 41
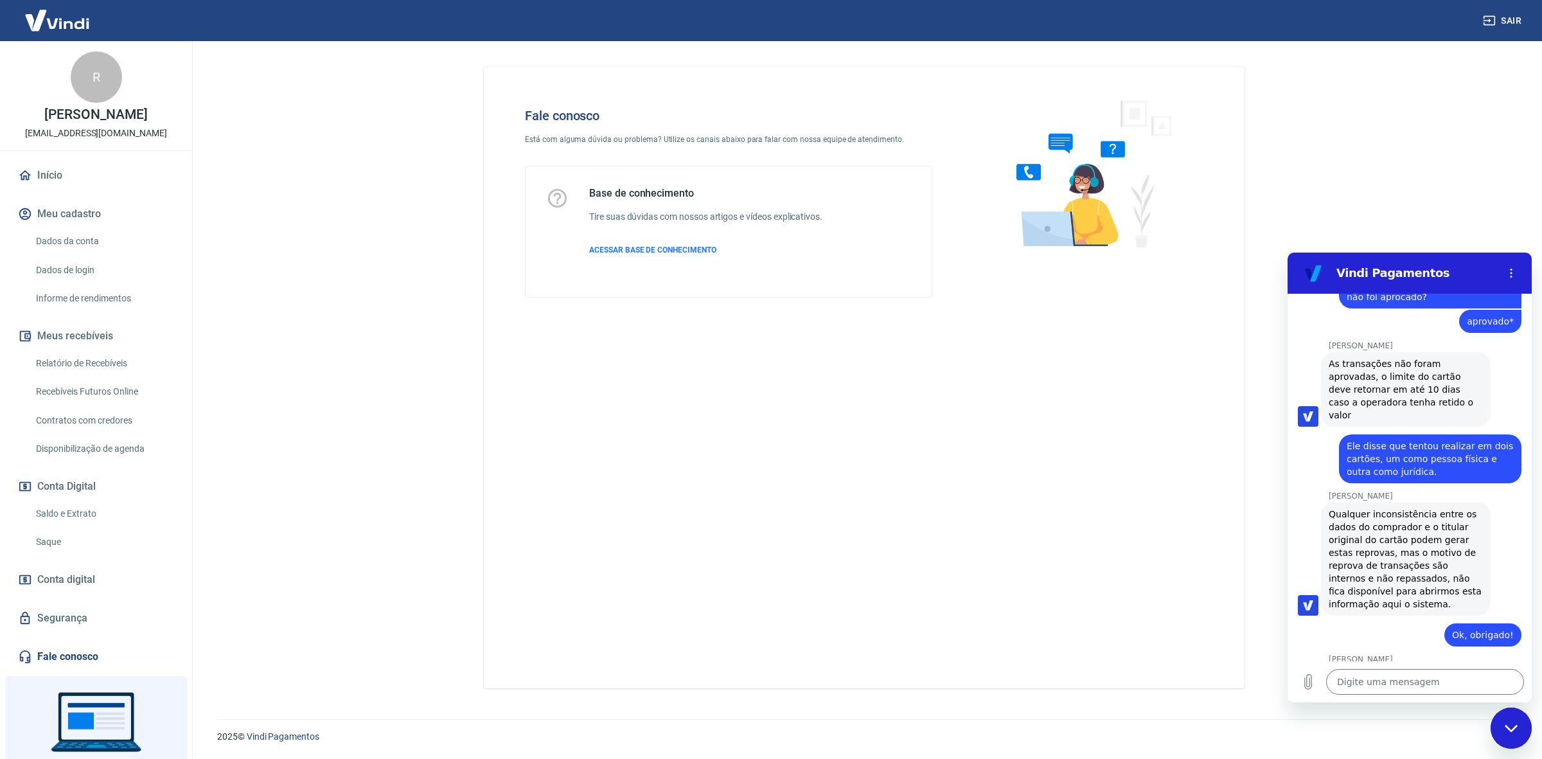
scroll to position [1578, 0]
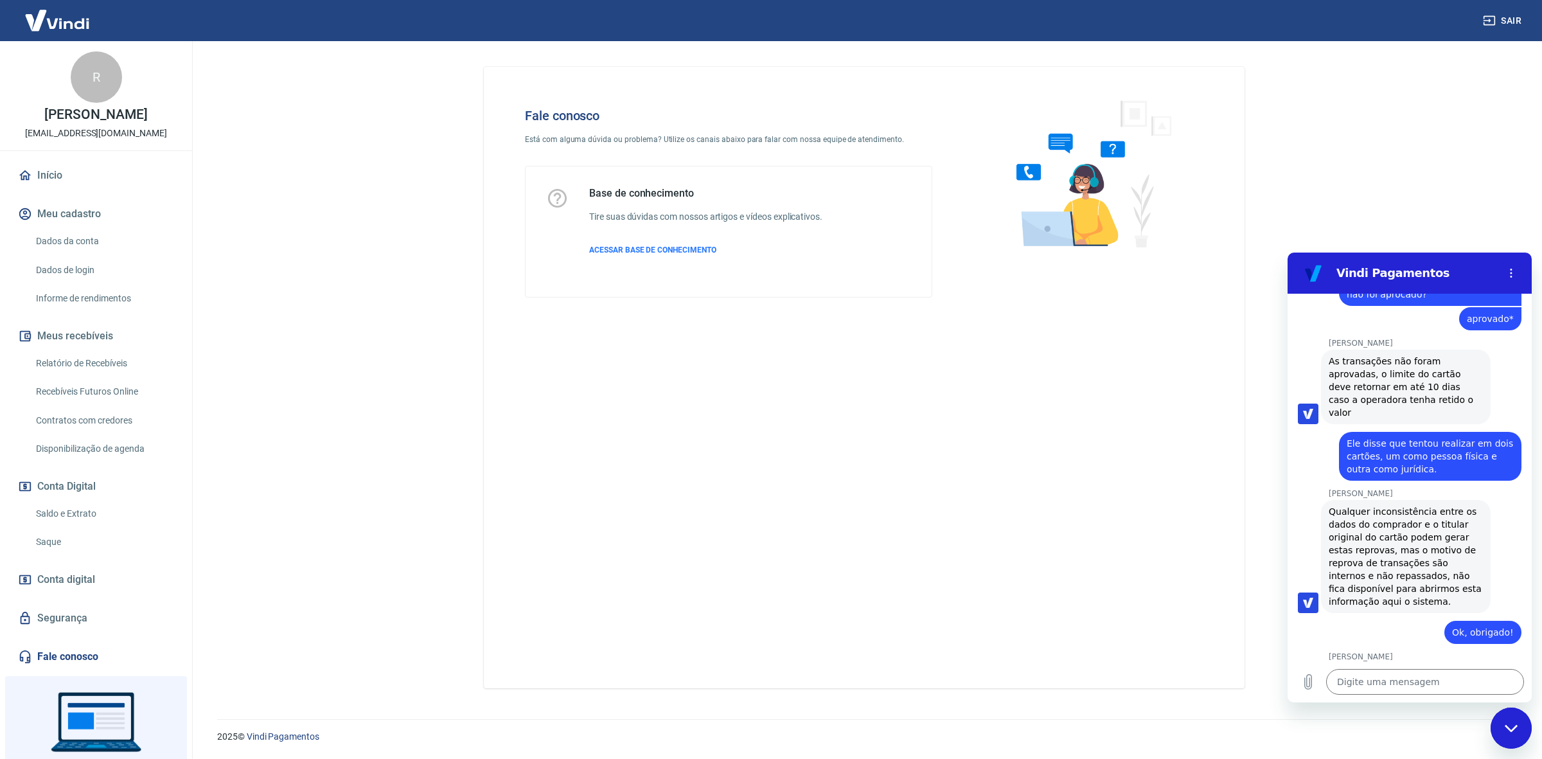
click at [1318, 177] on main "Fale conosco Está com alguma dúvida ou problema? Utilize os canais abaixo para …" at bounding box center [863, 400] width 1355 height 718
click at [348, 443] on main "Fale conosco Está com alguma dúvida ou problema? Utilize os canais abaixo para …" at bounding box center [863, 400] width 1355 height 718
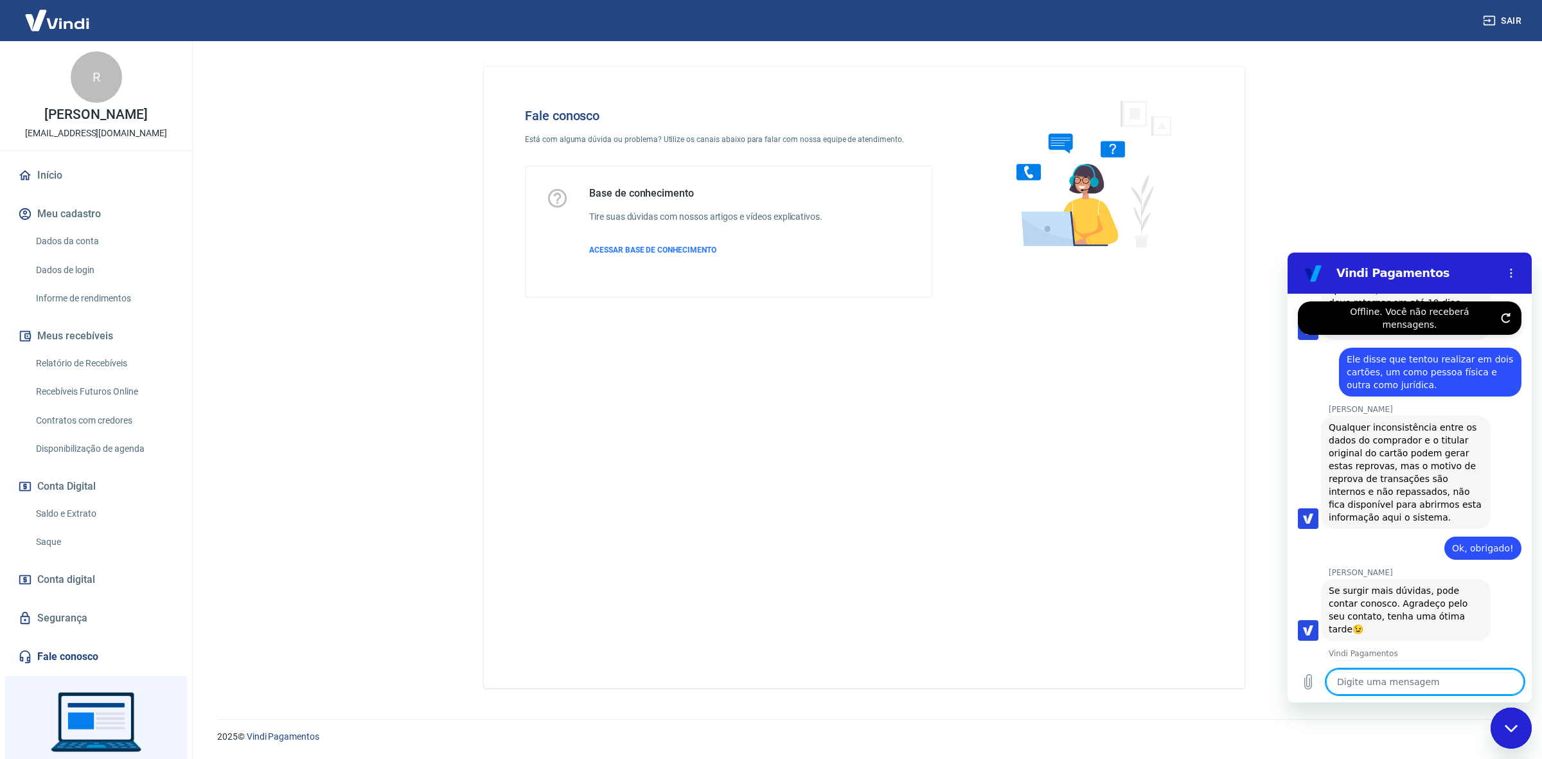
scroll to position [1664, 0]
click at [1421, 711] on button "Boa 👍" at bounding box center [1432, 729] width 52 height 37
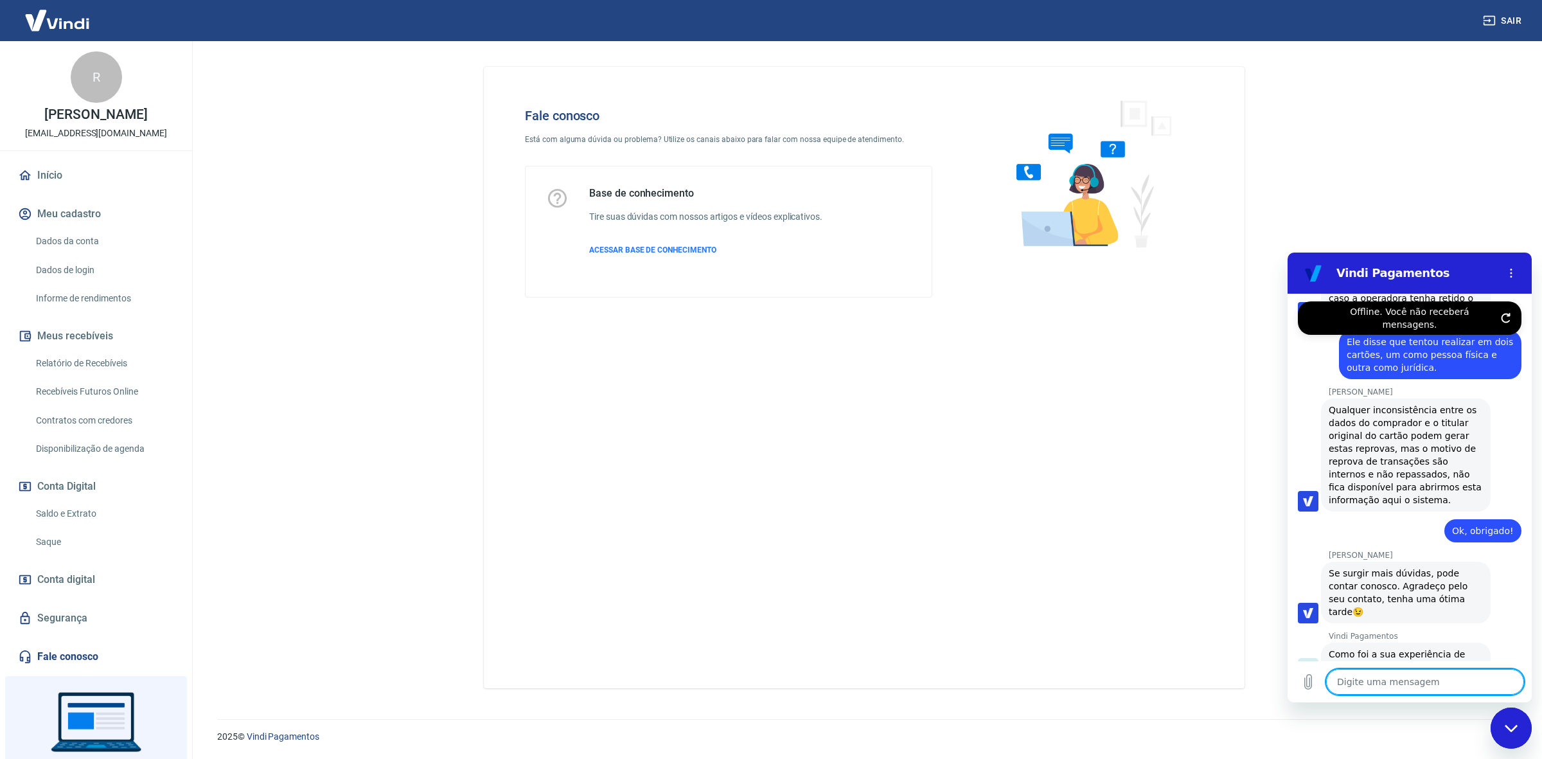
scroll to position [1682, 0]
click at [1142, 380] on div "Fale conosco Está com alguma dúvida ou problema? Utilize os canais abaixo para …" at bounding box center [864, 377] width 761 height 621
drag, startPoint x: 1169, startPoint y: 560, endPoint x: 1156, endPoint y: 589, distance: 31.6
click at [1168, 560] on div "Fale conosco Está com alguma dúvida ou problema? Utilize os canais abaixo para …" at bounding box center [864, 377] width 761 height 621
click at [1123, 479] on div "Fale conosco Está com alguma dúvida ou problema? Utilize os canais abaixo para …" at bounding box center [864, 377] width 761 height 621
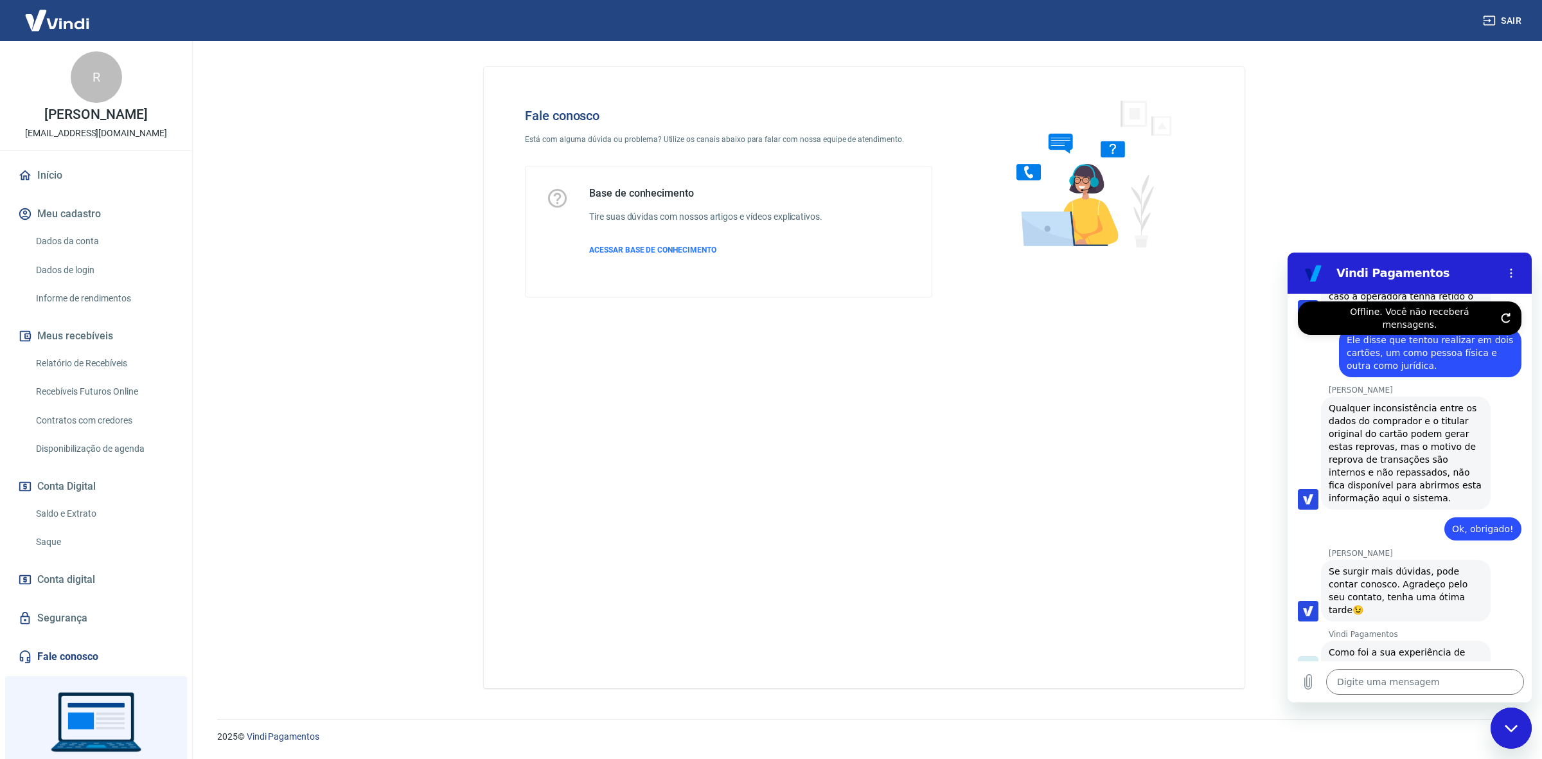
click at [1208, 546] on div "Fale conosco Está com alguma dúvida ou problema? Utilize os canais abaixo para …" at bounding box center [864, 377] width 761 height 621
click at [1250, 125] on div "Fale conosco Está com alguma dúvida ou problema? Utilize os canais abaixo para …" at bounding box center [863, 372] width 791 height 662
